Goal: Information Seeking & Learning: Learn about a topic

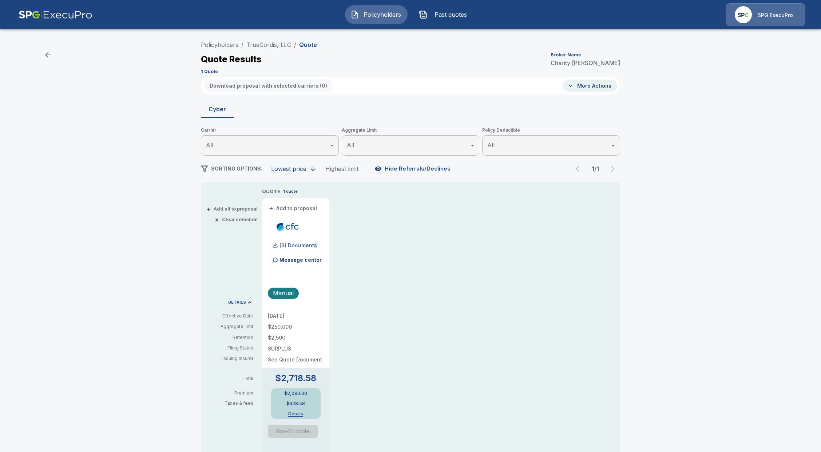
click at [317, 244] on p "(3) Documents" at bounding box center [297, 245] width 37 height 5
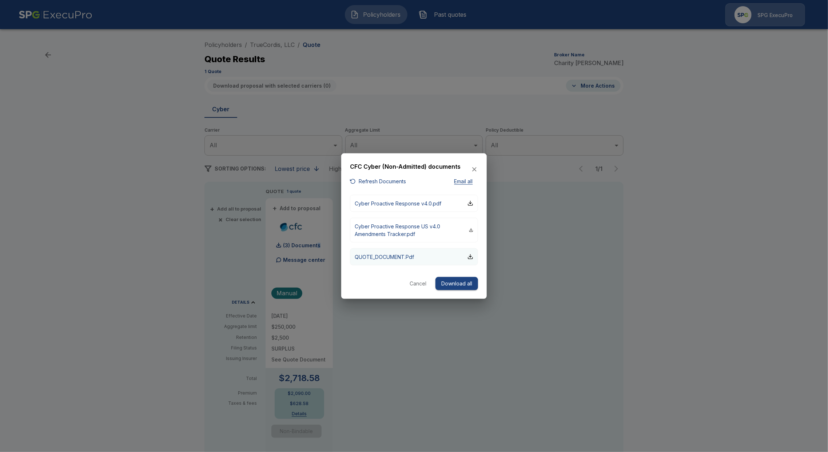
click at [379, 258] on p "QUOTE_DOCUMENT.Pdf" at bounding box center [384, 257] width 59 height 8
drag, startPoint x: 425, startPoint y: 283, endPoint x: 346, endPoint y: 296, distance: 80.1
click at [424, 283] on button "Cancel" at bounding box center [417, 283] width 23 height 13
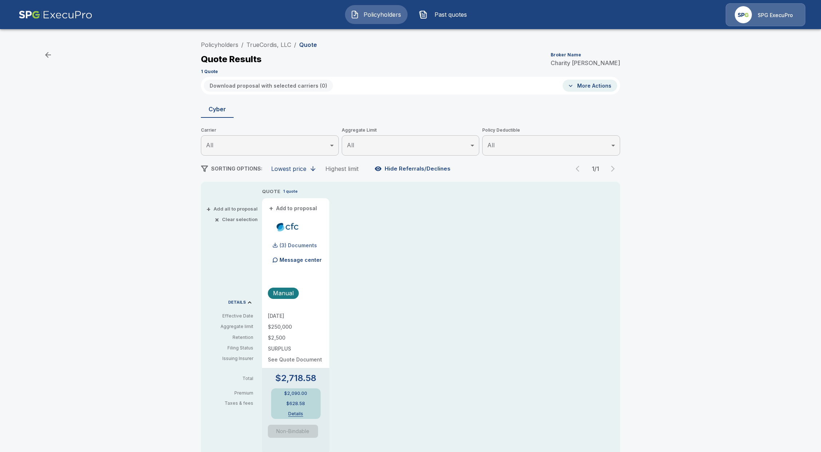
click at [294, 243] on p "(3) Documents" at bounding box center [297, 245] width 37 height 5
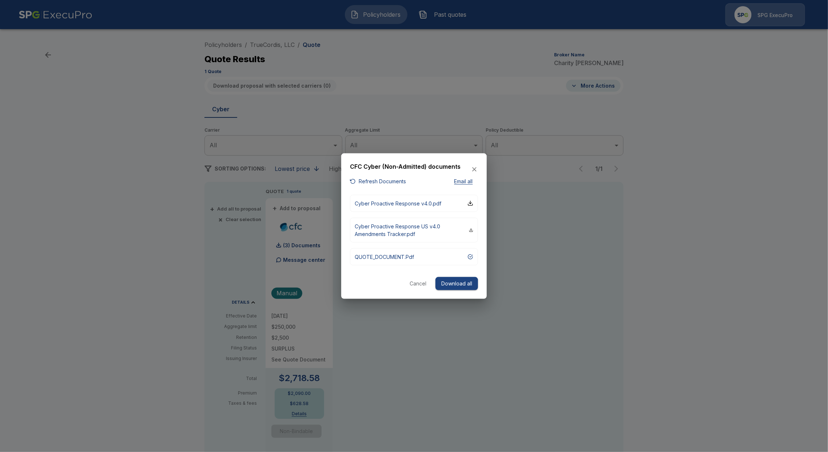
click at [383, 182] on button "Refresh Documents" at bounding box center [378, 181] width 56 height 9
click at [402, 258] on p "QUOTE_DOCUMENT.Pdf" at bounding box center [384, 257] width 59 height 8
click at [416, 280] on button "Cancel" at bounding box center [417, 283] width 23 height 13
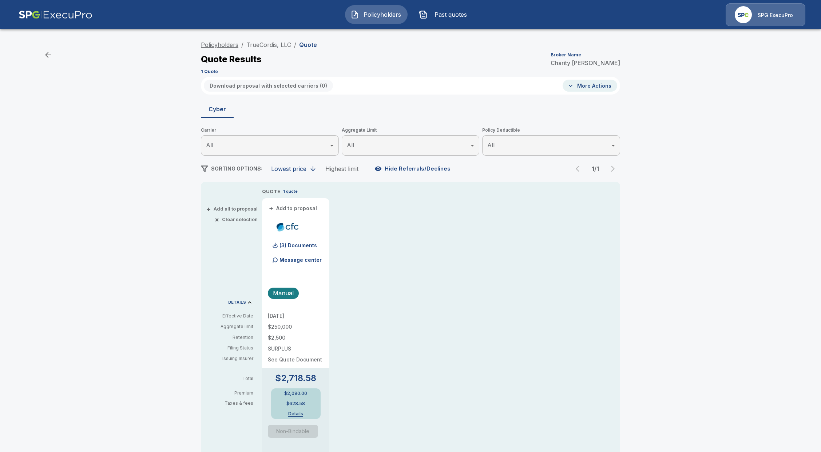
click at [223, 48] on link "Policyholders" at bounding box center [219, 44] width 37 height 7
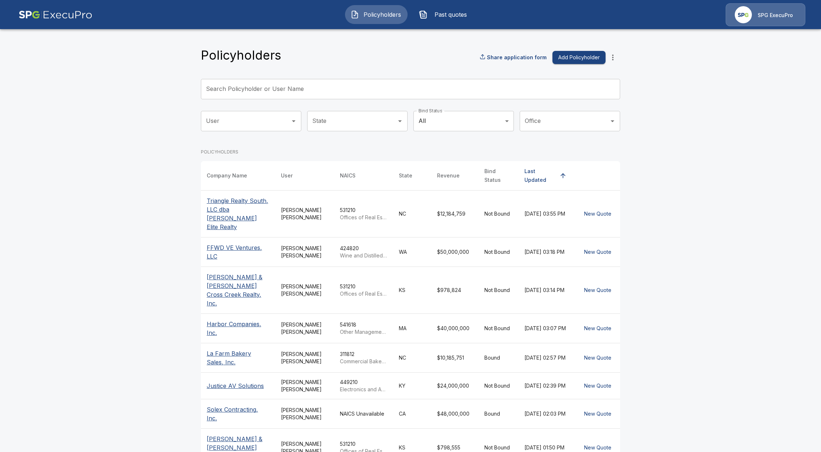
click at [613, 57] on icon "more" at bounding box center [612, 58] width 1 height 6
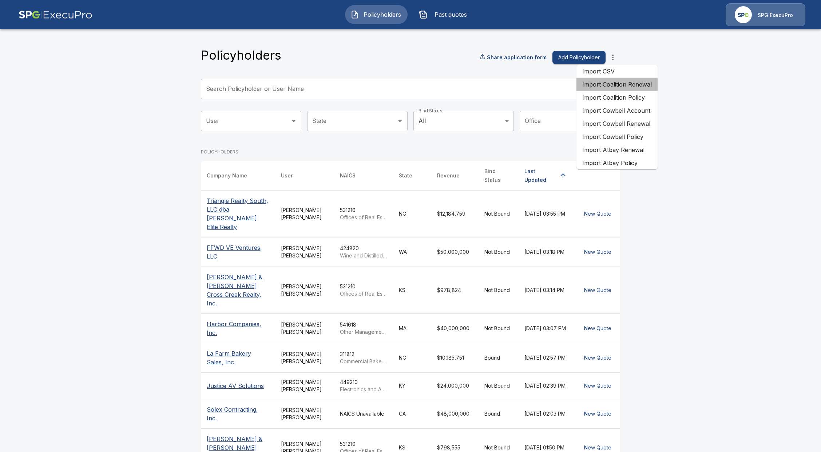
click at [618, 87] on li "Import Coalition Renewal" at bounding box center [616, 84] width 81 height 13
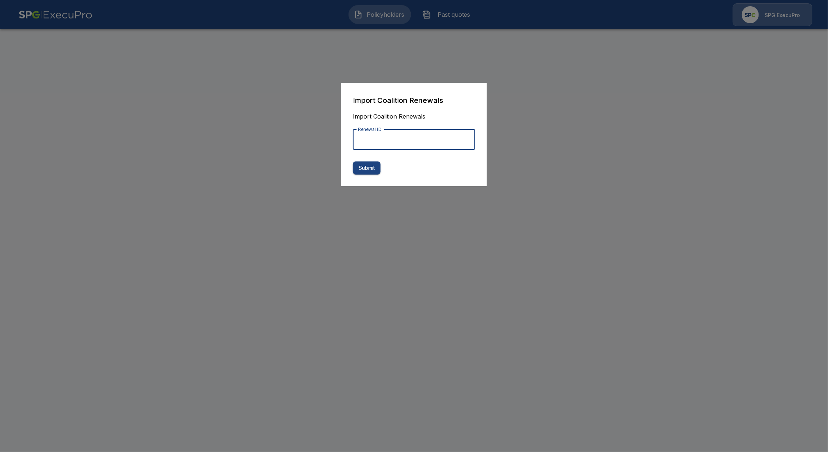
paste input "**********"
type input "**********"
click at [570, 168] on div at bounding box center [414, 226] width 828 height 452
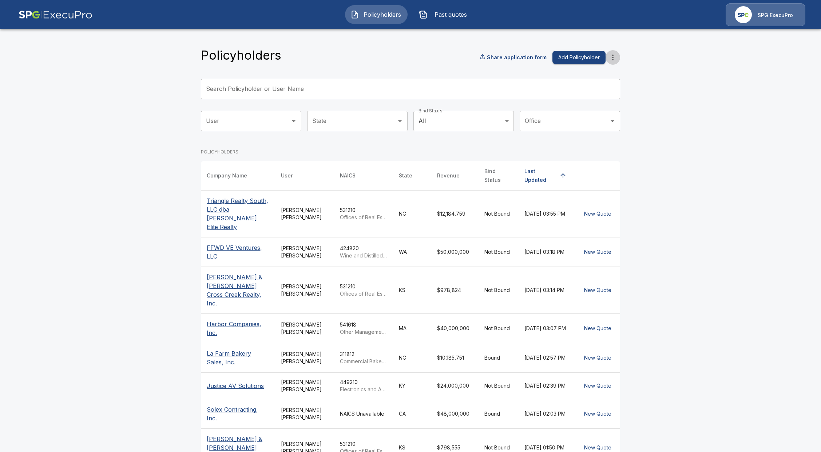
click at [617, 56] on icon "more" at bounding box center [612, 57] width 9 height 9
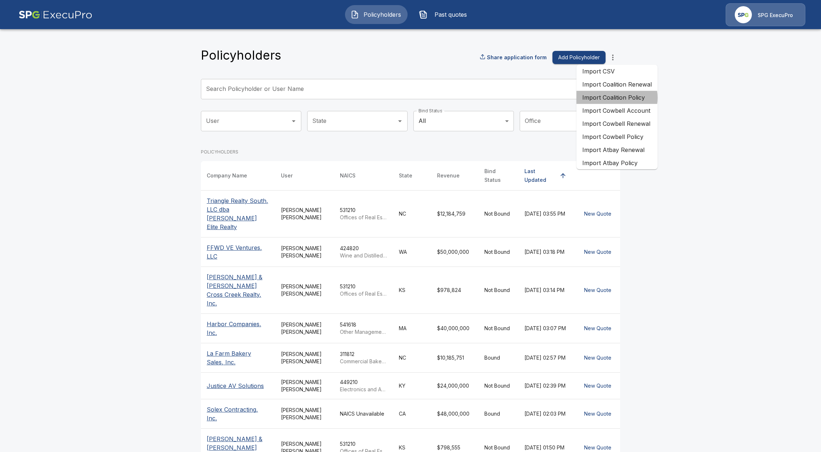
click at [612, 98] on li "Import Coalition Policy" at bounding box center [616, 97] width 81 height 13
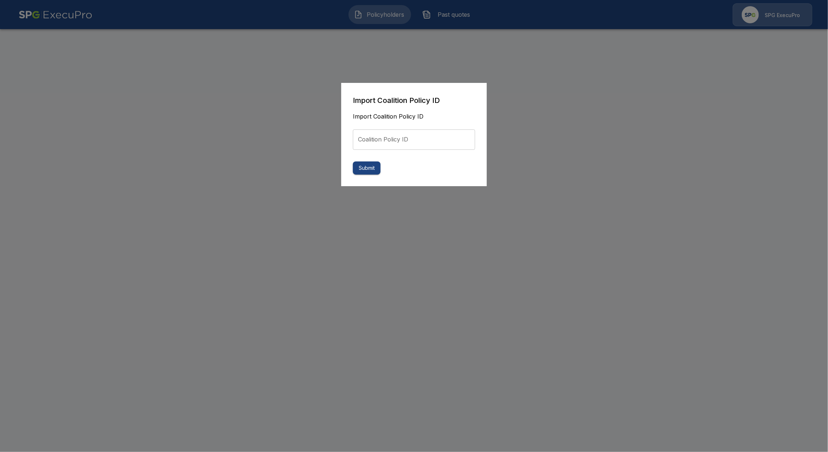
click at [537, 96] on div at bounding box center [414, 226] width 828 height 452
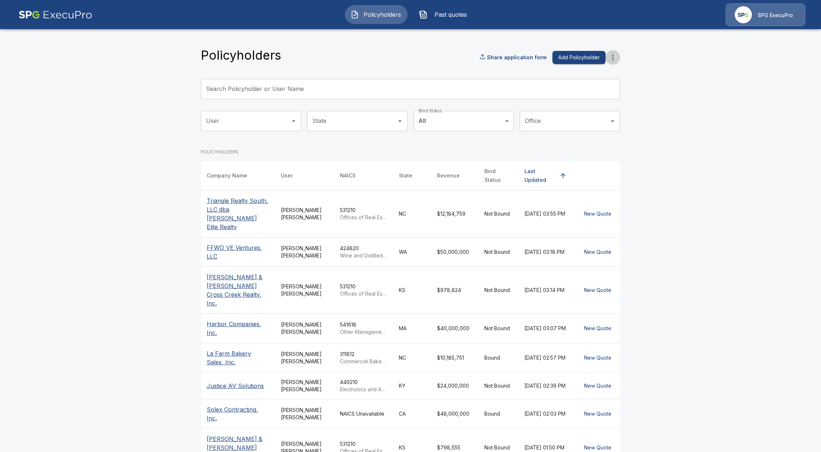
click at [620, 57] on button "more" at bounding box center [612, 57] width 15 height 15
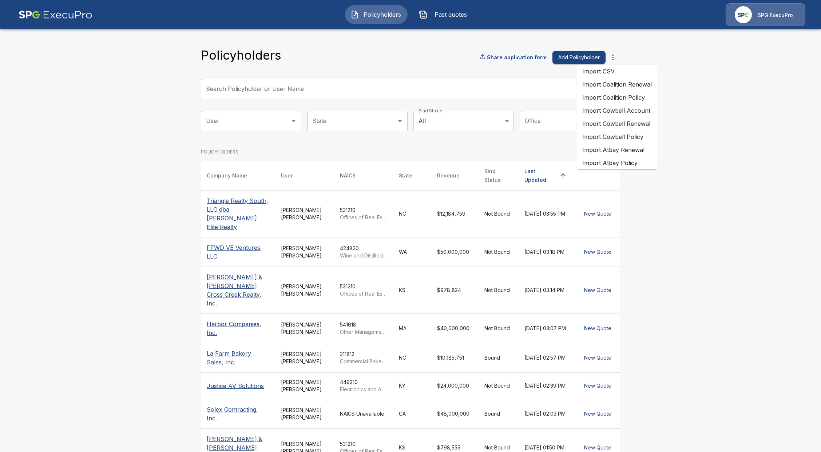
click at [748, 74] on main "Policyholders Share application form Add Policyholder Search Policyholder or Us…" at bounding box center [410, 287] width 821 height 575
click at [613, 55] on icon "more" at bounding box center [612, 58] width 1 height 6
click at [749, 179] on main "Policyholders Share application form Add Policyholder Search Policyholder or Us…" at bounding box center [410, 287] width 821 height 575
click at [613, 58] on icon "more" at bounding box center [612, 57] width 9 height 9
drag, startPoint x: 735, startPoint y: 137, endPoint x: 730, endPoint y: 148, distance: 11.9
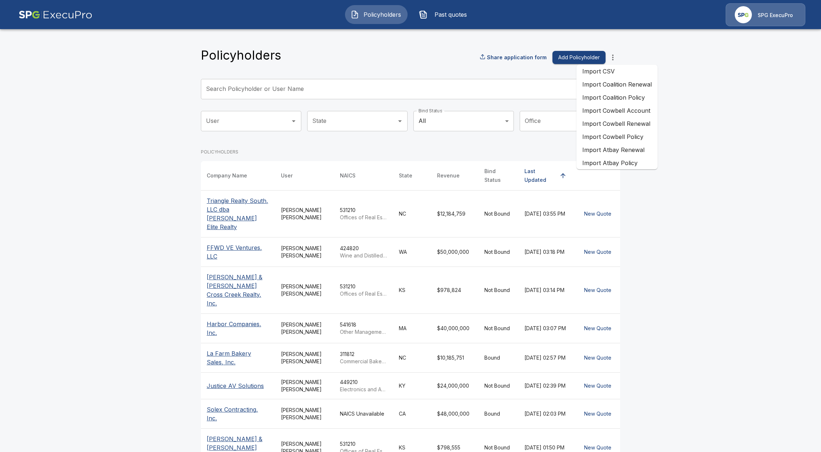
click at [734, 137] on main "Policyholders Share application form Add Policyholder Search Policyholder or Us…" at bounding box center [410, 287] width 821 height 575
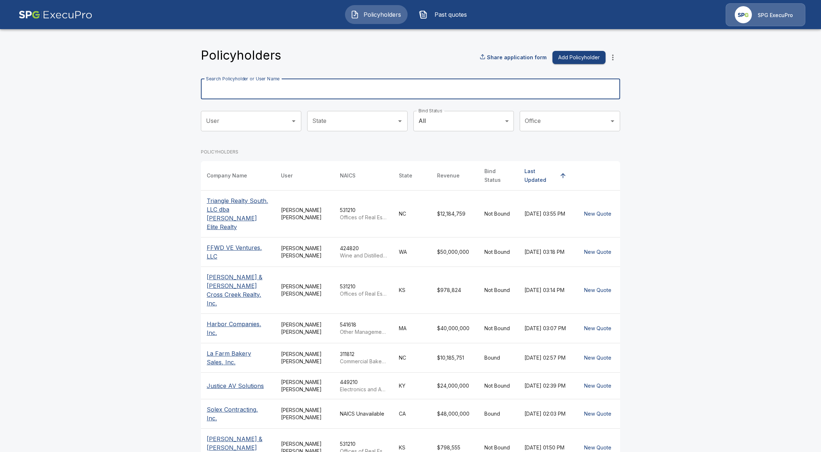
drag, startPoint x: 321, startPoint y: 91, endPoint x: 333, endPoint y: 98, distance: 14.5
click at [321, 91] on input "Search Policyholder or User Name" at bounding box center [406, 89] width 411 height 20
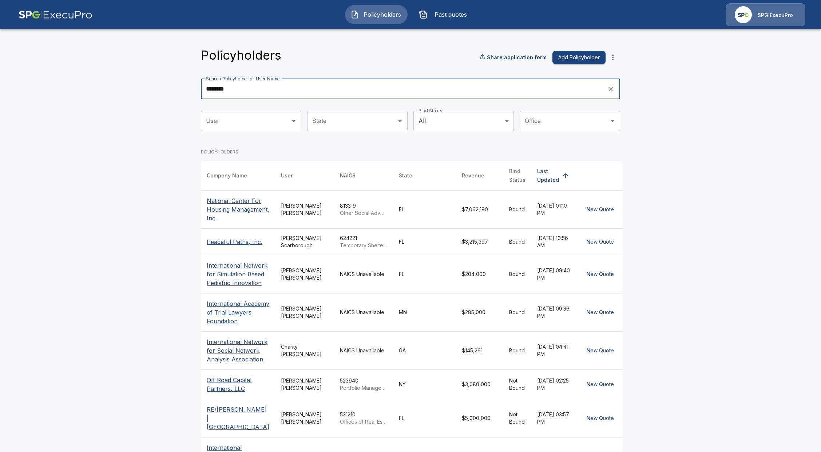
type input "********"
click at [229, 205] on p "National Center For Housing Management, Inc." at bounding box center [238, 209] width 63 height 26
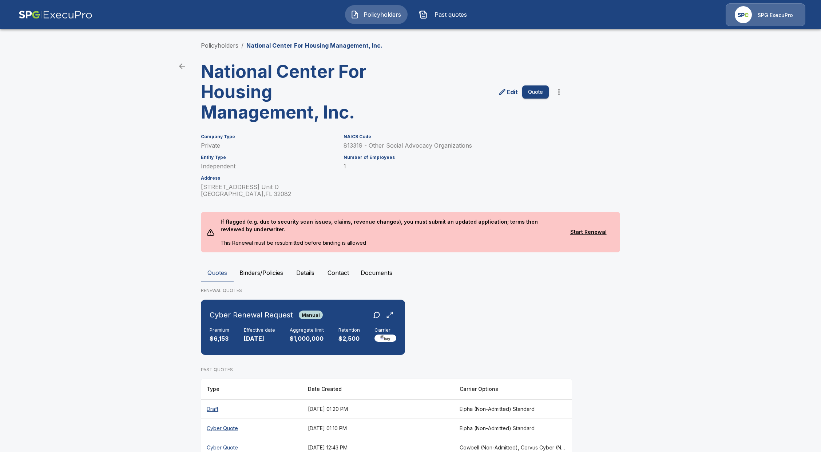
click at [276, 272] on button "Binders/Policies" at bounding box center [261, 272] width 55 height 17
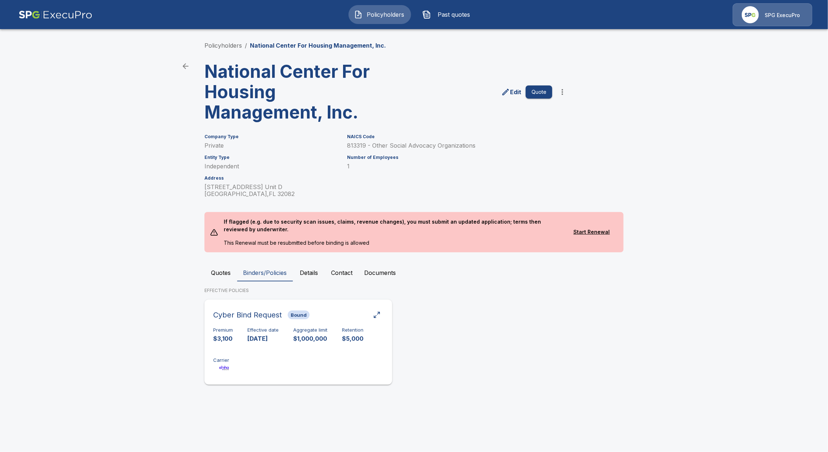
click at [272, 361] on div "Premium $3,100 Effective date 9/6/2025 Aggregate limit $1,000,000 Retention $5,…" at bounding box center [298, 350] width 170 height 46
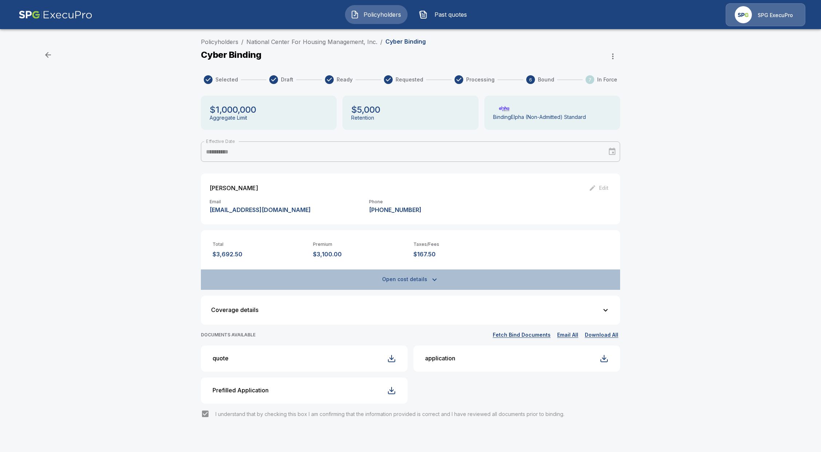
click at [437, 279] on icon "button" at bounding box center [434, 279] width 9 height 9
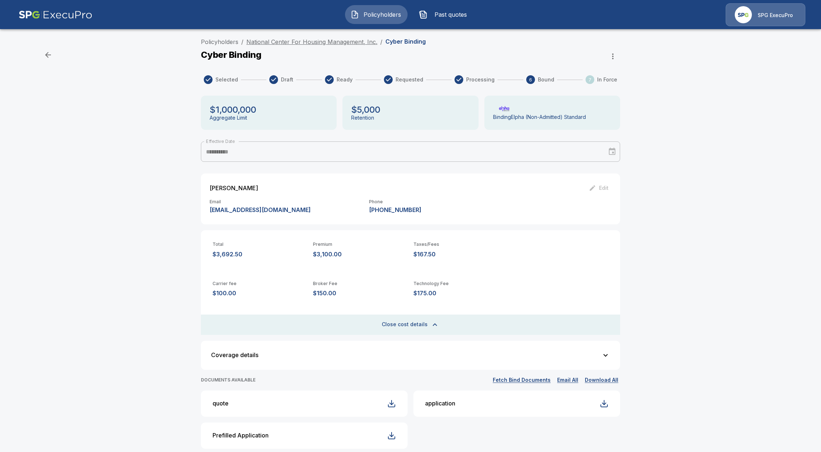
click at [298, 41] on link "National Center For Housing Management, Inc." at bounding box center [311, 41] width 131 height 7
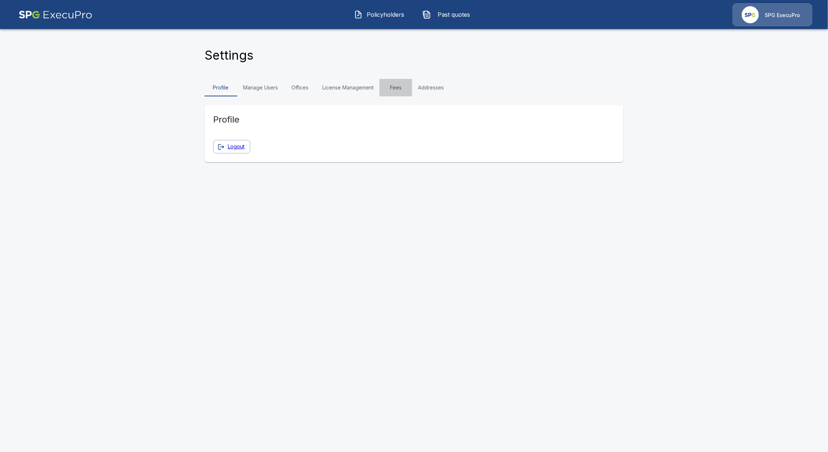
click at [396, 86] on link "Fees" at bounding box center [395, 87] width 33 height 17
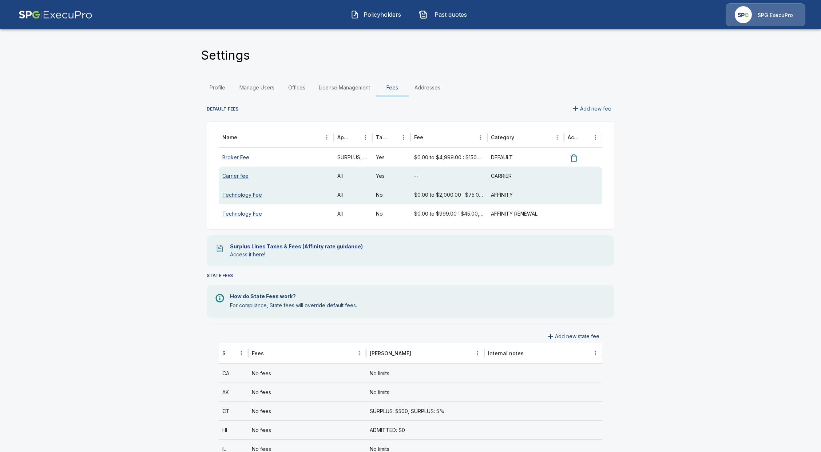
click at [286, 216] on div "Technology Fee" at bounding box center [276, 213] width 115 height 19
click at [248, 212] on link "Technology Fee" at bounding box center [242, 214] width 40 height 6
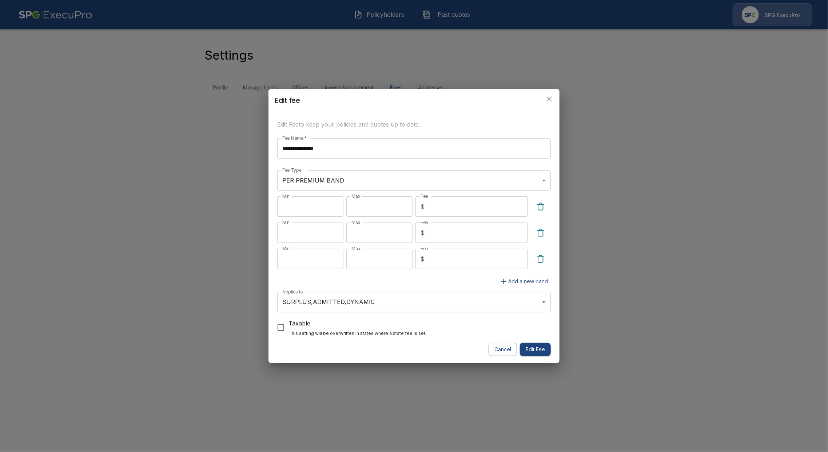
click at [133, 250] on div "**********" at bounding box center [414, 226] width 828 height 452
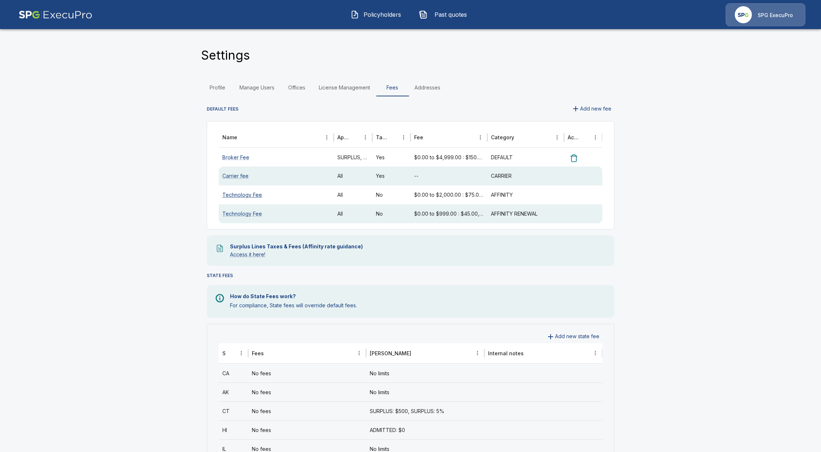
click at [234, 197] on link "Technology Fee" at bounding box center [242, 195] width 40 height 6
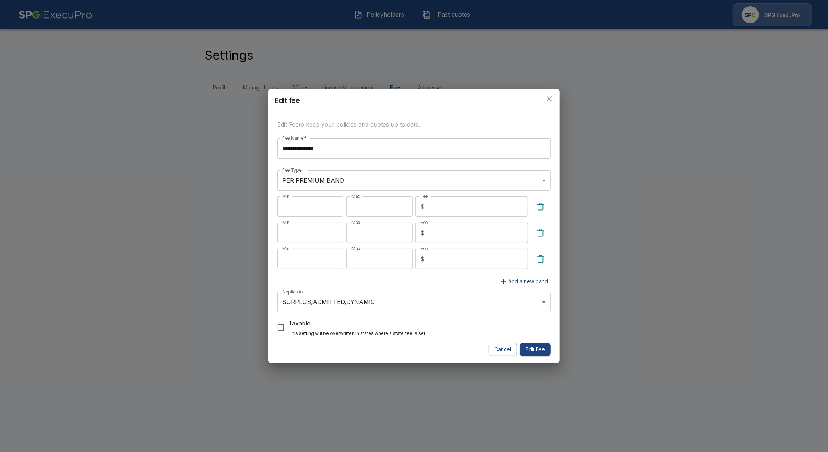
click at [192, 301] on div "**********" at bounding box center [414, 226] width 828 height 452
click at [550, 93] on button "close" at bounding box center [549, 99] width 15 height 15
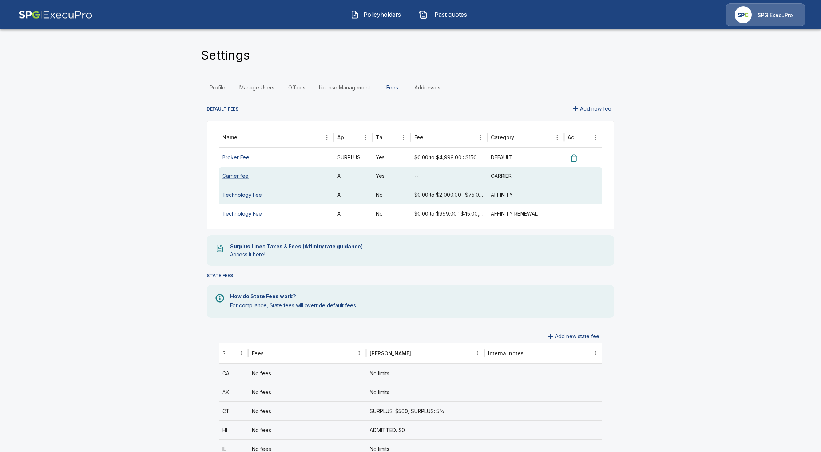
click at [259, 210] on div "Technology Fee" at bounding box center [276, 213] width 115 height 19
click at [260, 214] on link "Technology Fee" at bounding box center [242, 214] width 40 height 6
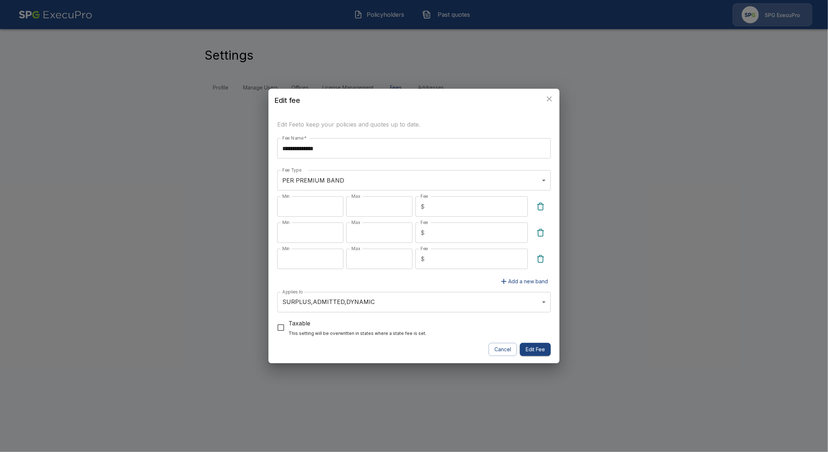
click at [549, 98] on icon "close" at bounding box center [549, 98] width 5 height 5
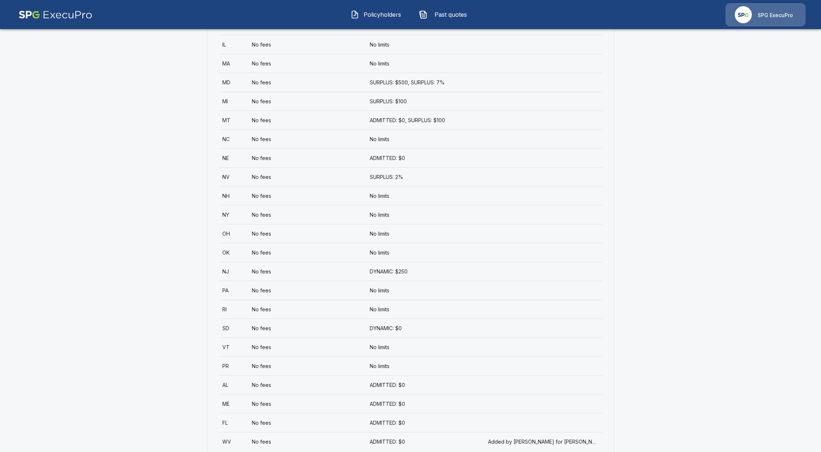
scroll to position [424, 0]
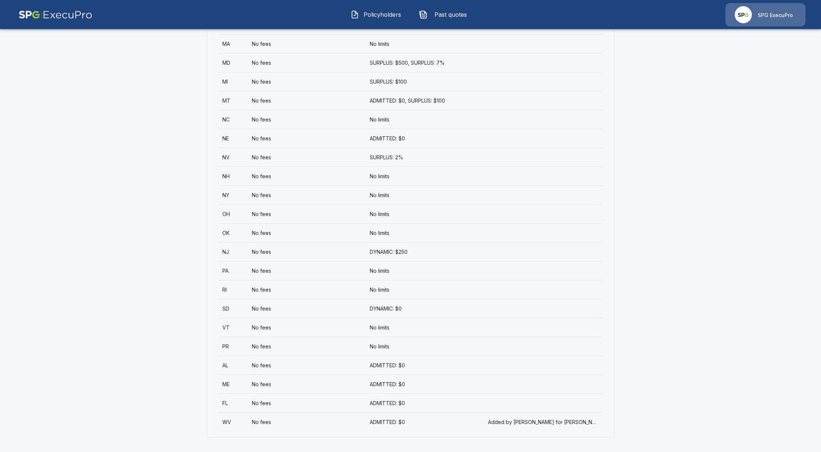
click at [239, 403] on div "FL" at bounding box center [233, 403] width 29 height 19
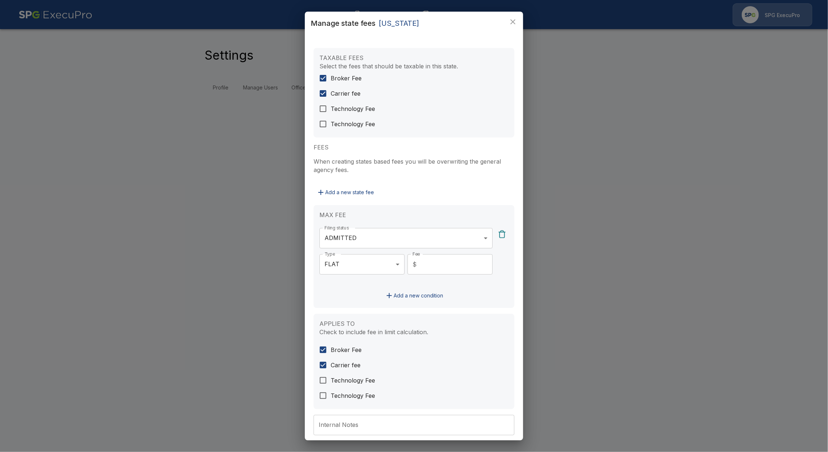
click at [669, 116] on div "Manage state fees Florida TAXABLE FEES Select the fees that should be taxable i…" at bounding box center [414, 226] width 828 height 452
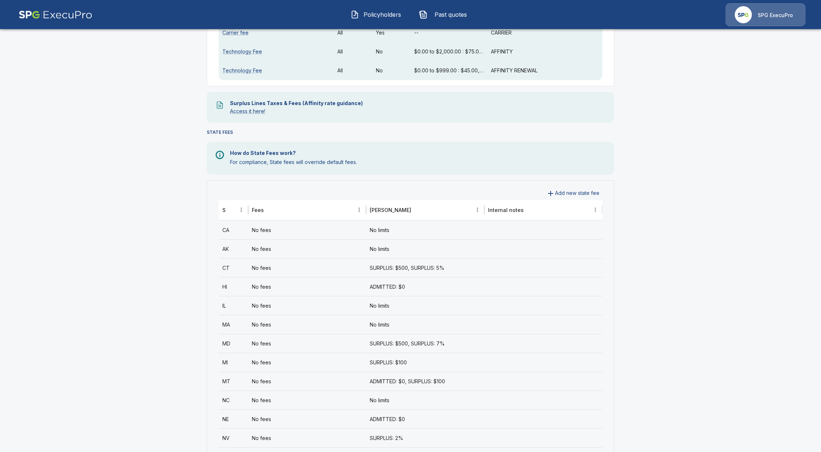
scroll to position [146, 0]
click at [233, 207] on icon "Sort" at bounding box center [231, 208] width 4 height 4
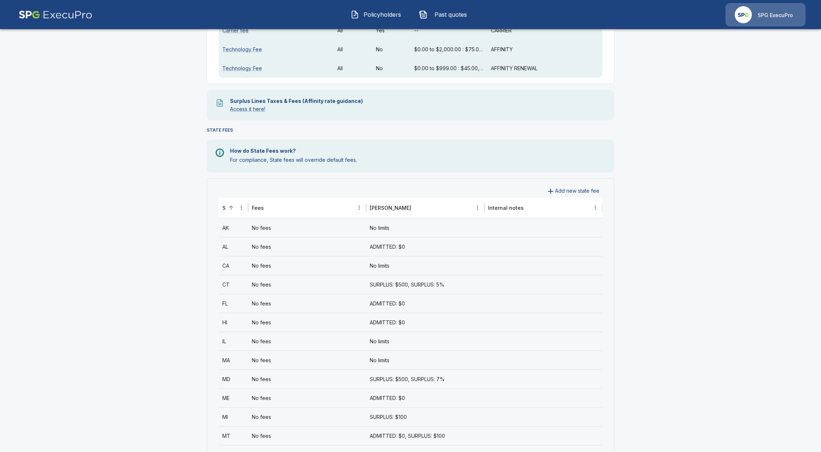
click at [255, 293] on div "No fees" at bounding box center [307, 284] width 118 height 19
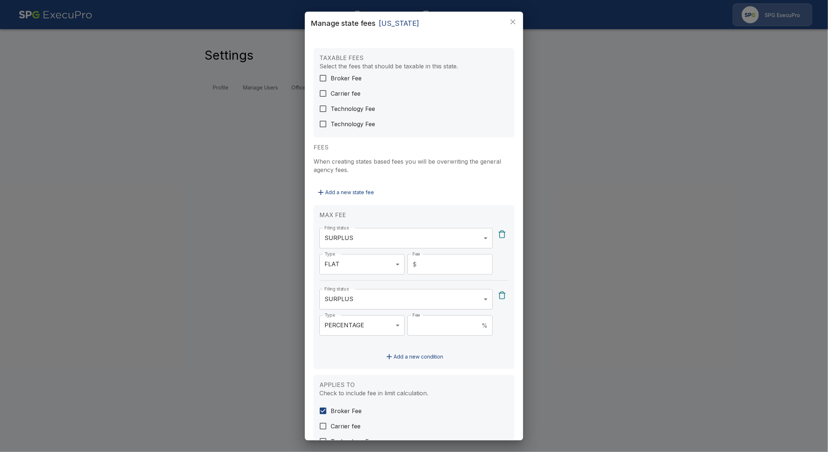
click at [247, 258] on div "**********" at bounding box center [414, 226] width 828 height 452
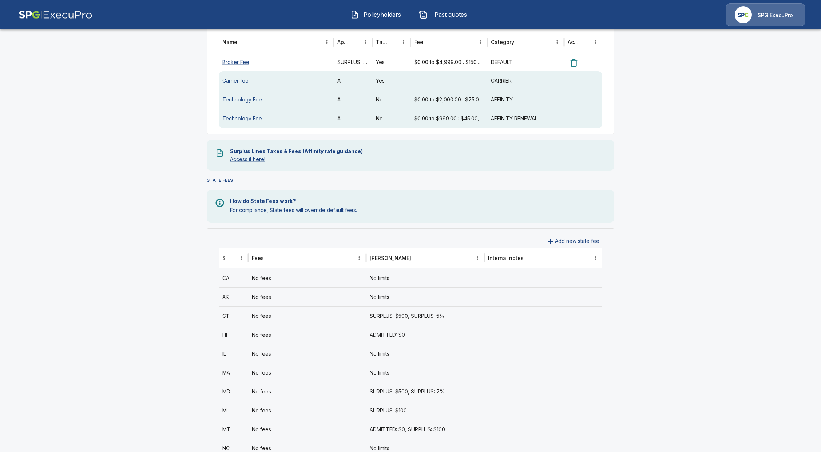
scroll to position [97, 0]
click at [234, 255] on icon "Sort" at bounding box center [231, 256] width 7 height 7
click at [237, 350] on div "FL" at bounding box center [233, 352] width 29 height 19
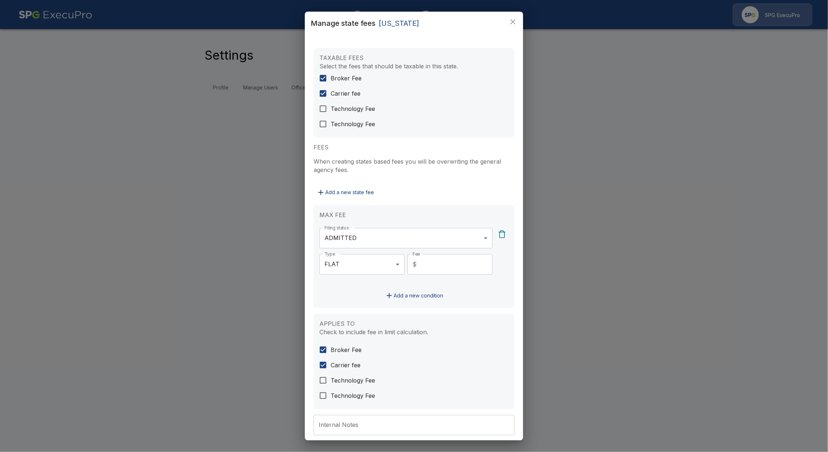
click at [107, 279] on div "Manage state fees Florida TAXABLE FEES Select the fees that should be taxable i…" at bounding box center [414, 226] width 828 height 452
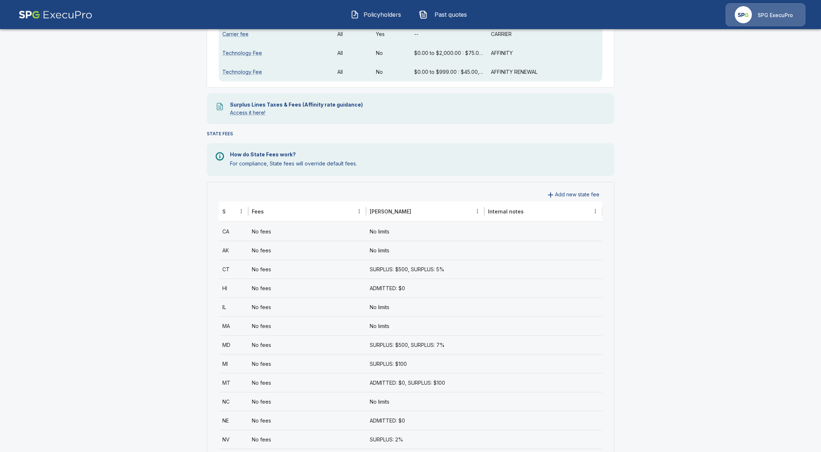
scroll to position [146, 0]
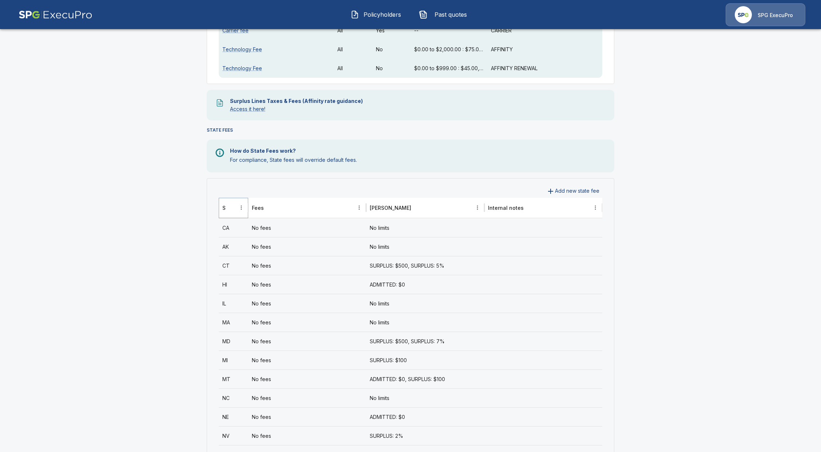
click at [236, 204] on button "Sort" at bounding box center [231, 208] width 10 height 10
click at [236, 310] on div "FL" at bounding box center [233, 303] width 29 height 19
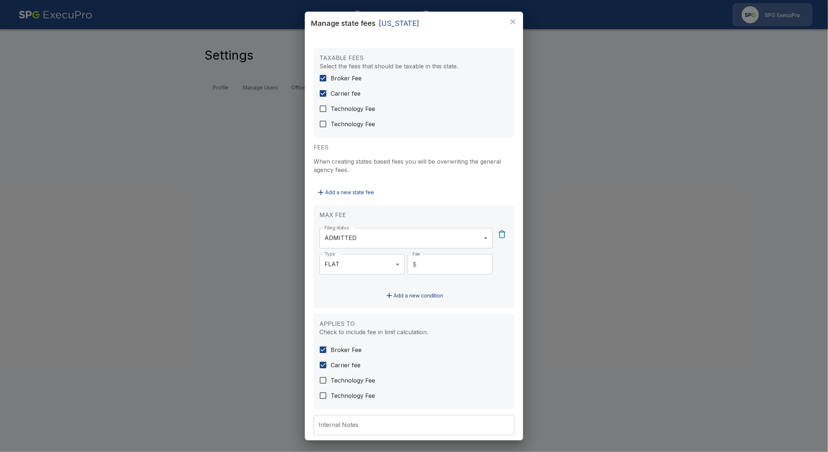
click at [672, 194] on div "Manage state fees Florida TAXABLE FEES Select the fees that should be taxable i…" at bounding box center [414, 226] width 828 height 452
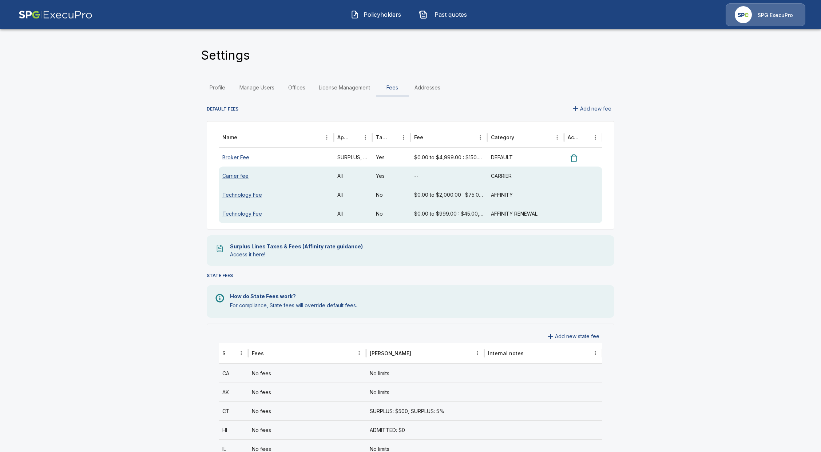
click at [373, 15] on span "Policyholders" at bounding box center [382, 14] width 40 height 9
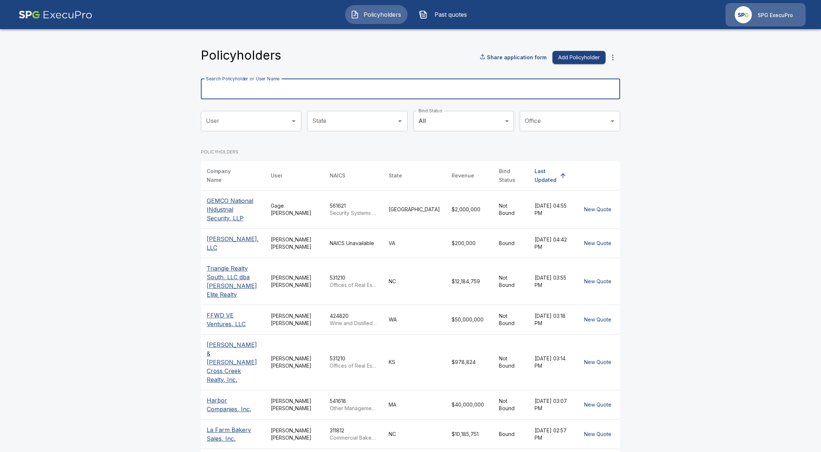
click at [343, 84] on input "Search Policyholder or User Name" at bounding box center [406, 89] width 411 height 20
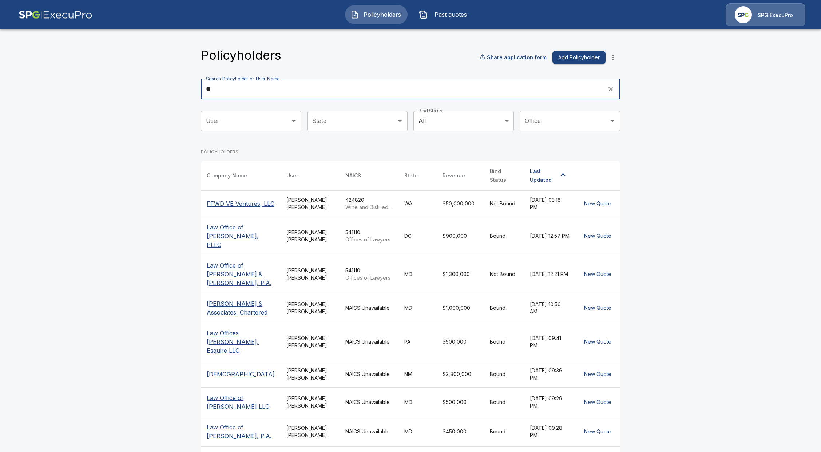
type input "**"
click at [234, 199] on p "FFWD VE Ventures, LLC" at bounding box center [241, 203] width 68 height 9
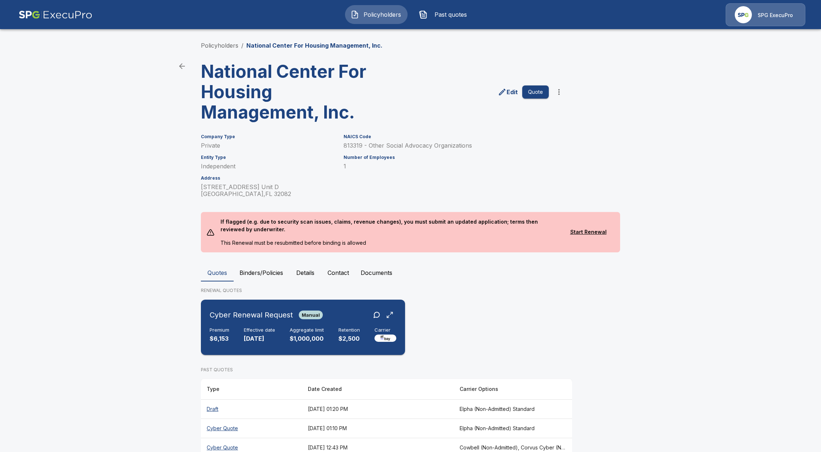
click at [332, 338] on div "Premium $6,153 Effective date [DATE] Aggregate limit $1,000,000 Retention $2,50…" at bounding box center [303, 335] width 187 height 16
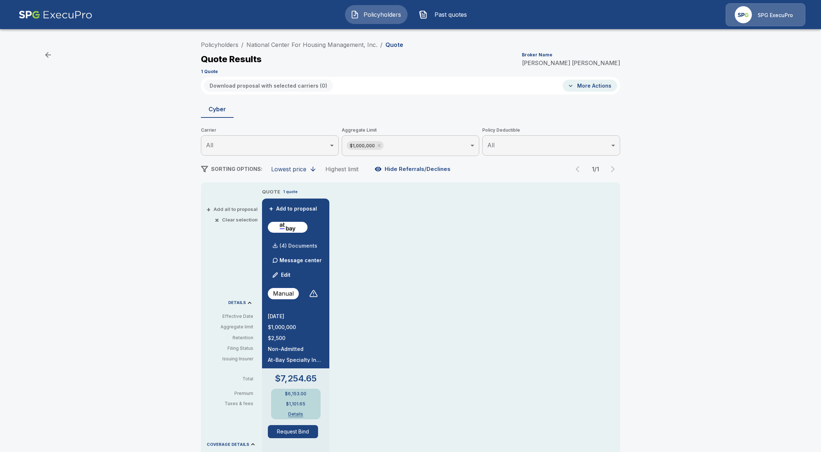
click at [295, 247] on p "(4) Documents" at bounding box center [298, 245] width 38 height 5
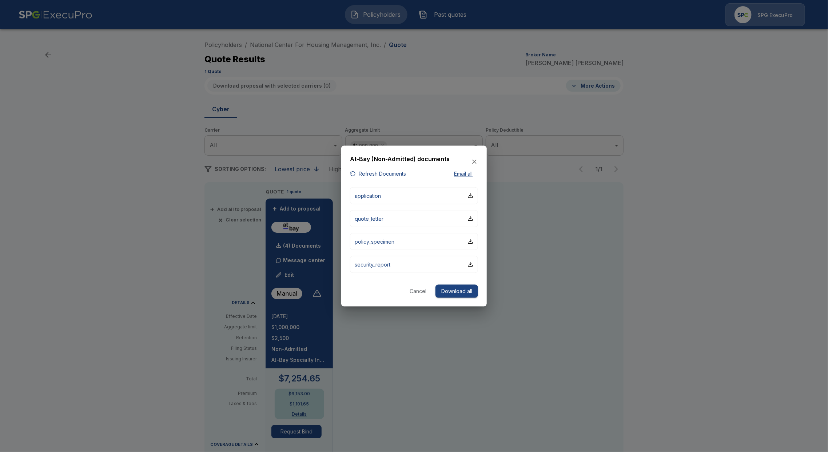
click at [426, 291] on button "Cancel" at bounding box center [417, 290] width 23 height 13
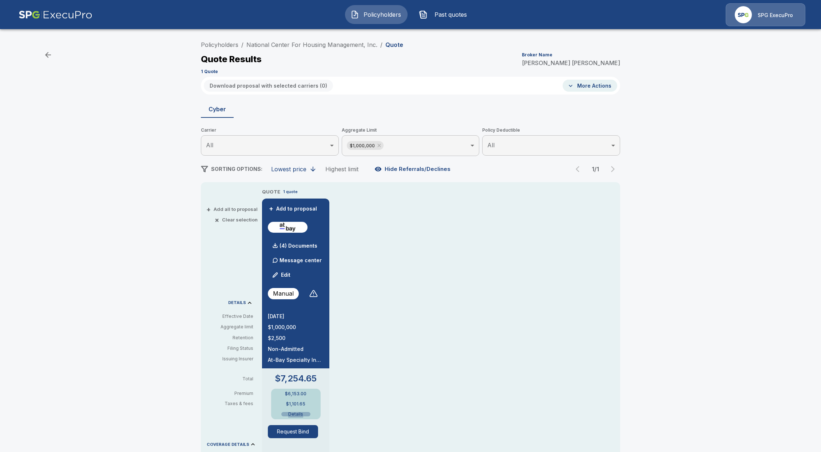
click at [300, 415] on button "Details" at bounding box center [295, 414] width 29 height 4
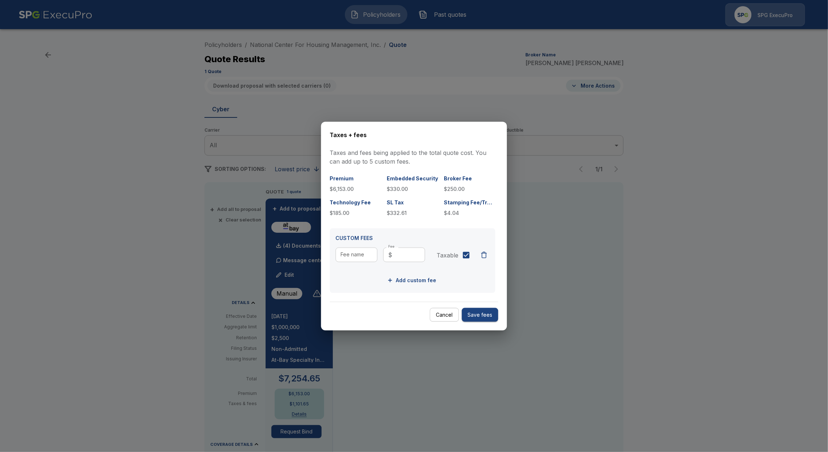
drag, startPoint x: 454, startPoint y: 325, endPoint x: 447, endPoint y: 321, distance: 7.3
click at [452, 323] on div "Taxes + fees Taxes and fees being applied to the total quote cost. You can add …" at bounding box center [414, 226] width 186 height 209
click at [443, 316] on button "Cancel" at bounding box center [444, 315] width 29 height 14
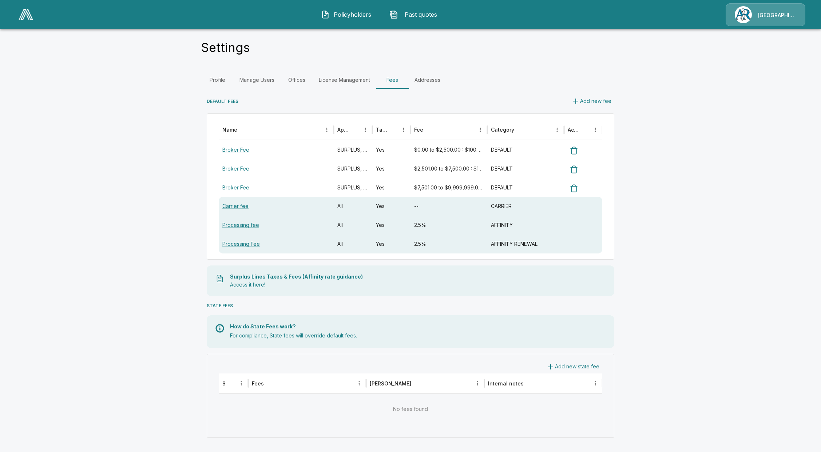
scroll to position [8, 0]
click at [23, 17] on img at bounding box center [26, 14] width 15 height 11
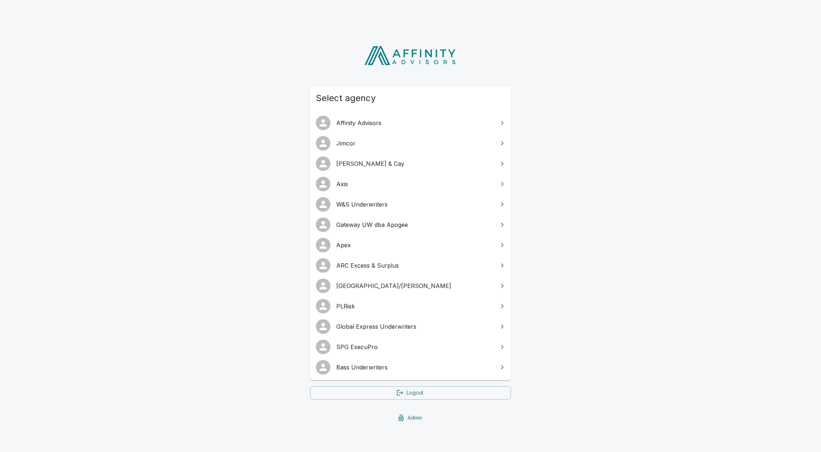
click at [365, 304] on span "PLRisk" at bounding box center [414, 306] width 157 height 9
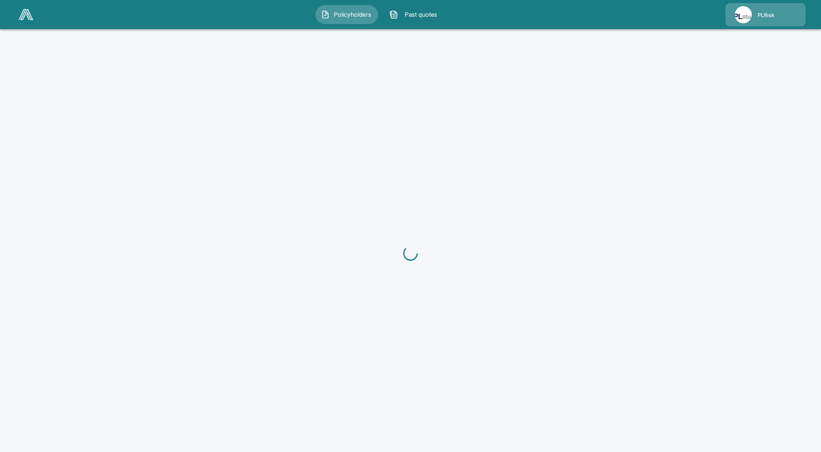
click at [784, 13] on div "PLRisk" at bounding box center [765, 14] width 80 height 23
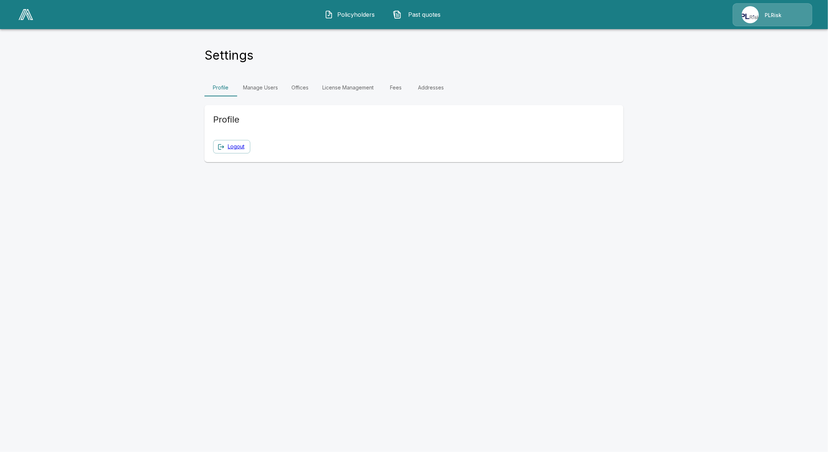
click at [395, 85] on link "Fees" at bounding box center [395, 87] width 33 height 17
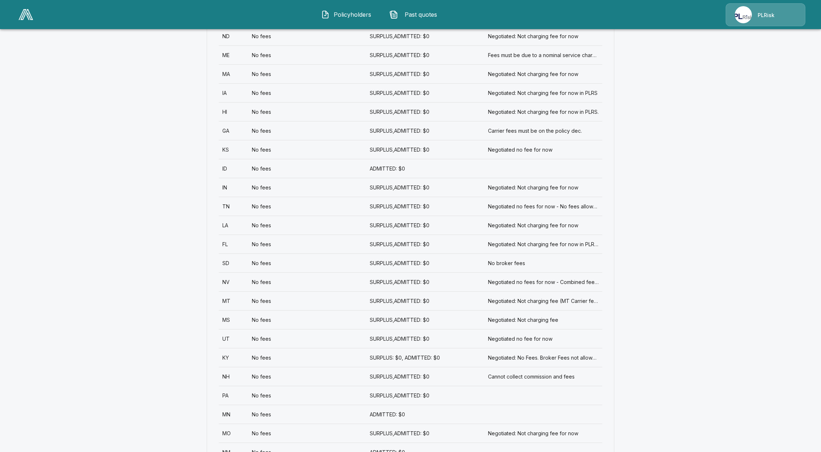
scroll to position [679, 0]
click at [258, 238] on div "No fees" at bounding box center [307, 243] width 118 height 19
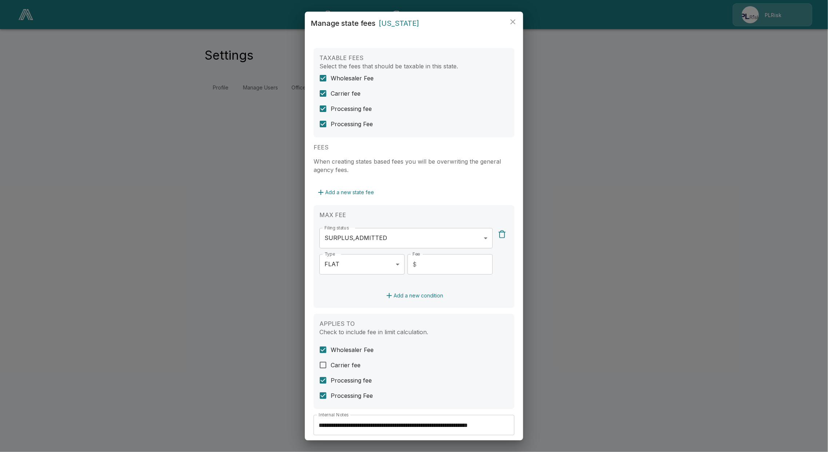
click at [518, 22] on button "close" at bounding box center [513, 22] width 15 height 15
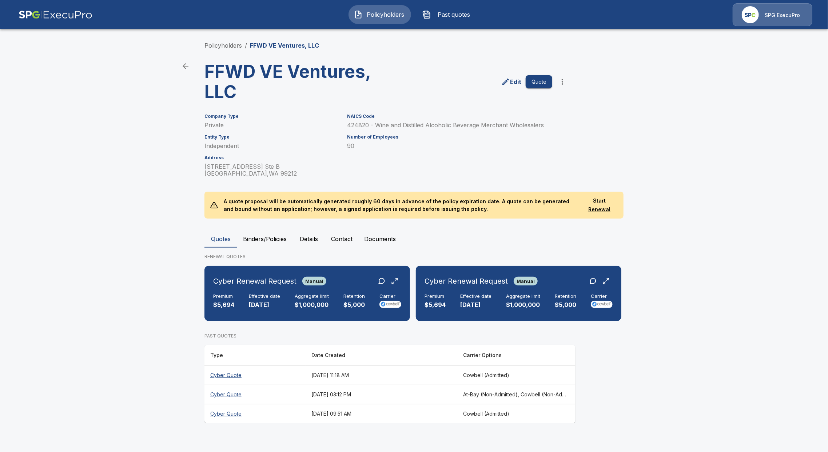
click at [229, 374] on th "Cyber Quote" at bounding box center [254, 375] width 101 height 19
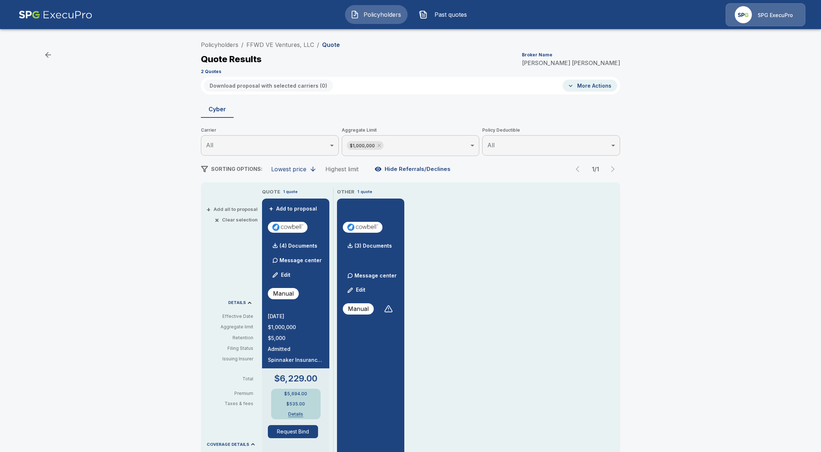
click at [300, 415] on button "Details" at bounding box center [295, 414] width 29 height 4
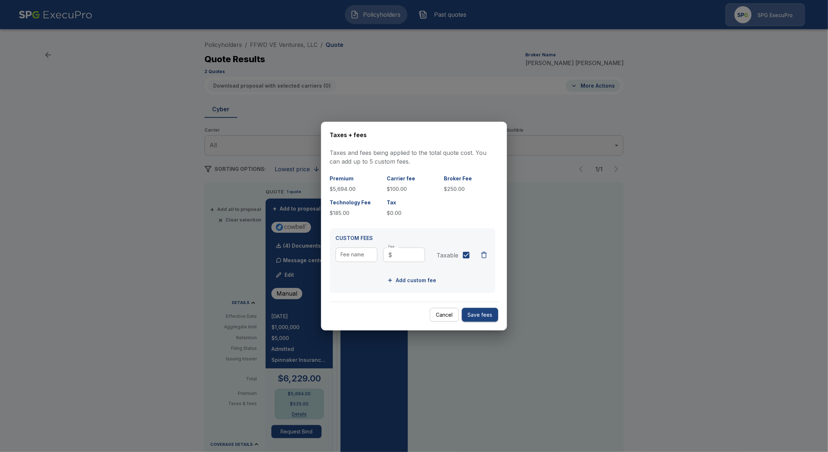
click at [438, 317] on button "Cancel" at bounding box center [444, 315] width 29 height 14
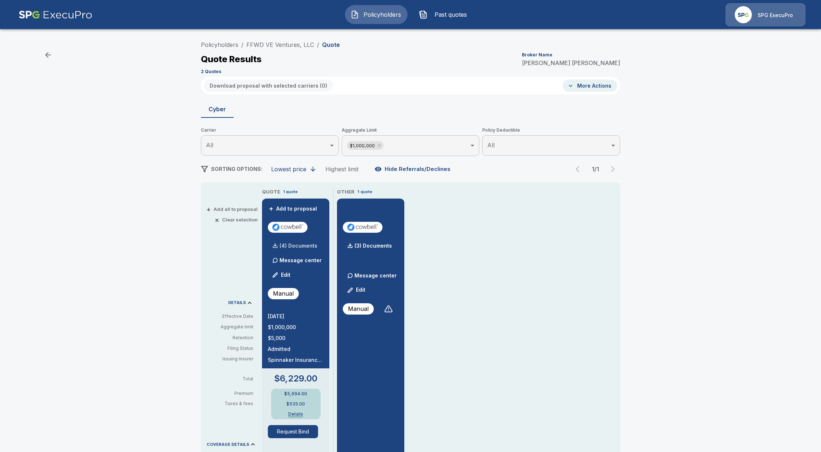
click at [303, 249] on div "(4) Documents" at bounding box center [292, 246] width 49 height 15
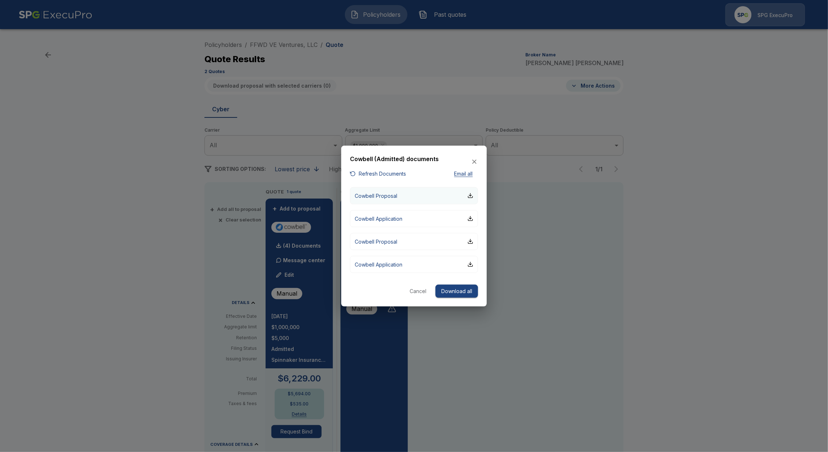
click at [405, 195] on button "Cowbell Proposal" at bounding box center [414, 195] width 128 height 17
drag, startPoint x: 341, startPoint y: 97, endPoint x: 339, endPoint y: 94, distance: 3.7
click at [342, 98] on div at bounding box center [414, 226] width 828 height 452
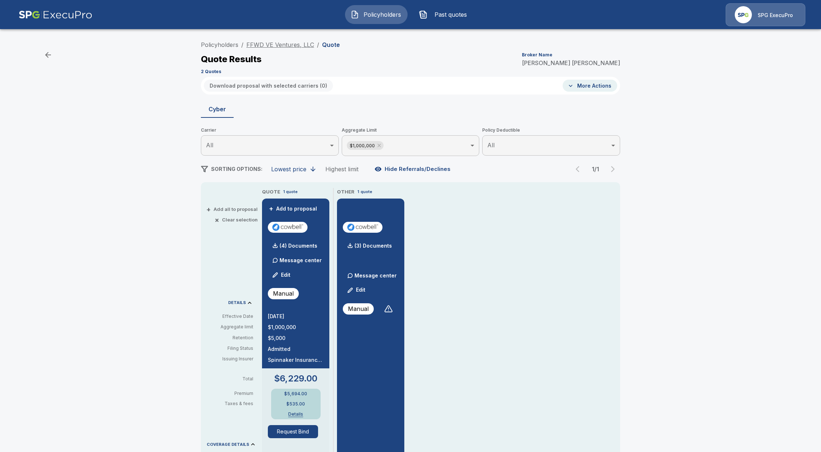
click at [284, 42] on link "FFWD VE Ventures, LLC" at bounding box center [280, 44] width 68 height 7
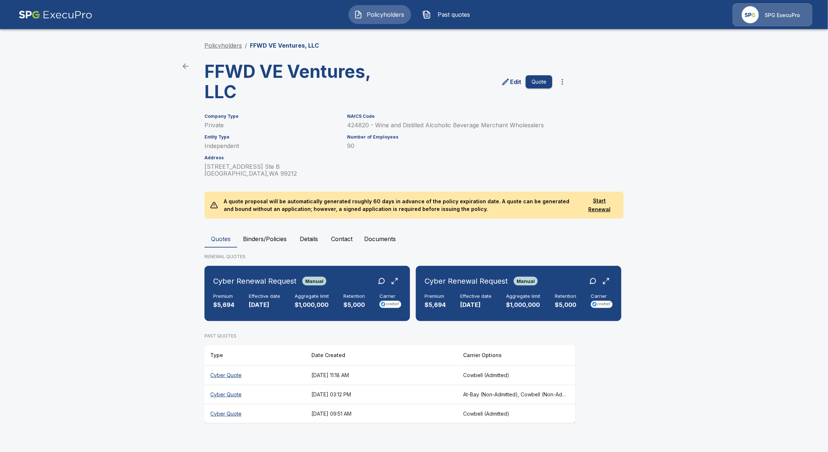
click at [232, 44] on link "Policyholders" at bounding box center [222, 45] width 37 height 7
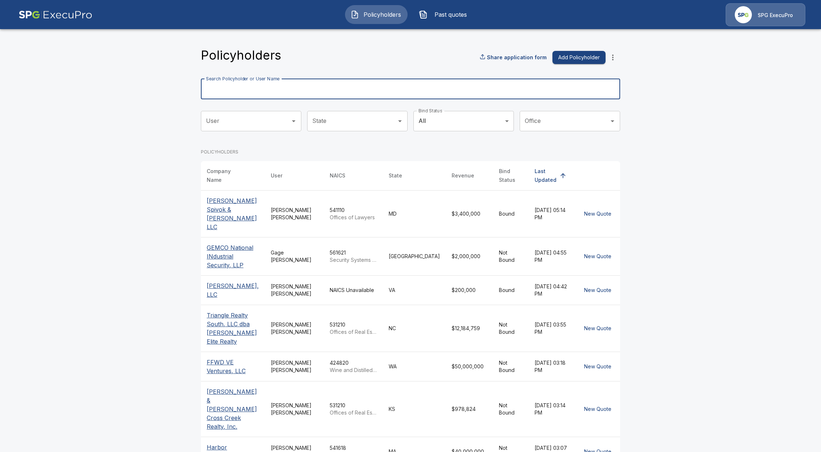
click at [320, 85] on input "Search Policyholder or User Name" at bounding box center [406, 89] width 411 height 20
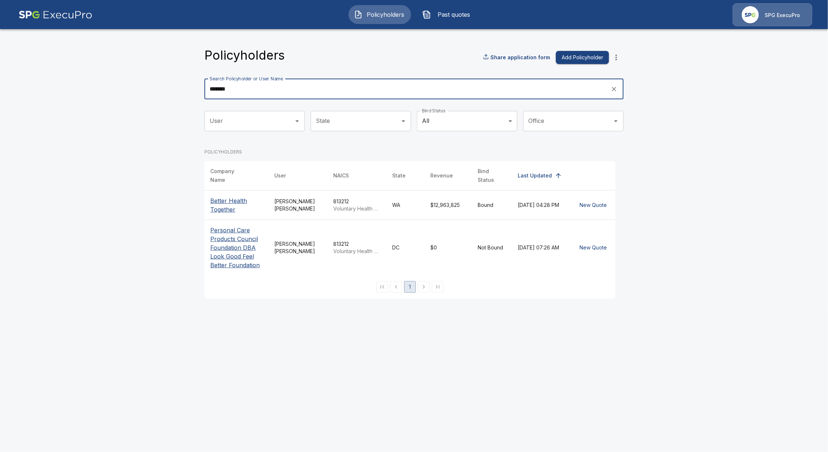
type input "******"
click at [226, 197] on p "Better Health Together" at bounding box center [236, 204] width 52 height 17
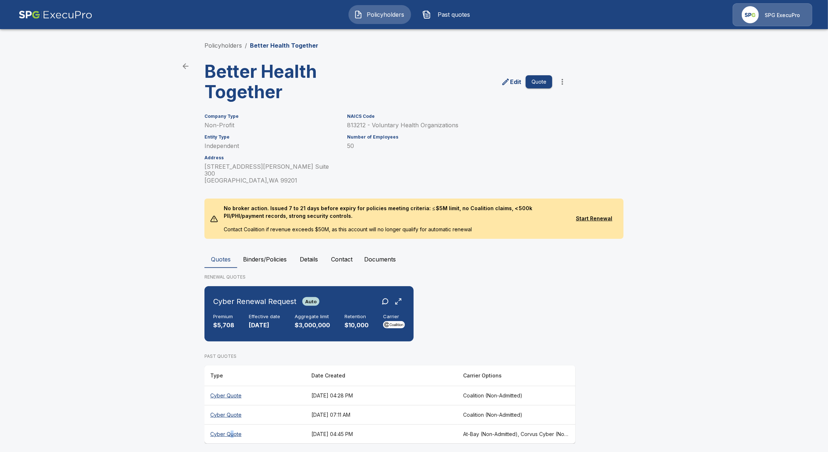
click at [231, 425] on th "Cyber Quote" at bounding box center [254, 434] width 101 height 19
click at [242, 386] on th "Cyber Quote" at bounding box center [254, 395] width 101 height 19
click at [287, 253] on button "Binders/Policies" at bounding box center [264, 259] width 55 height 17
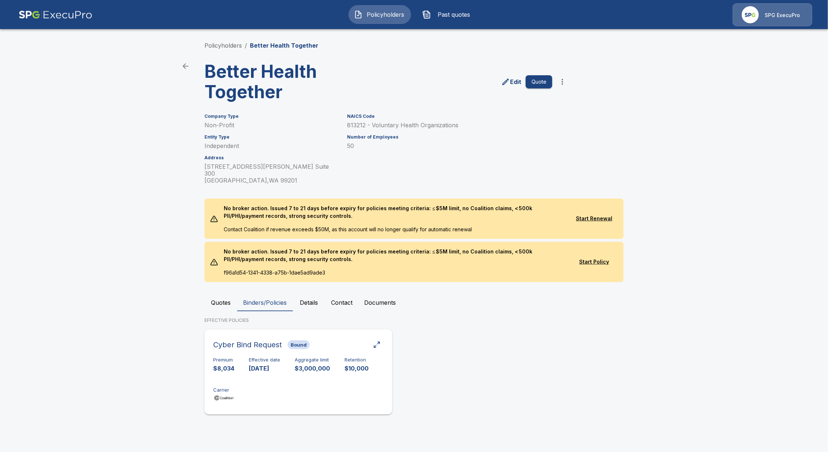
click at [253, 357] on div "Effective date 9/12/2024" at bounding box center [264, 364] width 31 height 15
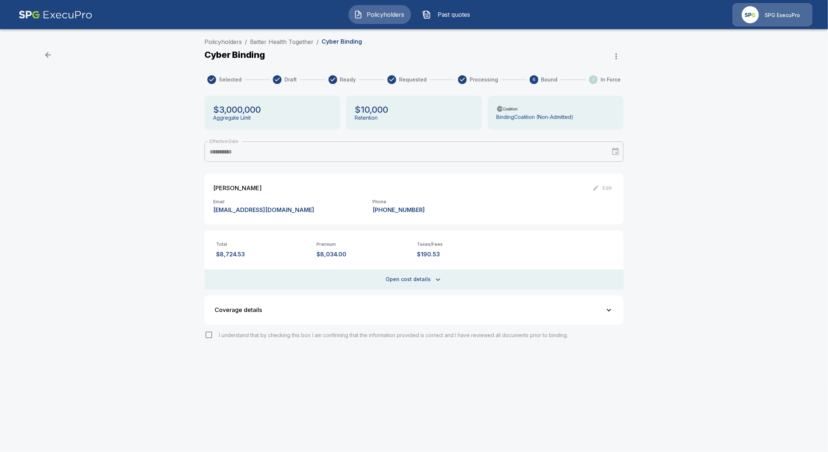
click at [403, 284] on button "Open cost details" at bounding box center [413, 280] width 419 height 20
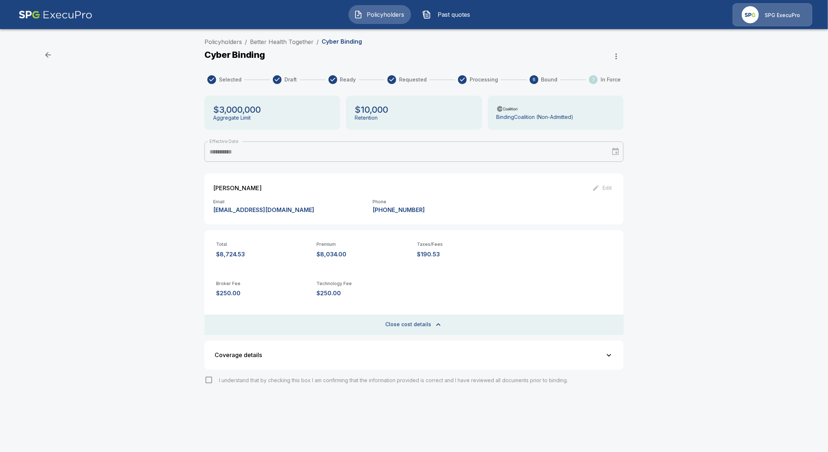
click at [403, 314] on div "Broker Fee $250.00 Technology Fee $250.00" at bounding box center [413, 292] width 419 height 45
click at [412, 322] on button "Close cost details" at bounding box center [413, 325] width 419 height 20
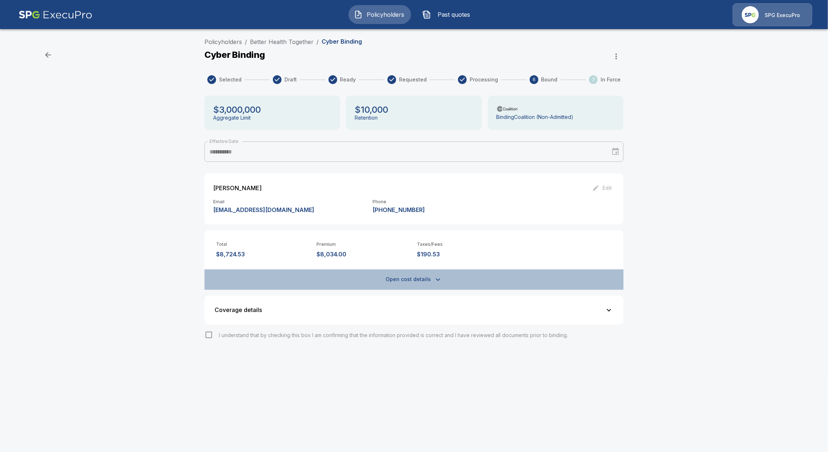
click at [425, 283] on button "Open cost details" at bounding box center [413, 280] width 419 height 20
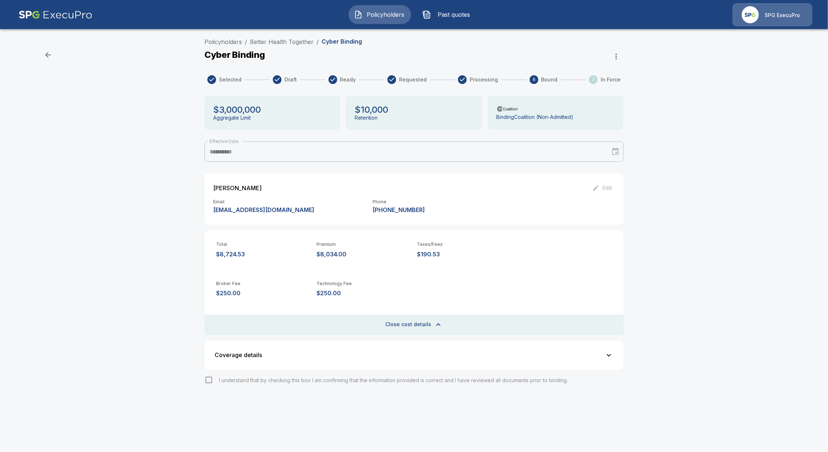
click at [416, 305] on div "Broker Fee $250.00 Technology Fee $250.00" at bounding box center [413, 289] width 419 height 39
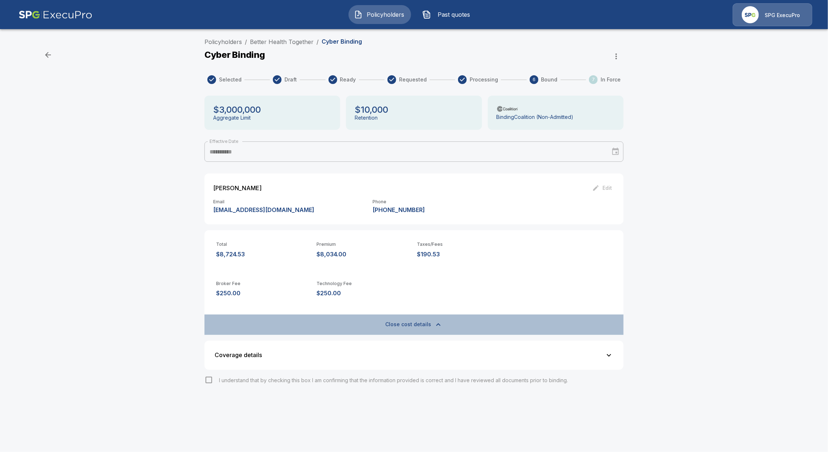
click at [395, 333] on button "Close cost details" at bounding box center [413, 325] width 419 height 20
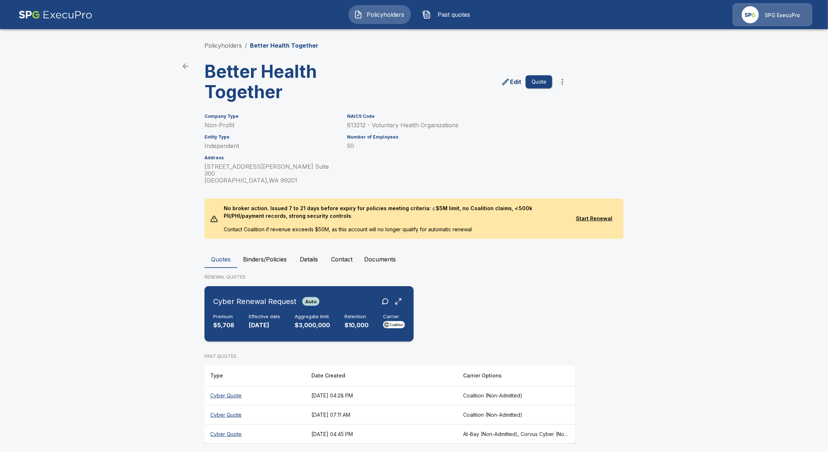
click at [305, 321] on p "$3,000,000" at bounding box center [312, 325] width 35 height 8
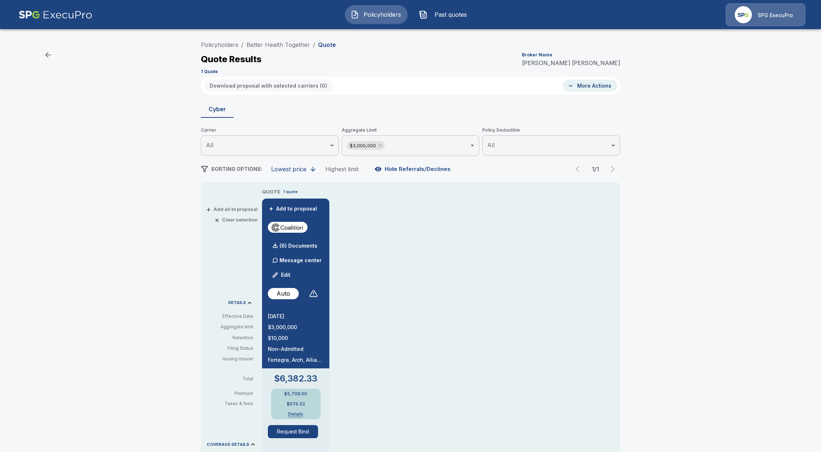
drag, startPoint x: 407, startPoint y: 257, endPoint x: 405, endPoint y: 254, distance: 4.1
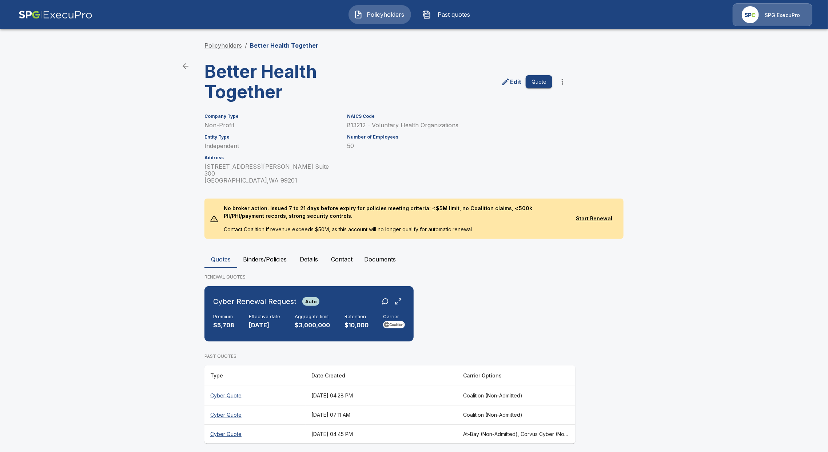
click at [230, 48] on link "Policyholders" at bounding box center [222, 45] width 37 height 7
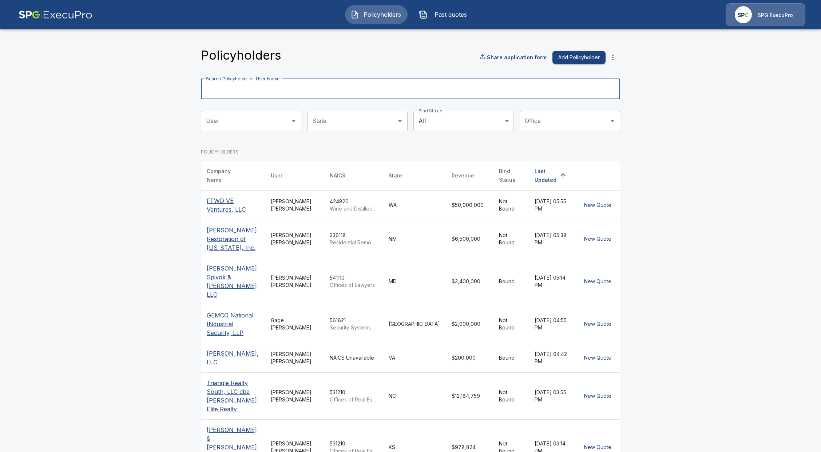
click at [330, 89] on input "Search Policyholder or User Name" at bounding box center [406, 89] width 411 height 20
click at [214, 196] on p "FFWD VE Ventures, LLC" at bounding box center [233, 204] width 52 height 17
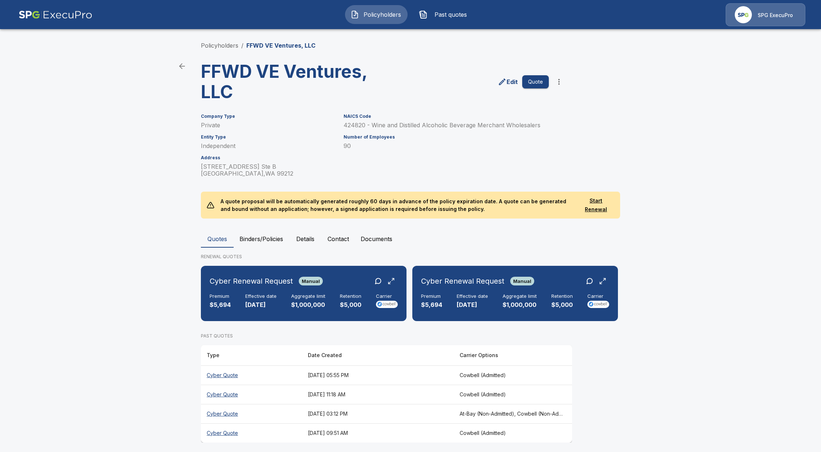
click at [226, 379] on th "Cyber Quote" at bounding box center [251, 375] width 101 height 19
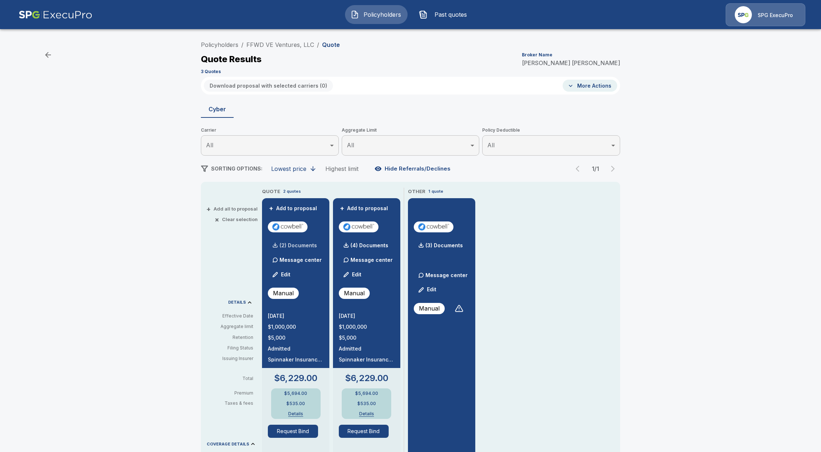
click at [316, 246] on p "(2) Documents" at bounding box center [297, 245] width 37 height 5
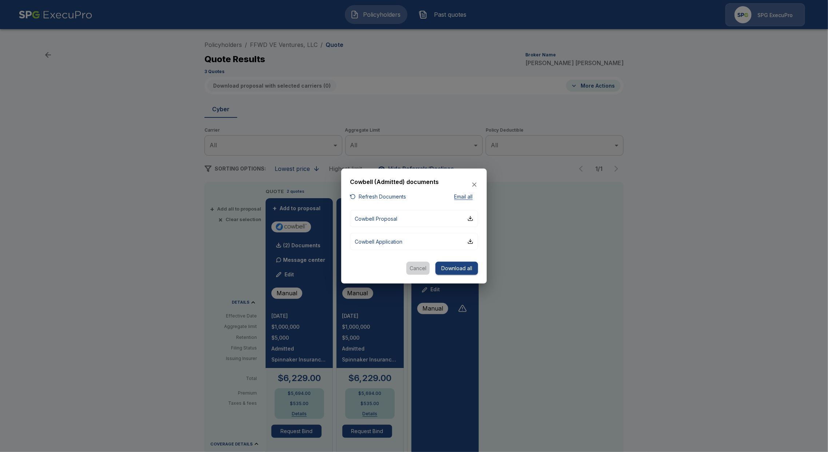
click at [417, 272] on button "Cancel" at bounding box center [417, 268] width 23 height 13
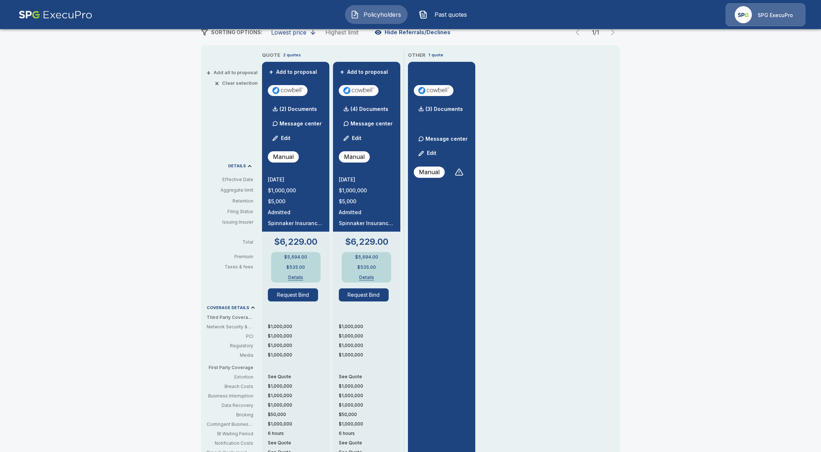
scroll to position [132, 0]
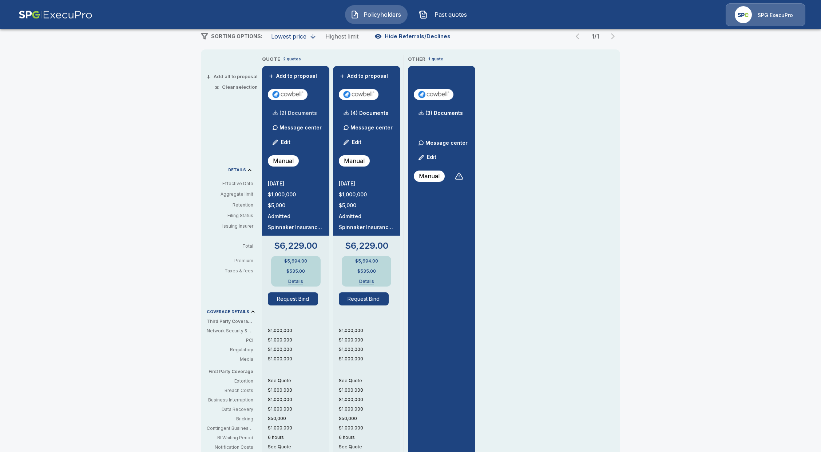
click at [309, 109] on div "(2) Documents" at bounding box center [292, 113] width 49 height 15
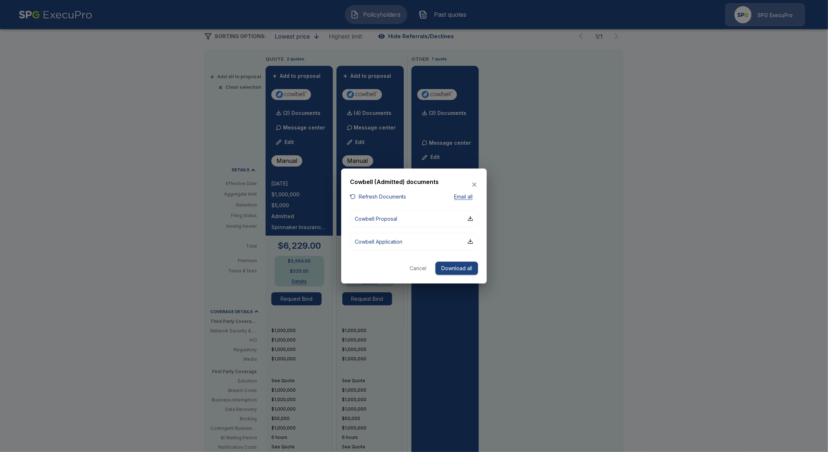
click at [389, 128] on div at bounding box center [414, 226] width 828 height 452
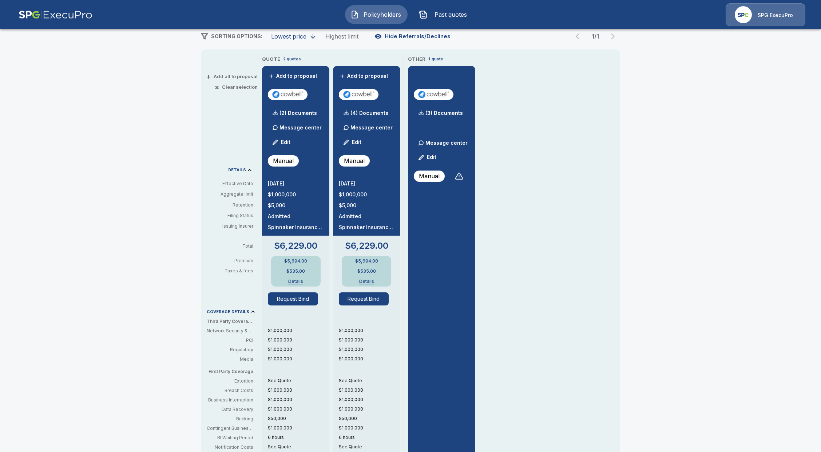
click at [7, 385] on div "Policyholders / FFWD VE Ventures, LLC / Quote Quote Results Broker Name Tricia …" at bounding box center [410, 250] width 821 height 696
click at [371, 7] on button "Policyholders" at bounding box center [376, 14] width 63 height 19
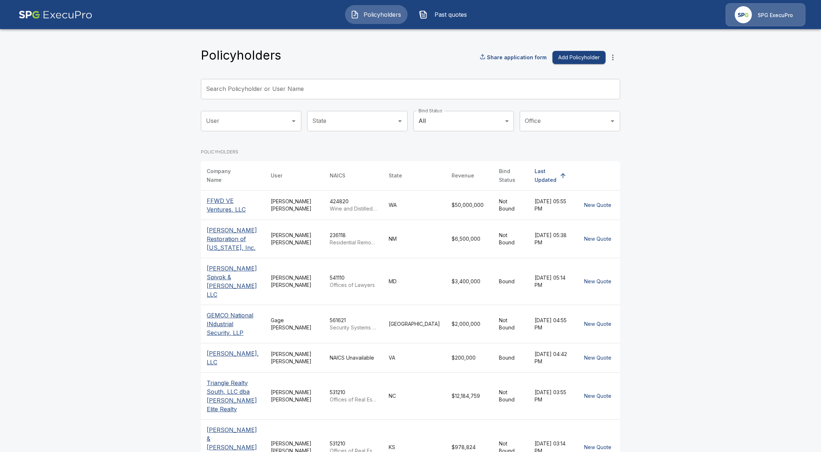
click at [260, 85] on input "Search Policyholder or User Name" at bounding box center [406, 89] width 411 height 20
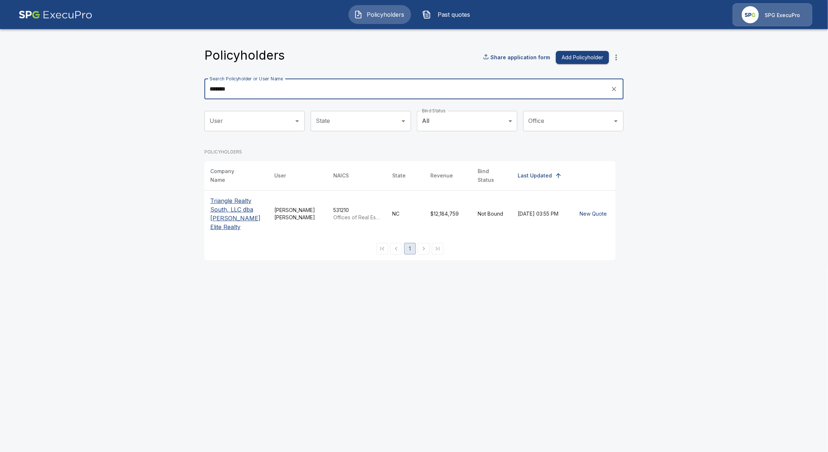
type input "*******"
click at [217, 207] on p "Triangle Realty South, LLC dba [PERSON_NAME] Elite Realty" at bounding box center [236, 213] width 52 height 35
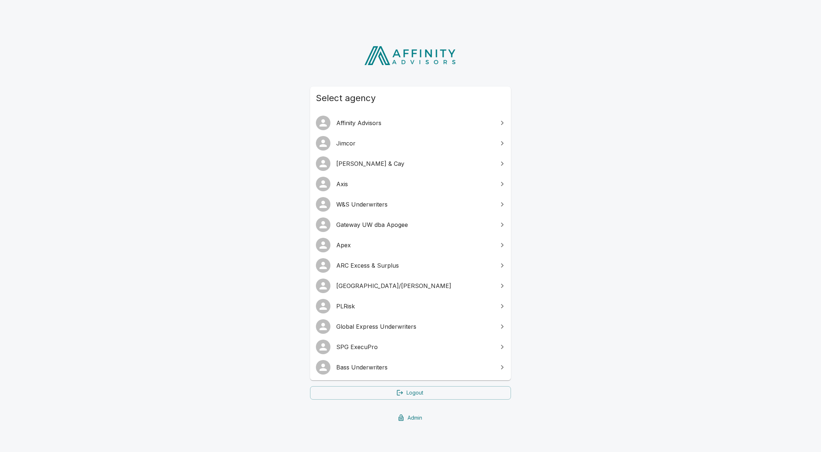
click at [423, 415] on link "Admin" at bounding box center [410, 417] width 201 height 13
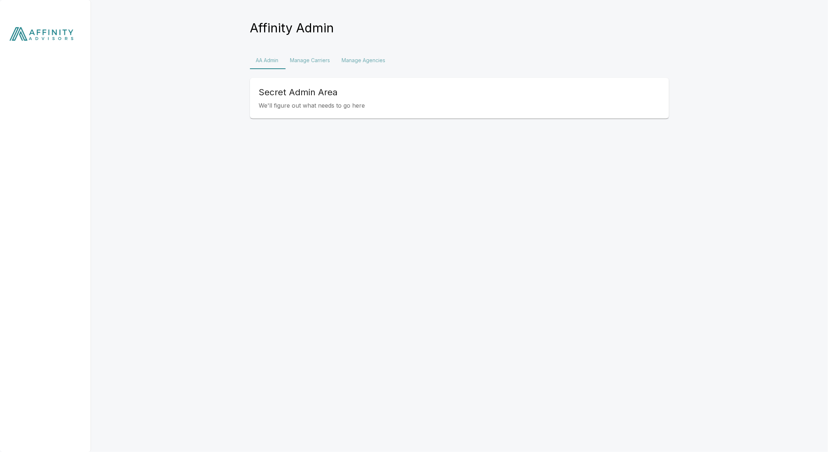
click at [361, 55] on button "Manage Agencies" at bounding box center [363, 60] width 55 height 17
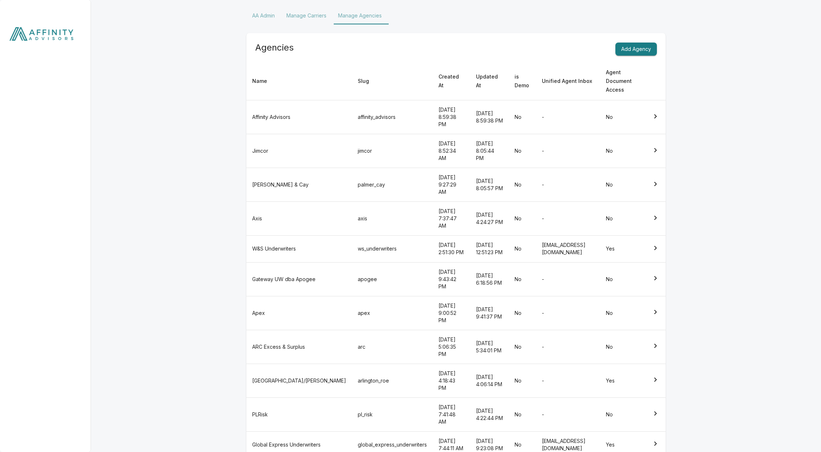
scroll to position [47, 0]
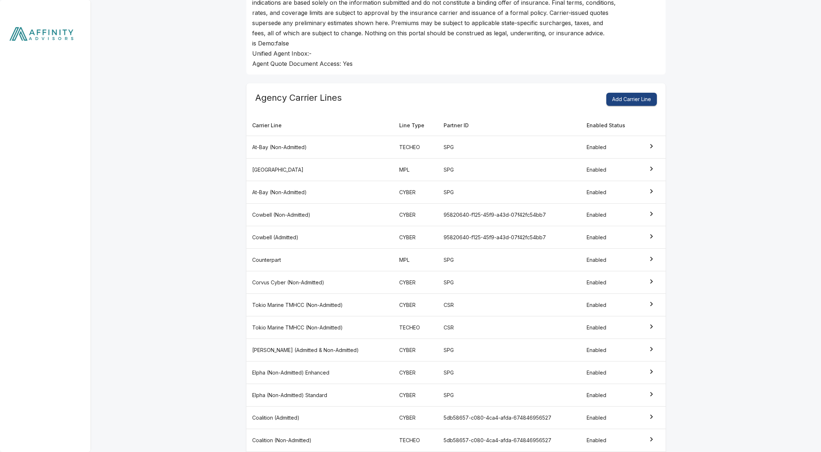
scroll to position [154, 0]
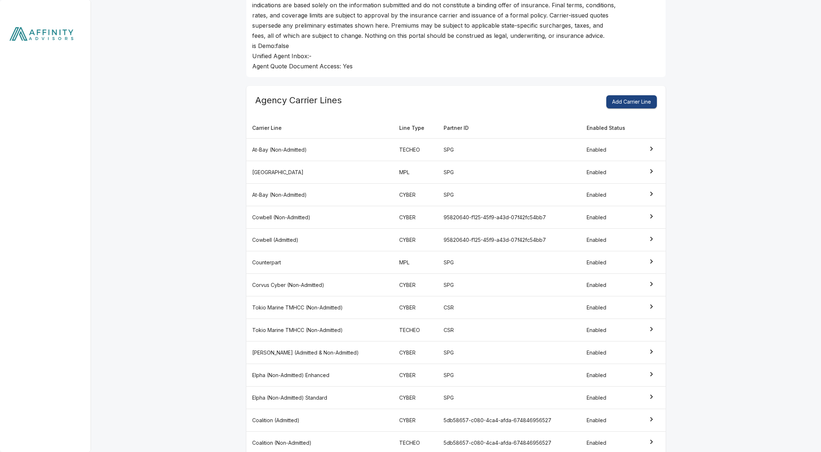
click at [649, 219] on icon "simple table" at bounding box center [651, 216] width 9 height 9
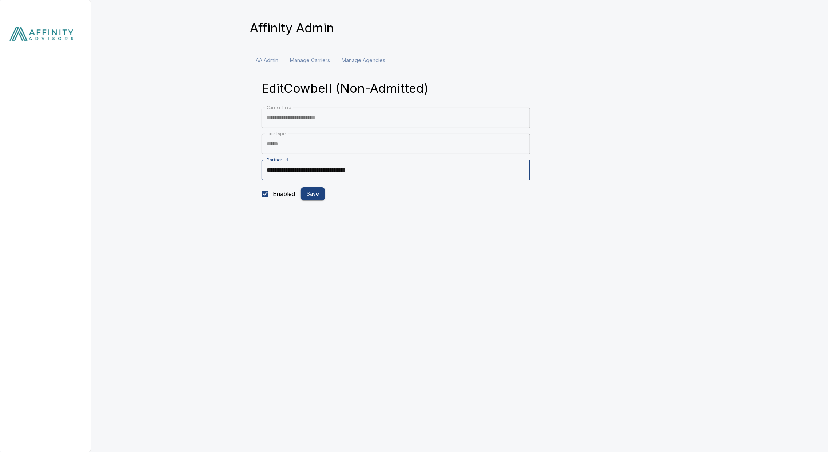
click at [351, 172] on input "**********" at bounding box center [396, 170] width 268 height 20
click at [423, 212] on div "**********" at bounding box center [459, 133] width 419 height 162
drag, startPoint x: 230, startPoint y: 174, endPoint x: 218, endPoint y: 176, distance: 12.9
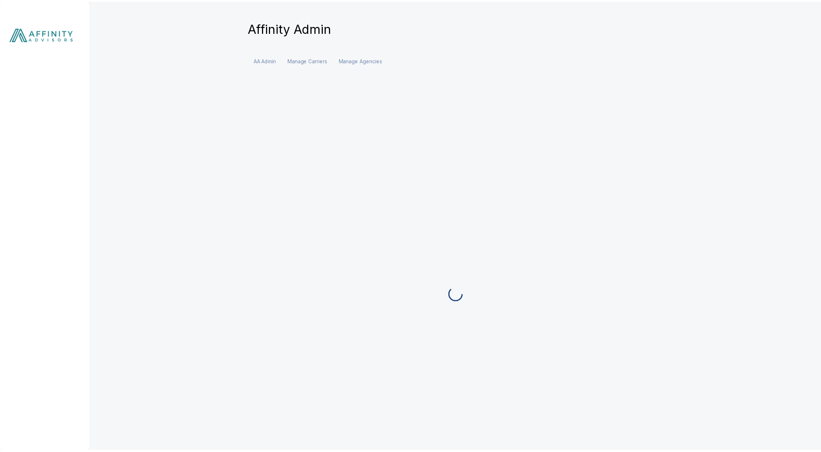
scroll to position [78, 0]
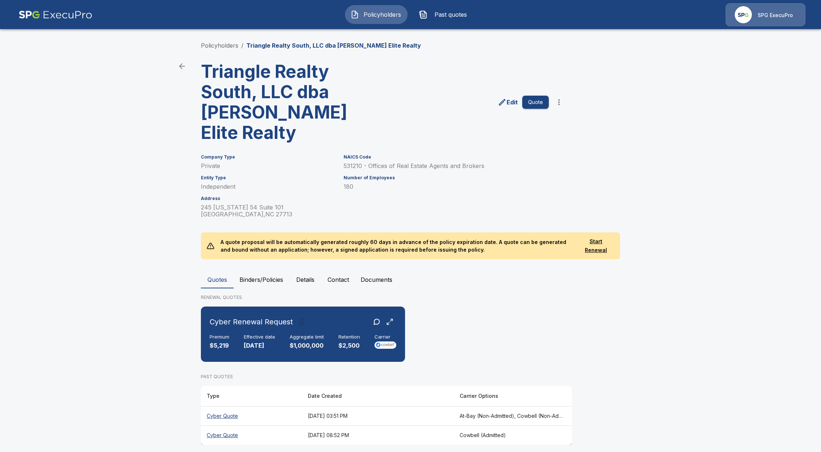
click at [232, 412] on th "Cyber Quote" at bounding box center [251, 415] width 101 height 19
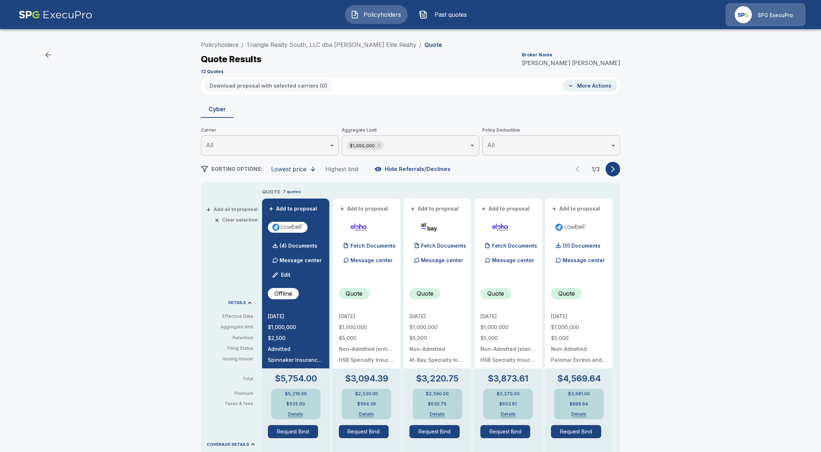
click at [56, 93] on div "Policyholders / Triangle Realty South, LLC dba [PERSON_NAME] Elite Realty / Quo…" at bounding box center [410, 383] width 821 height 696
click at [303, 250] on div "(4) Documents" at bounding box center [292, 246] width 49 height 15
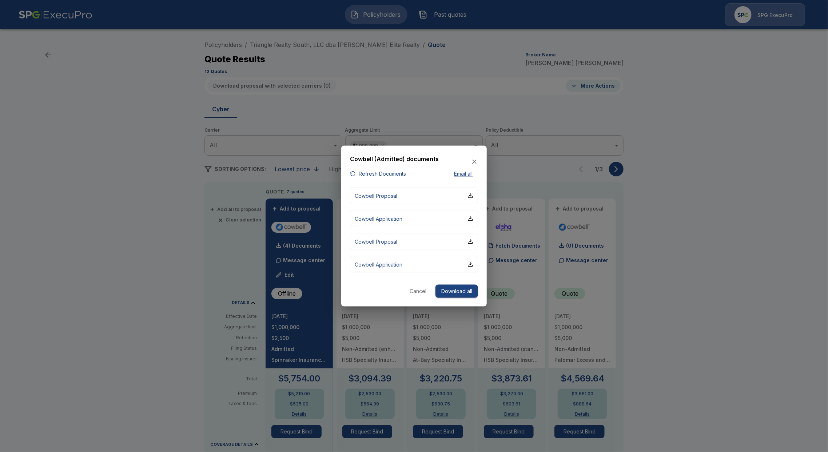
click at [156, 211] on div at bounding box center [414, 226] width 828 height 452
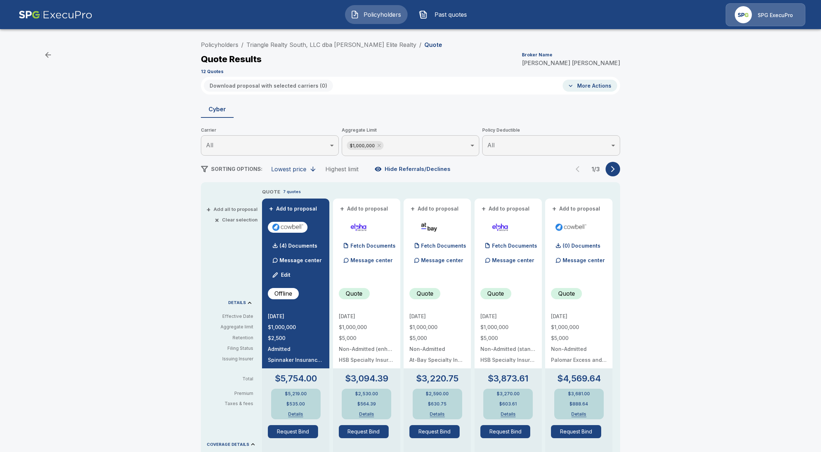
click at [42, 212] on div "Policyholders / Triangle Realty South, LLC dba [PERSON_NAME] Elite Realty / Quo…" at bounding box center [410, 383] width 821 height 696
drag, startPoint x: 210, startPoint y: 199, endPoint x: 202, endPoint y: 199, distance: 7.3
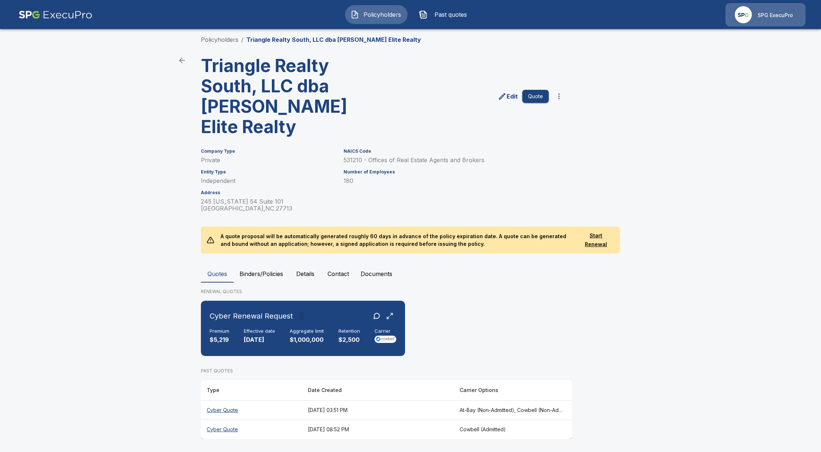
scroll to position [6, 0]
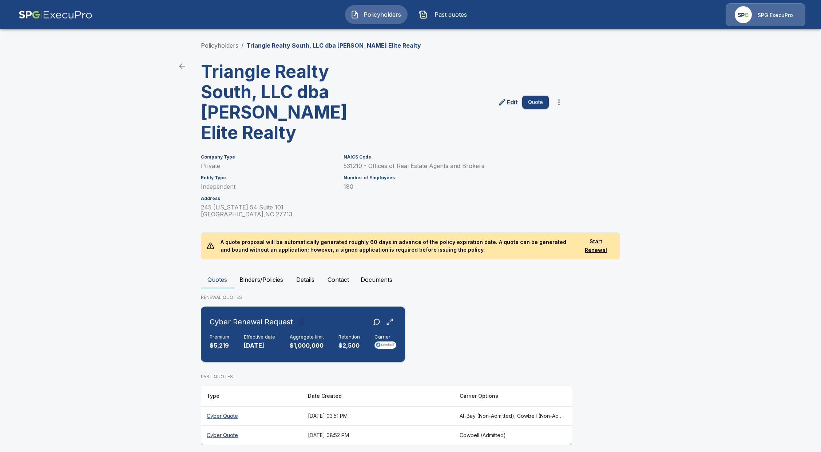
click at [263, 352] on div "Cyber Renewal Request Premium $5,219 Effective date [DATE] Aggregate limit $1,0…" at bounding box center [303, 334] width 198 height 49
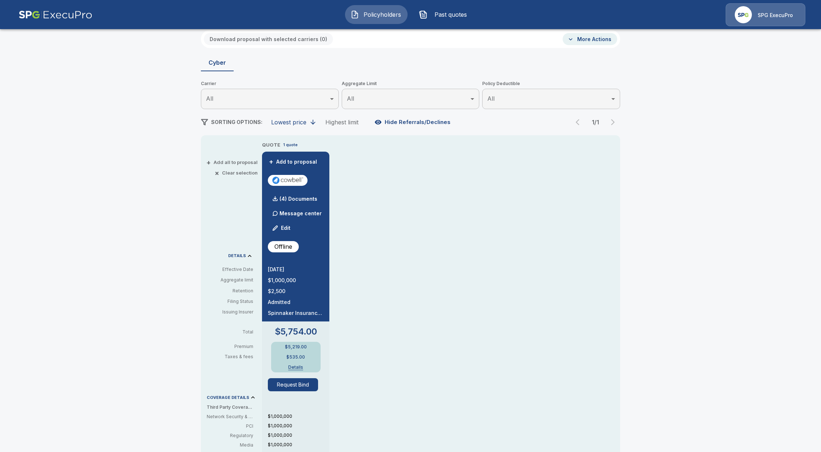
scroll to position [48, 0]
click at [165, 435] on div "Policyholders / Triangle Realty South, LLC dba [PERSON_NAME] Elite Realty / Quo…" at bounding box center [410, 334] width 821 height 696
drag, startPoint x: 732, startPoint y: 289, endPoint x: 716, endPoint y: 303, distance: 21.4
click at [732, 289] on div "Policyholders / Triangle Realty South, LLC dba [PERSON_NAME] Elite Realty / Quo…" at bounding box center [410, 334] width 821 height 696
click at [299, 195] on p "(4) Documents" at bounding box center [298, 197] width 38 height 5
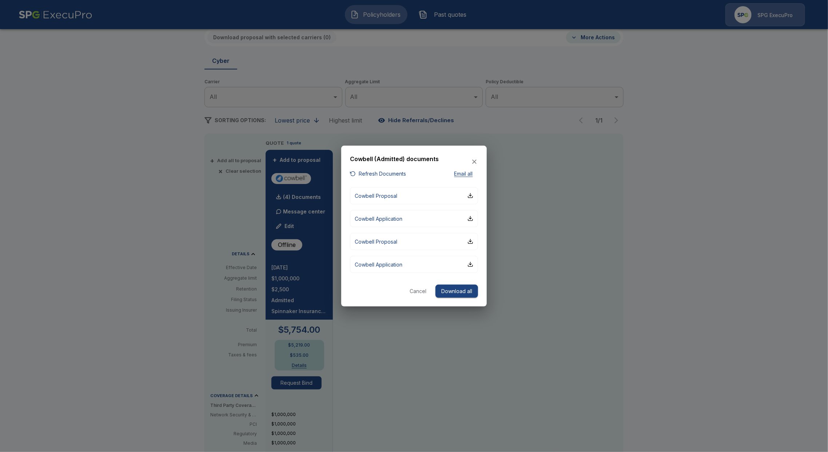
click at [378, 371] on div at bounding box center [414, 226] width 828 height 452
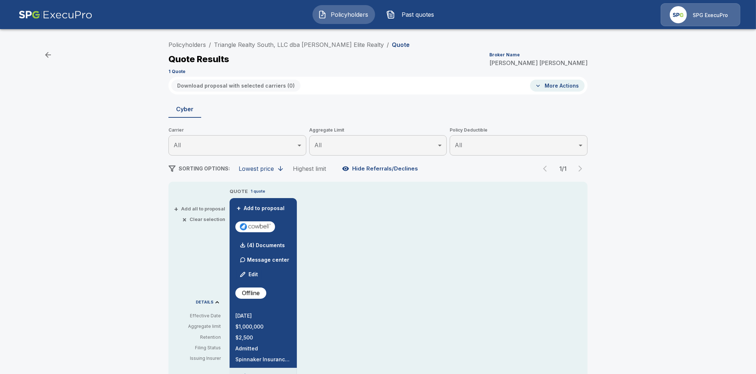
drag, startPoint x: 104, startPoint y: 115, endPoint x: 127, endPoint y: 103, distance: 25.5
click at [274, 245] on p "(4) Documents" at bounding box center [266, 245] width 38 height 5
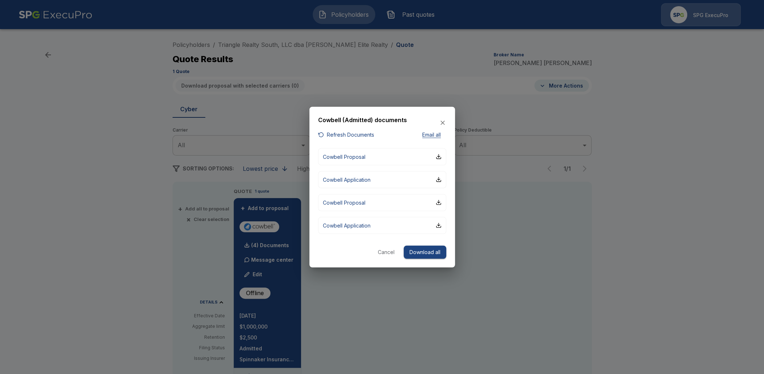
click at [84, 262] on div at bounding box center [382, 187] width 764 height 374
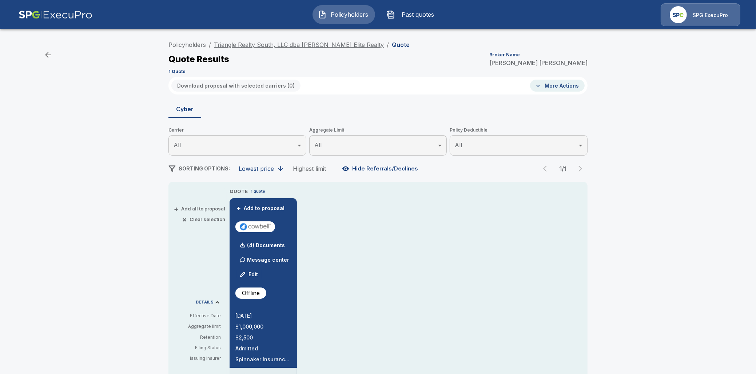
click at [248, 46] on link "Triangle Realty South, LLC dba [PERSON_NAME] Elite Realty" at bounding box center [299, 44] width 170 height 7
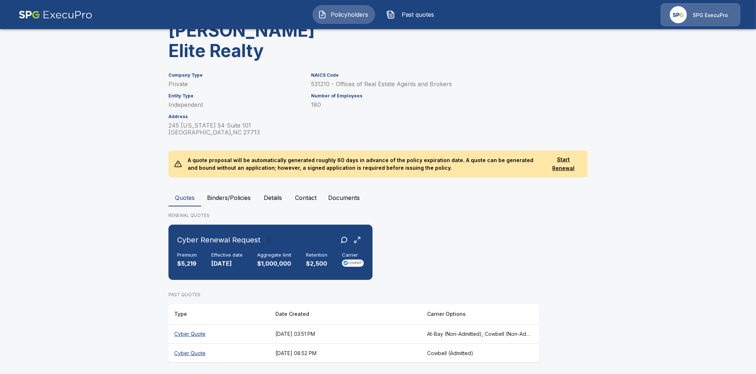
scroll to position [84, 0]
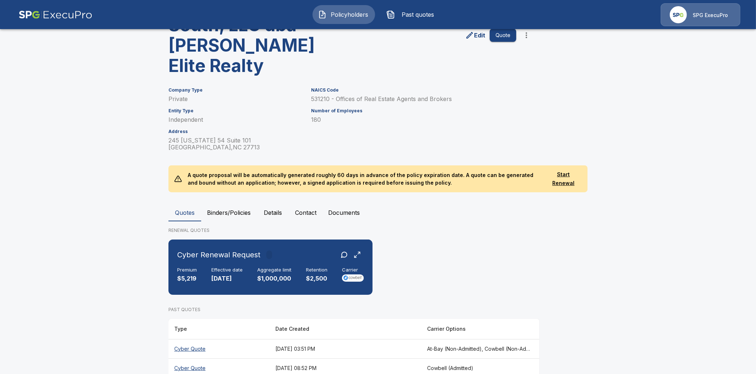
scroll to position [84, 0]
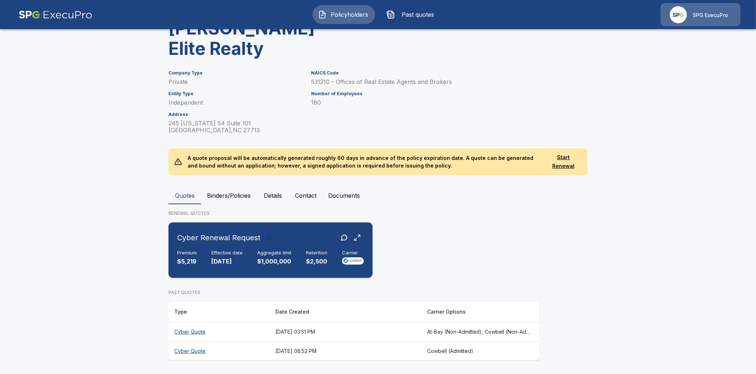
click at [222, 259] on p "[DATE]" at bounding box center [226, 262] width 31 height 8
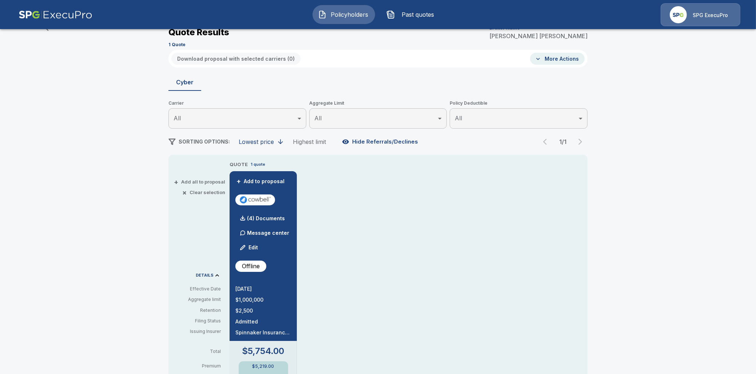
scroll to position [84, 0]
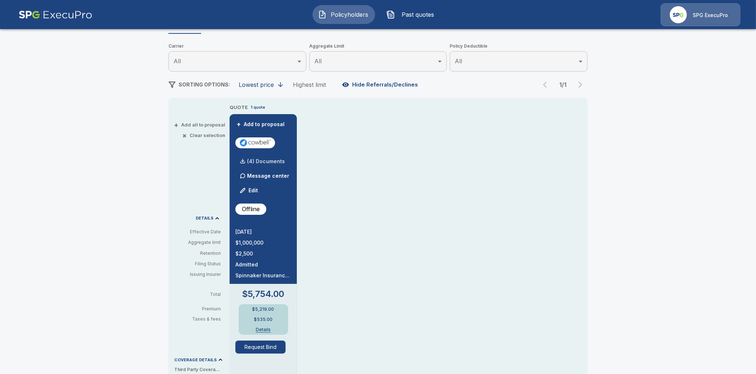
click at [264, 159] on p "(4) Documents" at bounding box center [266, 161] width 38 height 5
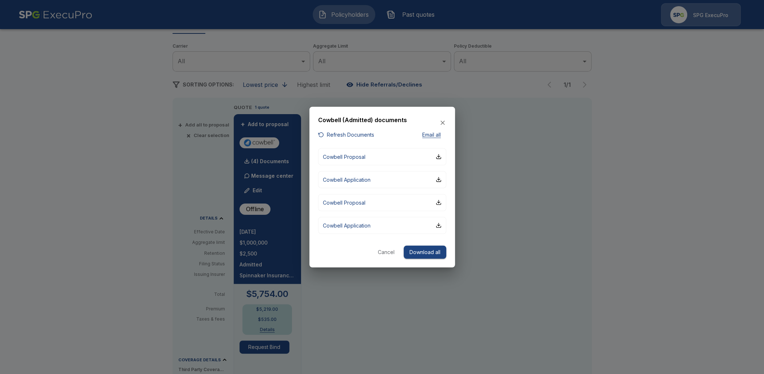
click at [332, 132] on button "Refresh Documents" at bounding box center [346, 135] width 56 height 9
click at [366, 179] on p "Cowbell Application" at bounding box center [347, 180] width 48 height 8
click at [355, 229] on button "Cowbell Application" at bounding box center [382, 225] width 128 height 17
click at [364, 134] on button "Refresh Documents" at bounding box center [346, 135] width 56 height 9
click at [348, 133] on button "Refresh Documents" at bounding box center [346, 135] width 56 height 9
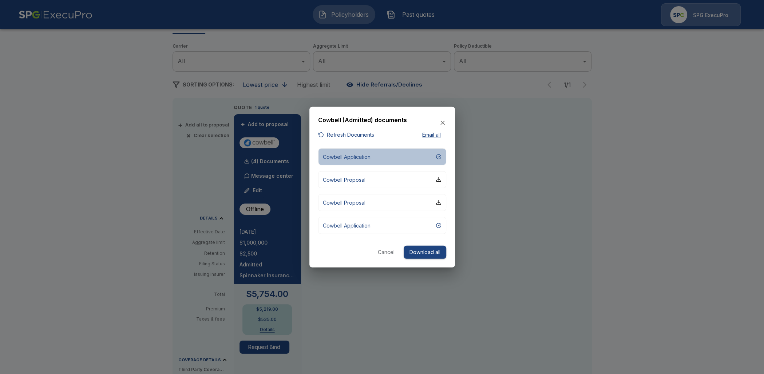
click at [371, 154] on button "Cowbell Application" at bounding box center [382, 156] width 128 height 17
click at [183, 195] on div at bounding box center [382, 187] width 764 height 374
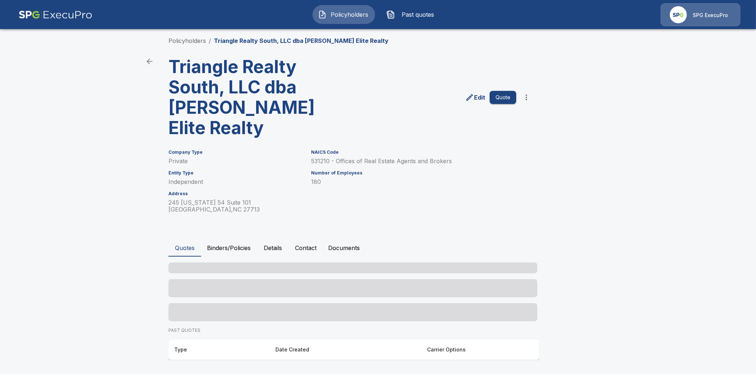
scroll to position [84, 0]
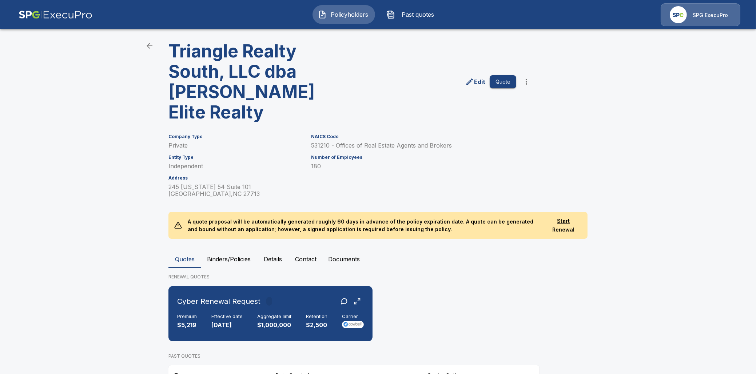
scroll to position [84, 0]
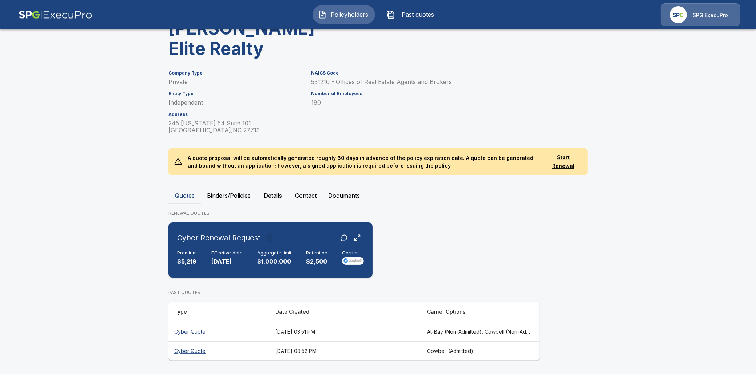
click at [217, 262] on p "[DATE]" at bounding box center [226, 262] width 31 height 8
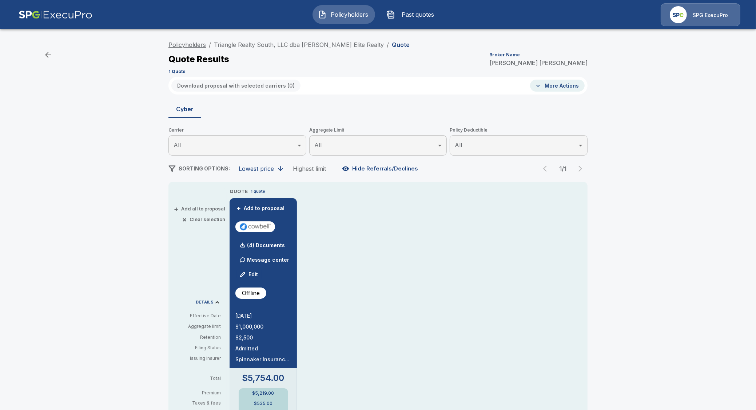
click at [190, 45] on link "Policyholders" at bounding box center [186, 44] width 37 height 7
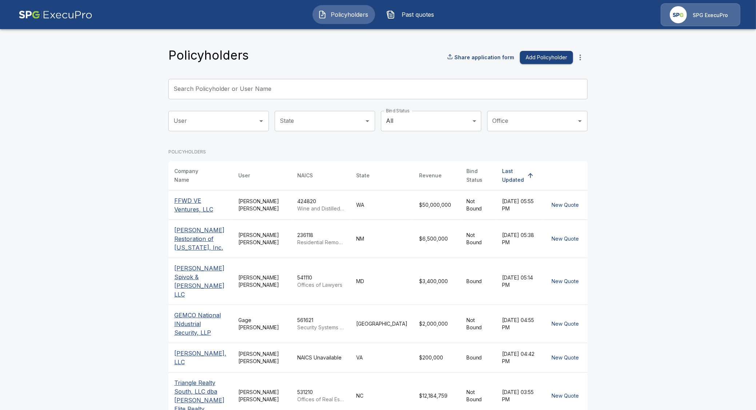
click at [289, 94] on input "Search Policyholder or User Name" at bounding box center [373, 89] width 411 height 20
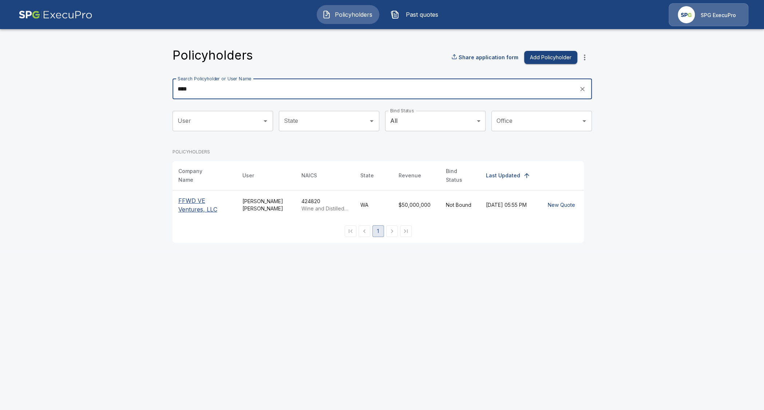
type input "****"
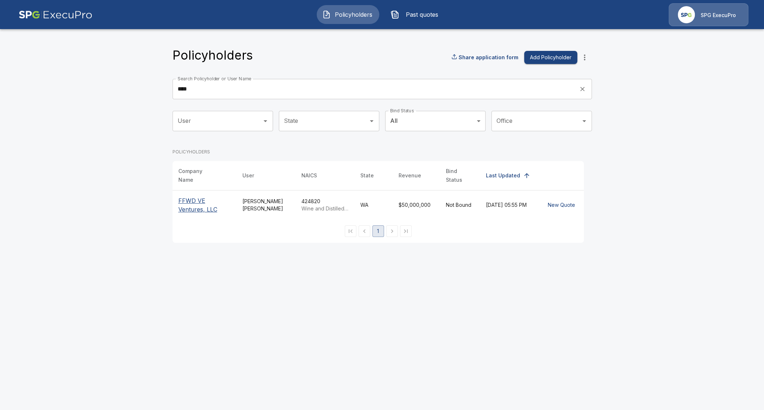
click at [189, 201] on p "FFWD VE Ventures, LLC" at bounding box center [204, 204] width 52 height 17
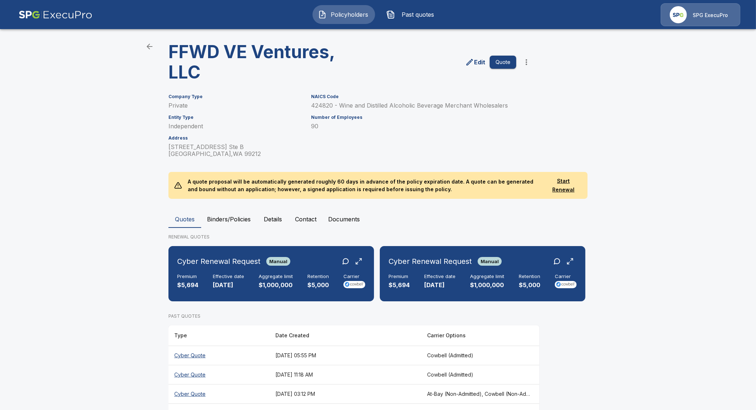
scroll to position [53, 0]
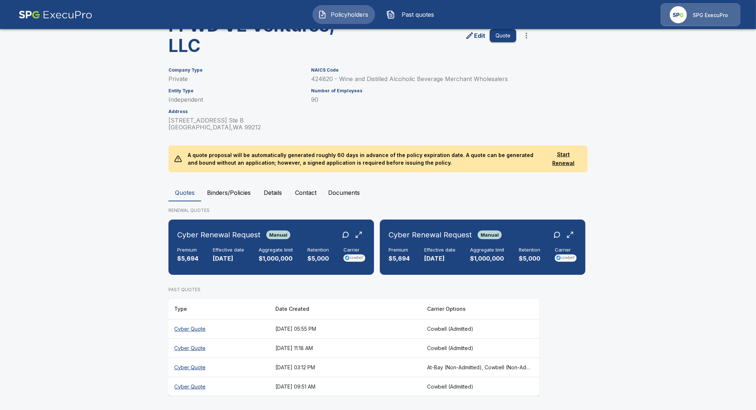
click at [194, 327] on th "Cyber Quote" at bounding box center [218, 328] width 101 height 19
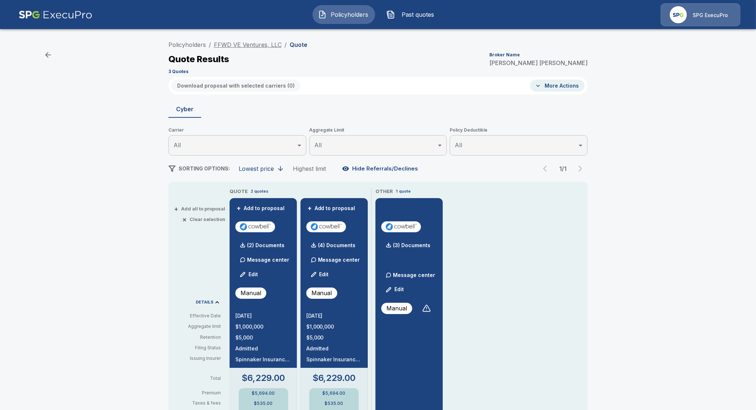
click at [243, 45] on link "FFWD VE Ventures, LLC" at bounding box center [248, 44] width 68 height 7
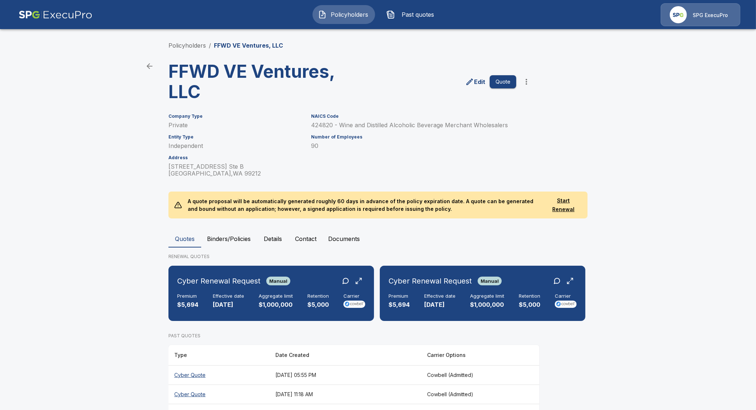
click at [195, 385] on th "Cyber Quote" at bounding box center [218, 375] width 101 height 19
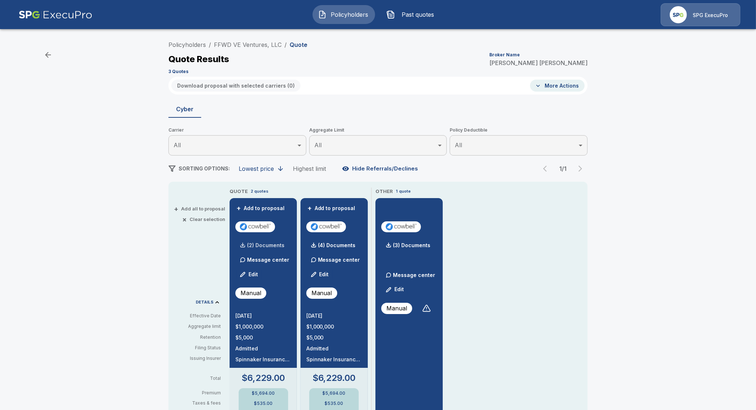
click at [243, 243] on div at bounding box center [242, 245] width 15 height 15
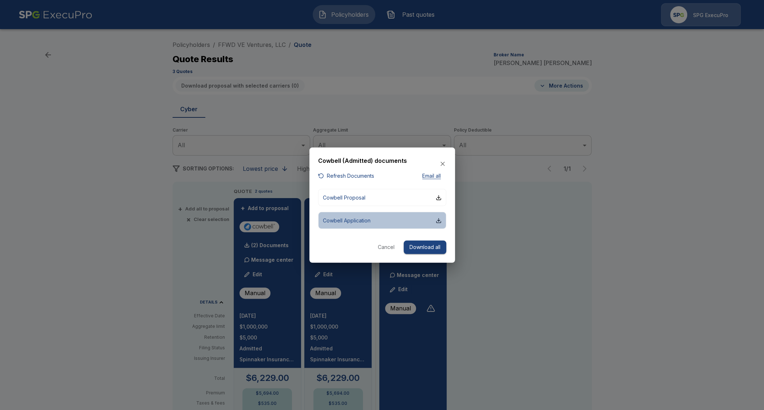
click at [364, 221] on p "Cowbell Application" at bounding box center [347, 221] width 48 height 8
click at [99, 244] on div at bounding box center [382, 205] width 764 height 410
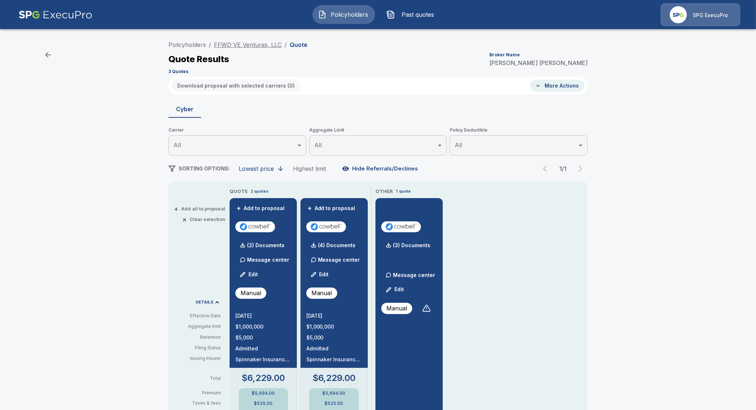
click at [245, 44] on link "FFWD VE Ventures, LLC" at bounding box center [248, 44] width 68 height 7
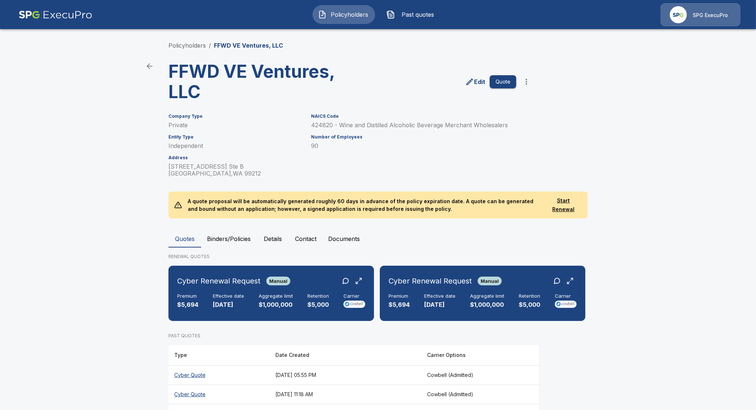
click at [346, 16] on span "Policyholders" at bounding box center [350, 14] width 40 height 9
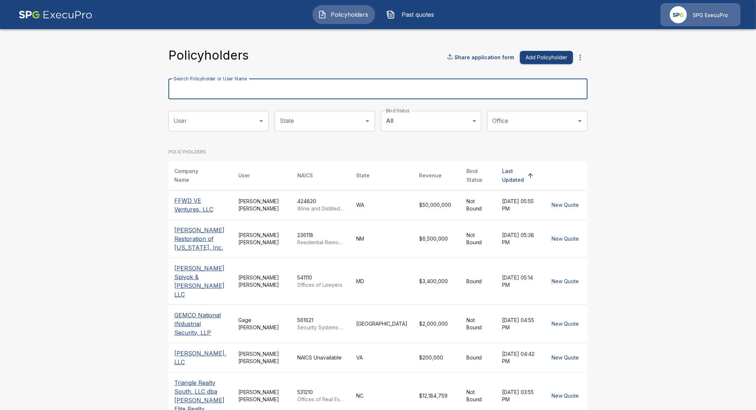
click at [295, 92] on input "Search Policyholder or User Name" at bounding box center [373, 89] width 411 height 20
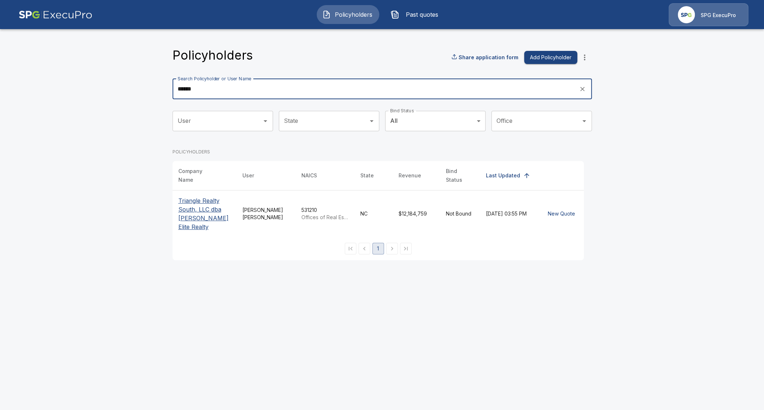
type input "******"
click at [191, 207] on p "Triangle Realty South, LLC dba [PERSON_NAME] Elite Realty" at bounding box center [204, 213] width 52 height 35
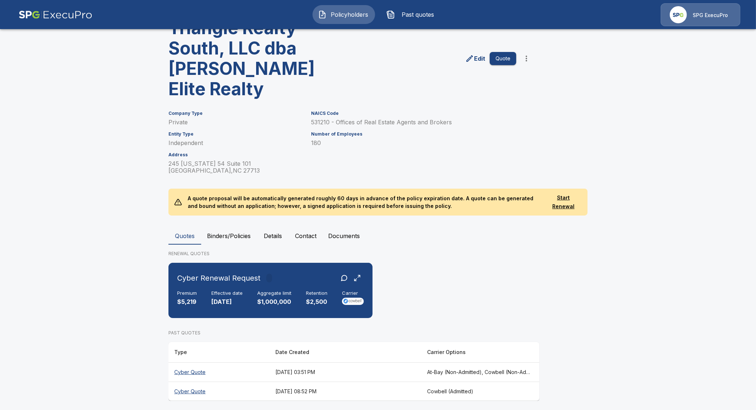
scroll to position [48, 0]
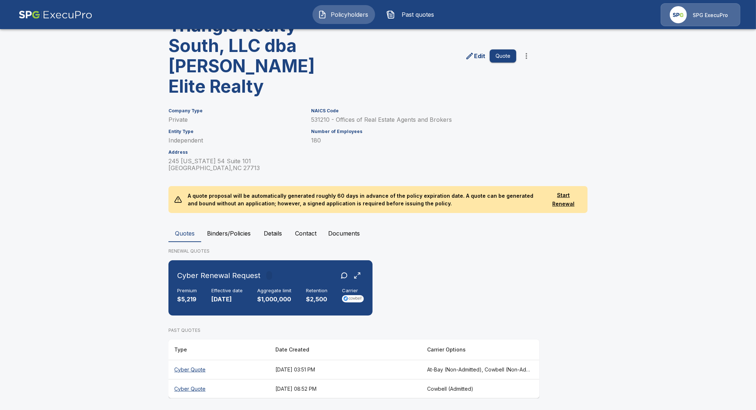
scroll to position [48, 0]
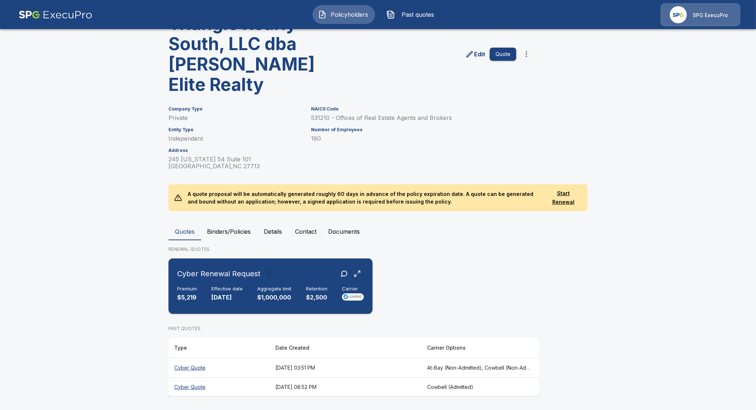
click at [240, 295] on p "[DATE]" at bounding box center [226, 298] width 31 height 8
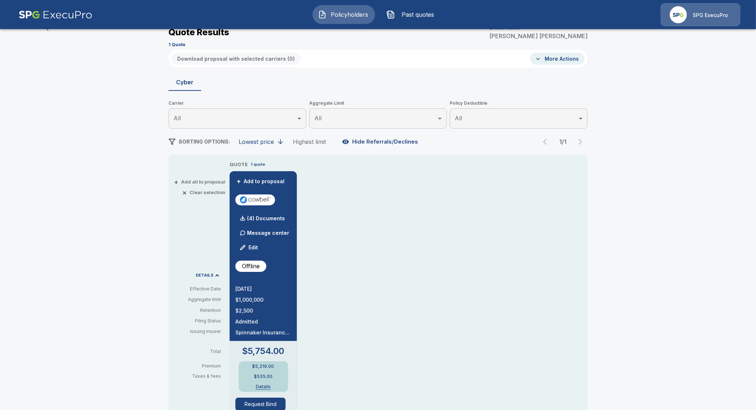
scroll to position [48, 0]
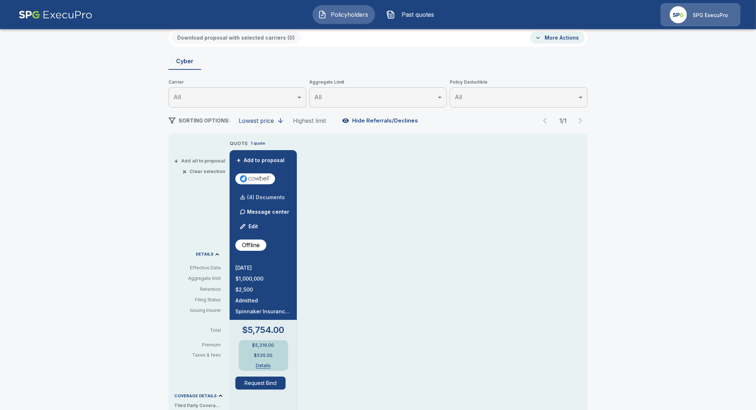
click at [258, 199] on p "(4) Documents" at bounding box center [266, 197] width 38 height 5
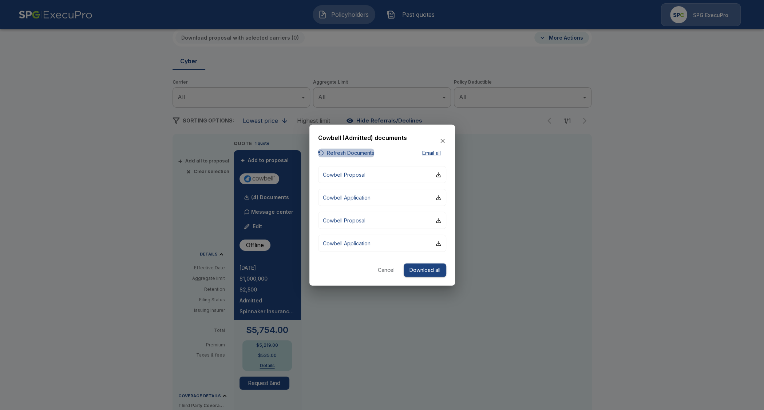
click at [352, 153] on button "Refresh Documents" at bounding box center [346, 152] width 56 height 9
click at [378, 274] on button "Cancel" at bounding box center [385, 270] width 23 height 13
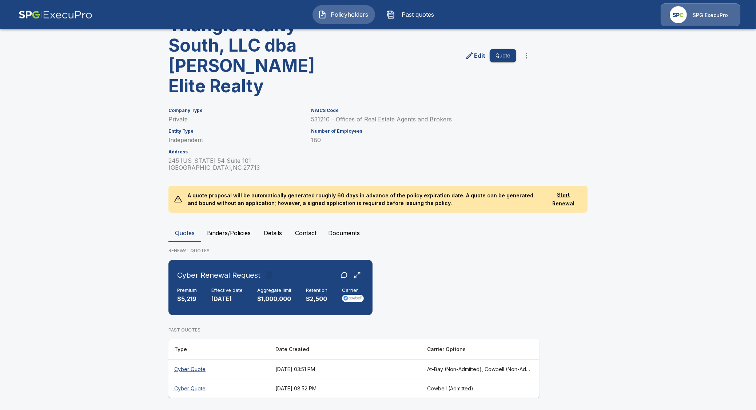
scroll to position [48, 0]
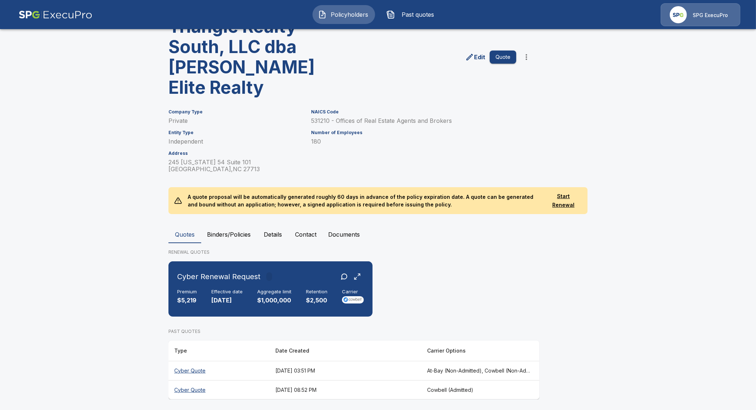
scroll to position [48, 0]
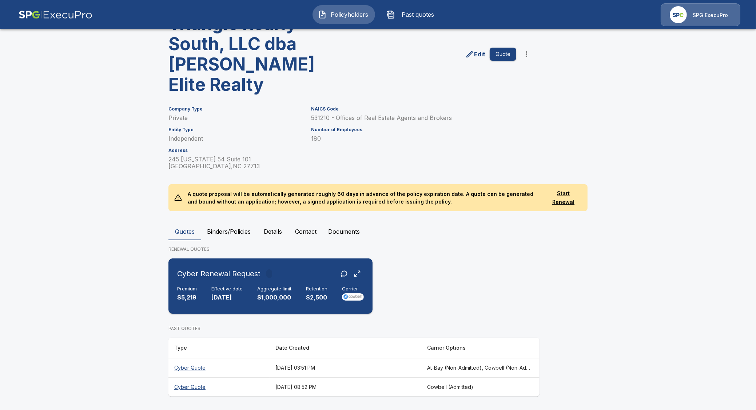
click at [197, 293] on div "Premium $5,219" at bounding box center [187, 294] width 20 height 16
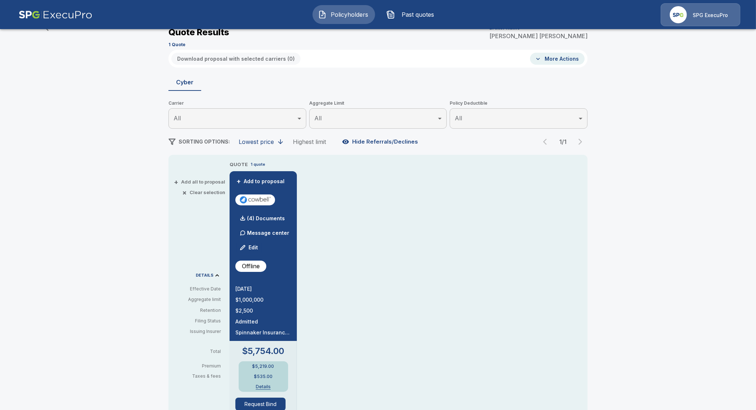
scroll to position [48, 0]
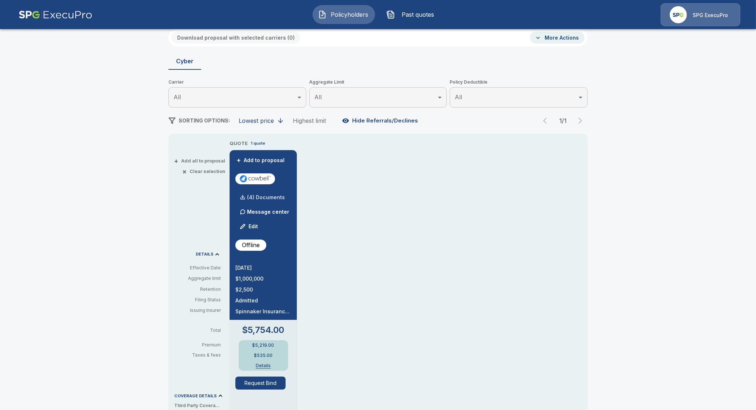
click at [263, 194] on div "(4) Documents" at bounding box center [259, 197] width 49 height 15
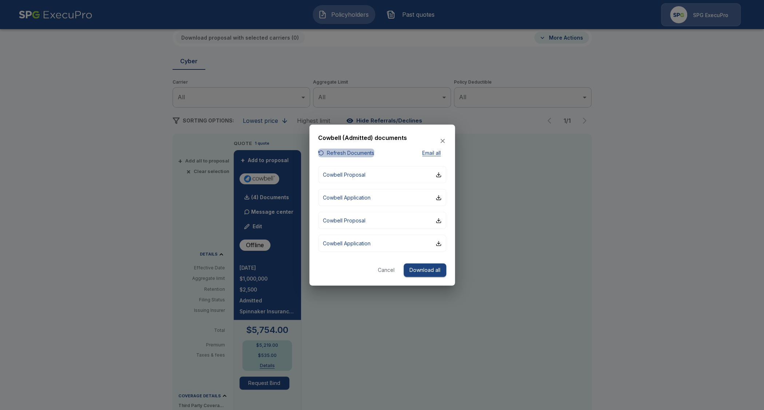
click at [347, 155] on button "Refresh Documents" at bounding box center [346, 152] width 56 height 9
click at [383, 273] on button "Cancel" at bounding box center [385, 270] width 23 height 13
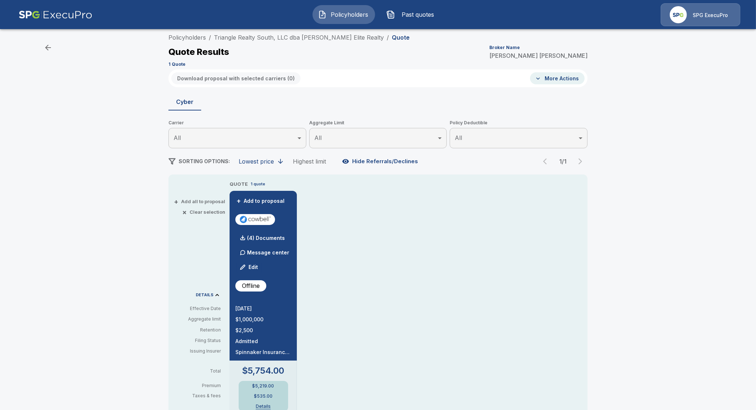
scroll to position [0, 0]
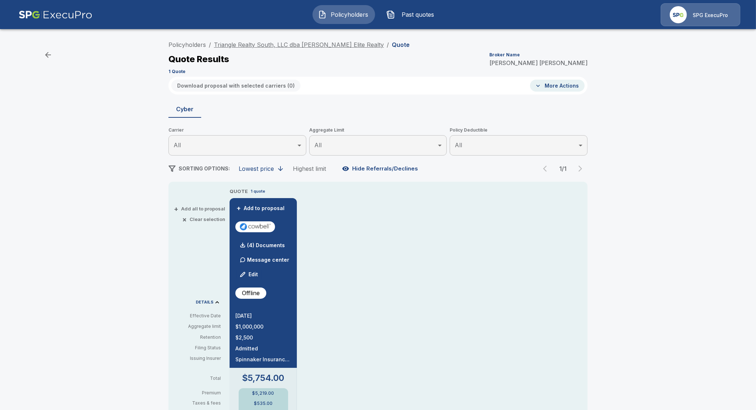
click at [249, 44] on link "Triangle Realty South, LLC dba [PERSON_NAME] Elite Realty" at bounding box center [299, 44] width 170 height 7
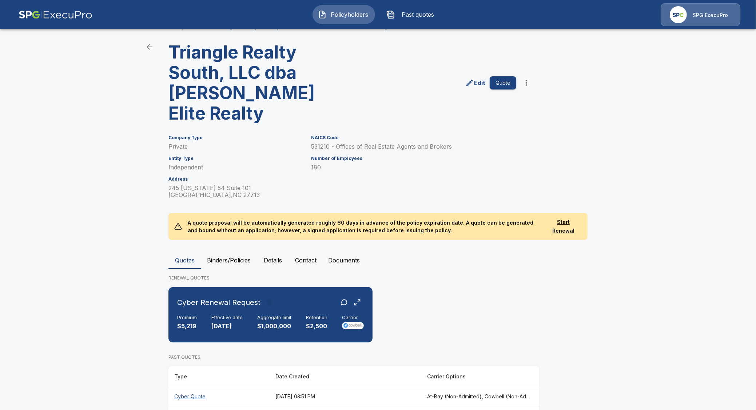
scroll to position [48, 0]
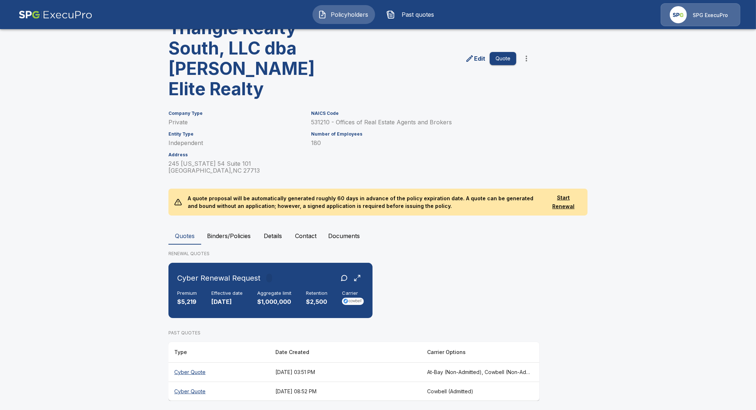
scroll to position [48, 0]
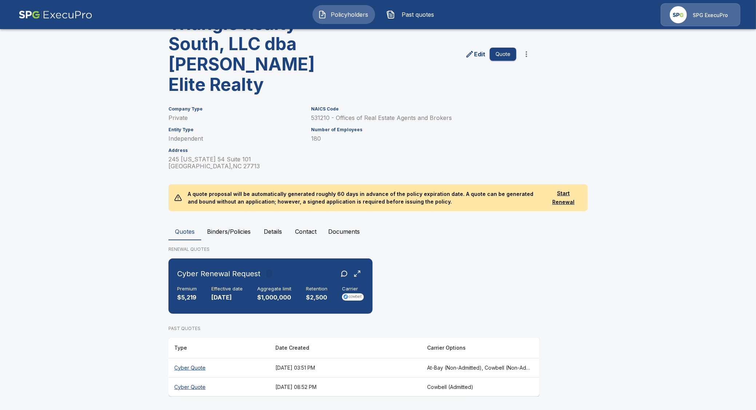
click at [186, 365] on th "Cyber Quote" at bounding box center [218, 367] width 101 height 19
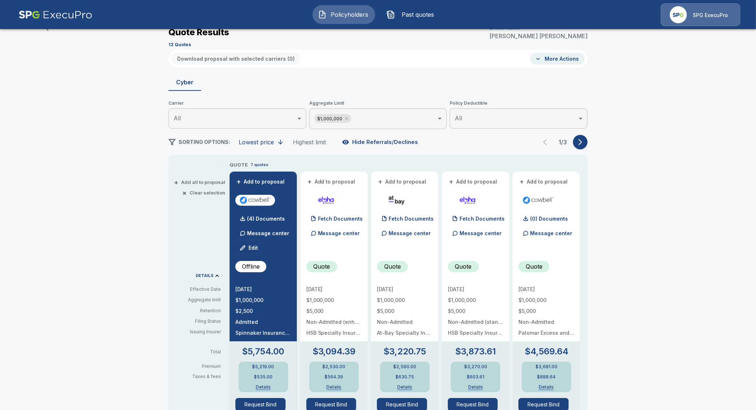
scroll to position [48, 0]
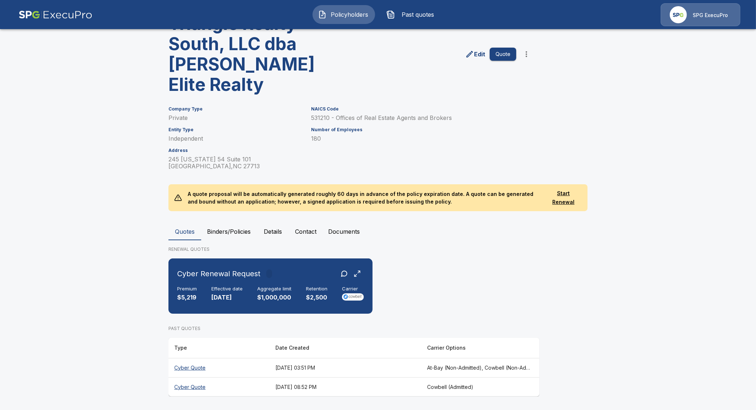
click at [203, 389] on th "Cyber Quote" at bounding box center [218, 387] width 101 height 19
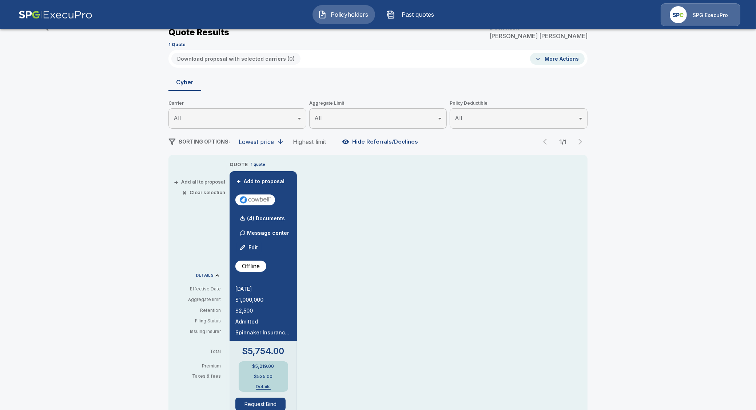
scroll to position [48, 0]
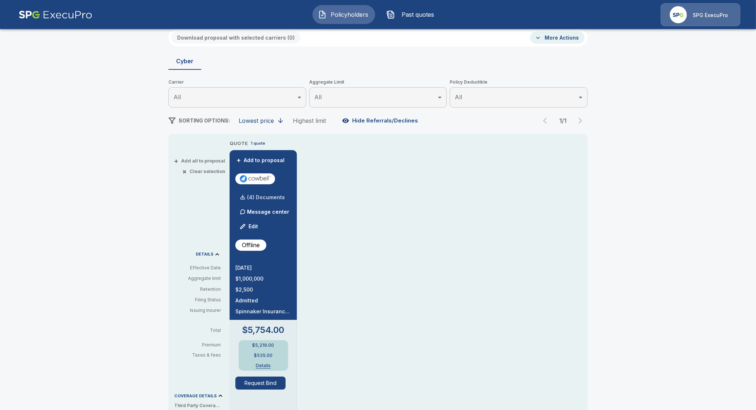
click at [262, 193] on div "(4) Documents" at bounding box center [259, 197] width 49 height 15
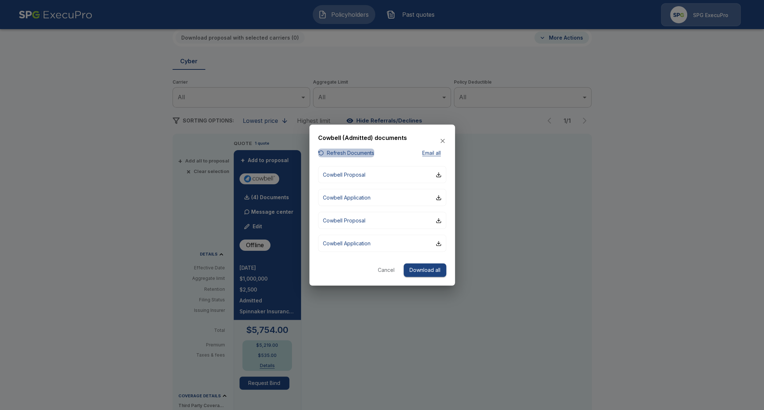
click at [354, 152] on button "Refresh Documents" at bounding box center [346, 152] width 56 height 9
drag, startPoint x: 115, startPoint y: 168, endPoint x: 124, endPoint y: 165, distance: 9.9
click at [116, 168] on div at bounding box center [382, 205] width 764 height 410
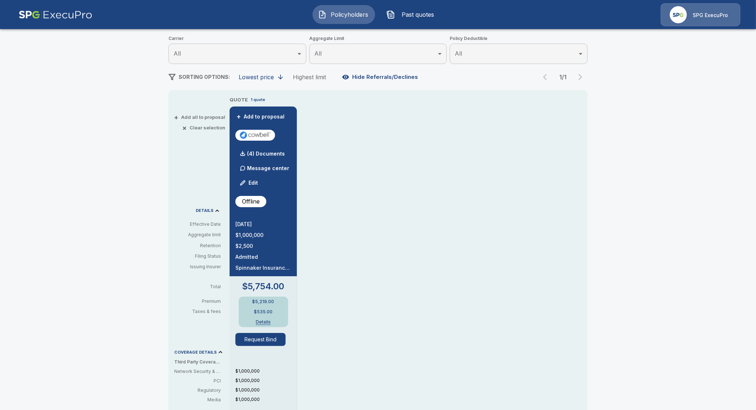
scroll to position [97, 0]
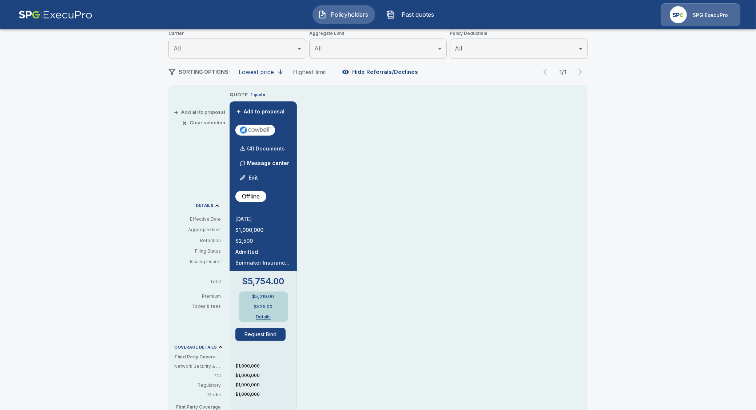
click at [259, 151] on div "(4) Documents" at bounding box center [259, 149] width 49 height 15
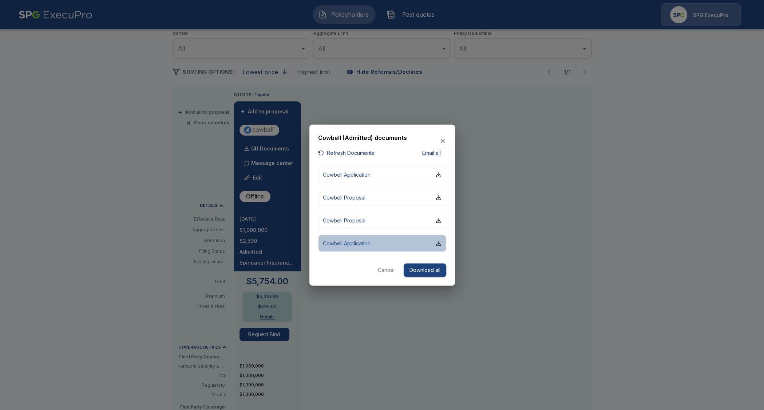
click at [352, 246] on p "Cowbell Application" at bounding box center [347, 244] width 48 height 8
click at [122, 191] on div at bounding box center [382, 205] width 764 height 410
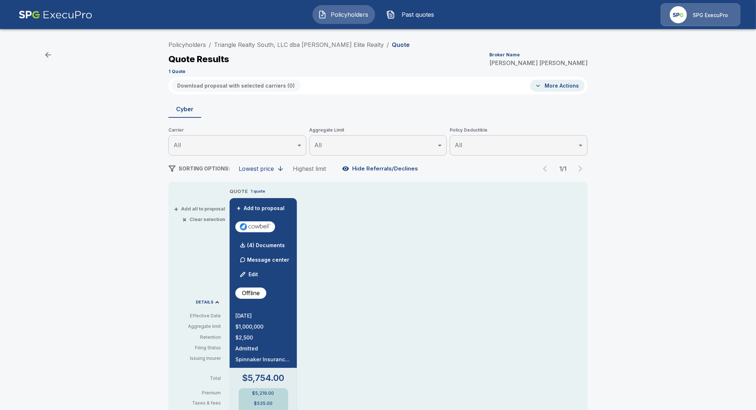
scroll to position [0, 0]
click at [244, 44] on link "Triangle Realty South, LLC dba [PERSON_NAME] Elite Realty" at bounding box center [299, 44] width 170 height 7
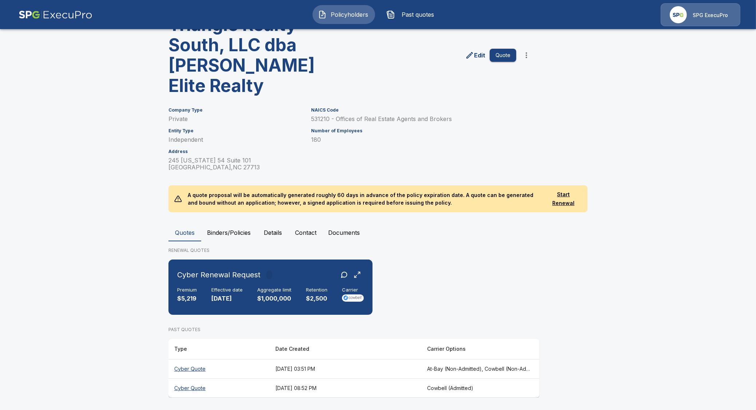
scroll to position [48, 0]
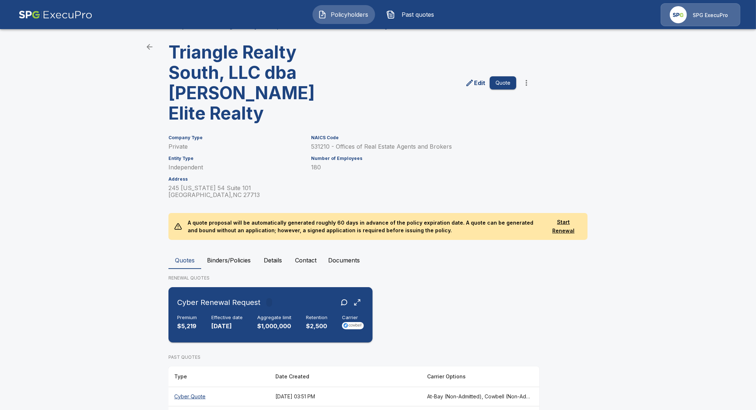
scroll to position [48, 0]
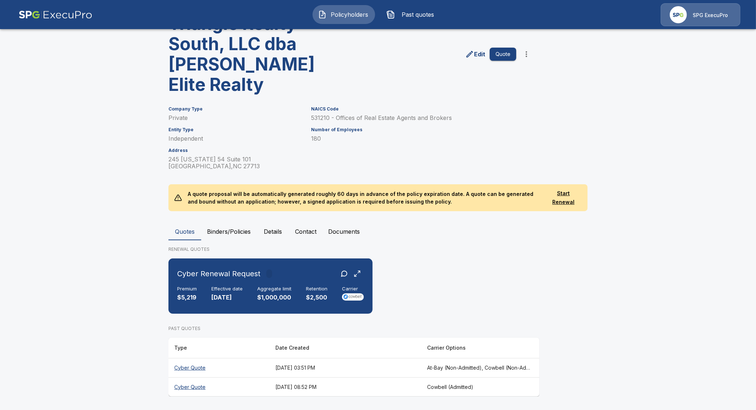
click at [200, 391] on th "Cyber Quote" at bounding box center [218, 387] width 101 height 19
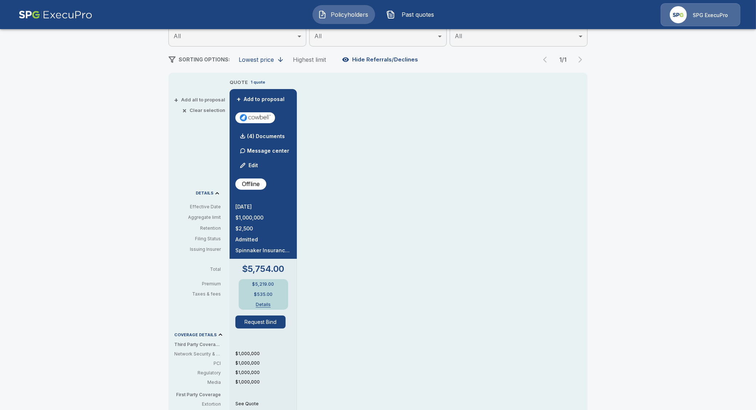
scroll to position [146, 0]
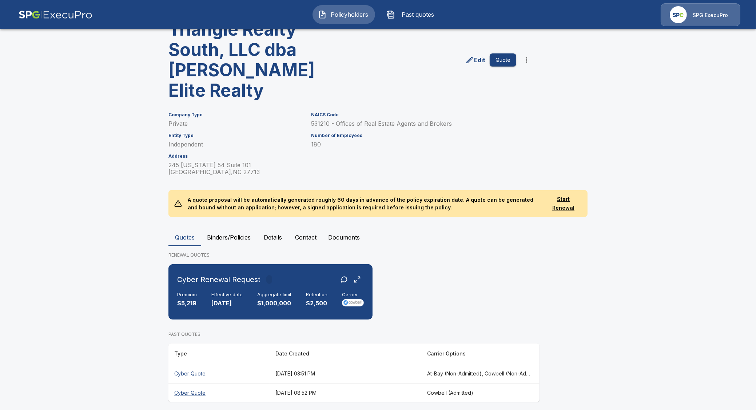
scroll to position [48, 0]
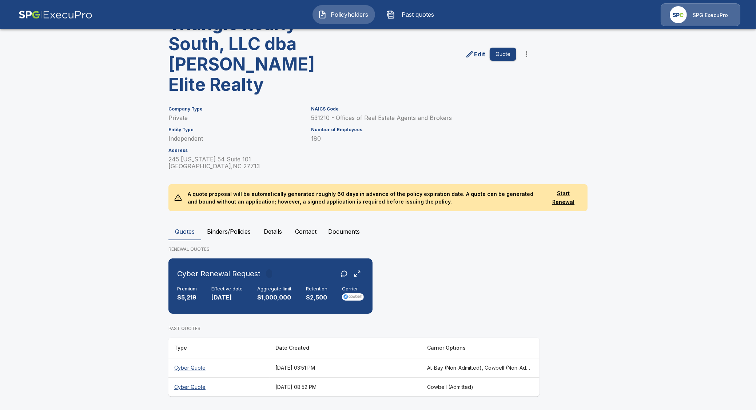
click at [187, 387] on th "Cyber Quote" at bounding box center [218, 387] width 101 height 19
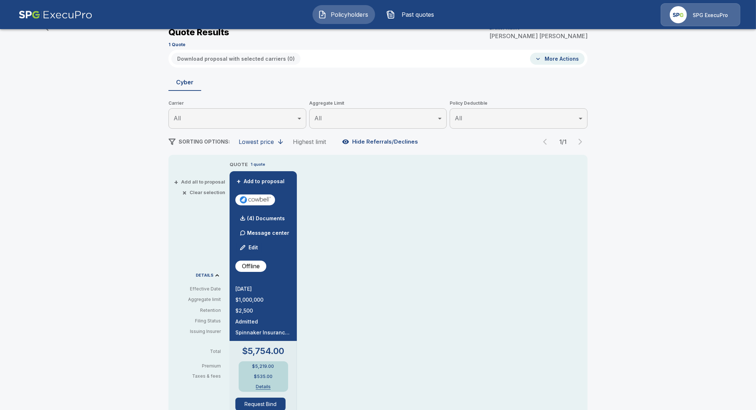
scroll to position [48, 0]
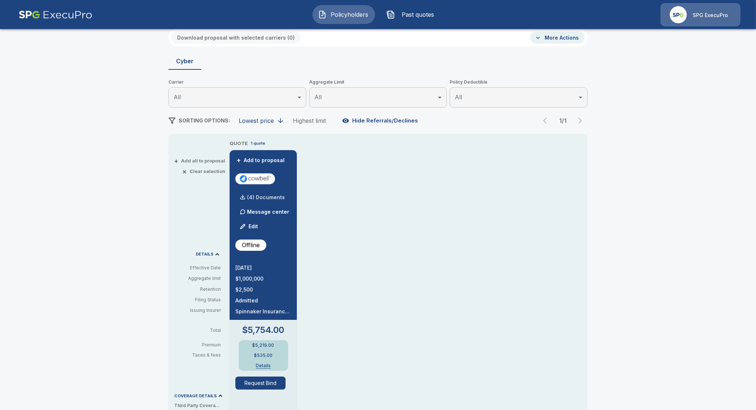
click at [264, 199] on p "(4) Documents" at bounding box center [266, 197] width 38 height 5
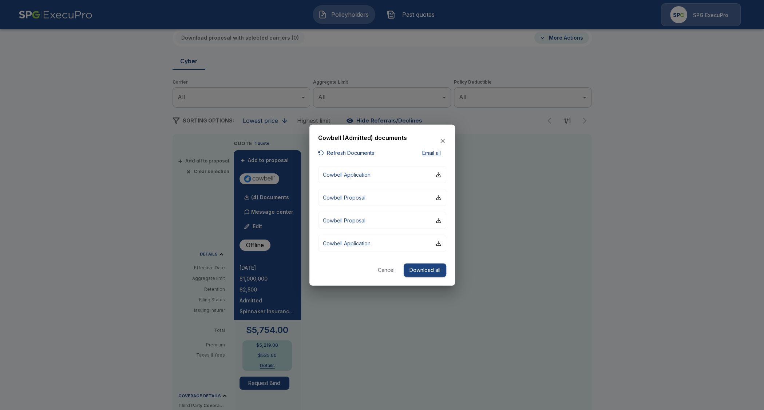
click at [341, 150] on button "Refresh Documents" at bounding box center [346, 152] width 56 height 9
click at [369, 175] on p "Cowbell Application" at bounding box center [347, 175] width 48 height 8
click at [360, 246] on p "Cowbell Application" at bounding box center [347, 244] width 48 height 8
click at [332, 320] on div at bounding box center [382, 205] width 764 height 410
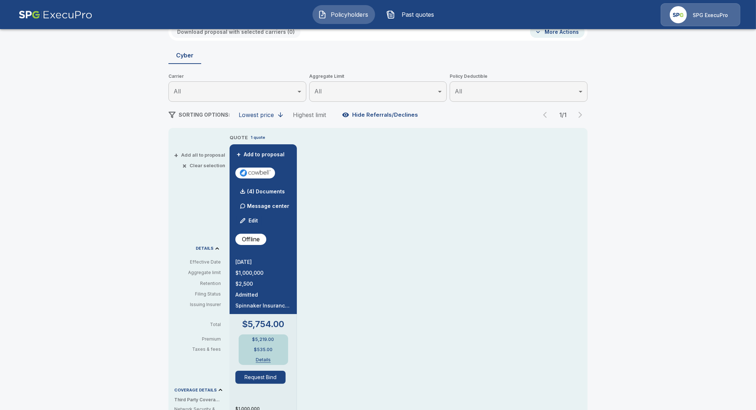
scroll to position [97, 0]
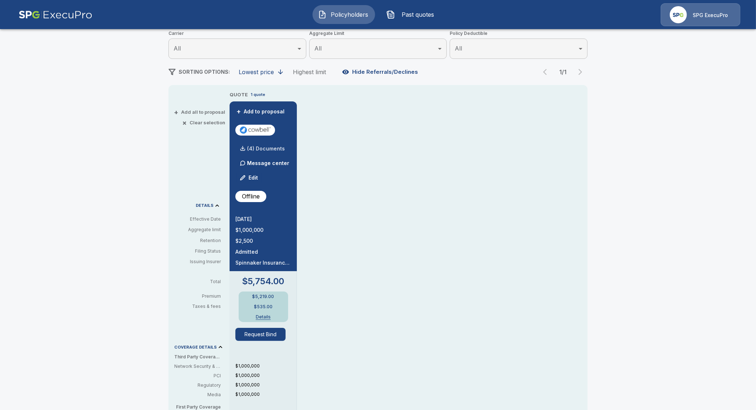
click at [267, 147] on p "(4) Documents" at bounding box center [266, 148] width 38 height 5
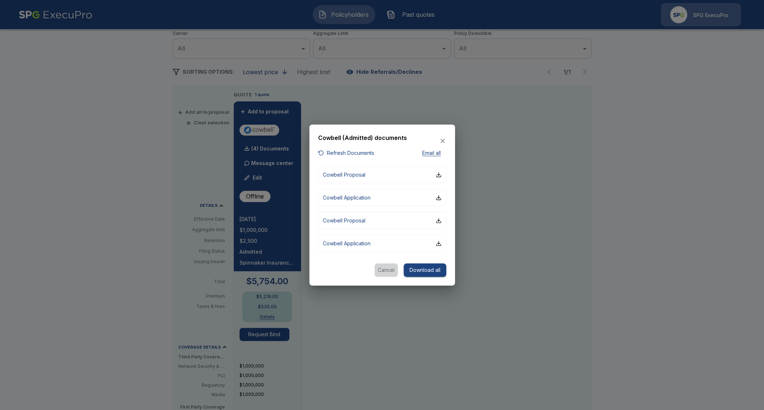
drag, startPoint x: 387, startPoint y: 268, endPoint x: 386, endPoint y: 280, distance: 11.3
click at [386, 272] on button "Cancel" at bounding box center [385, 270] width 23 height 13
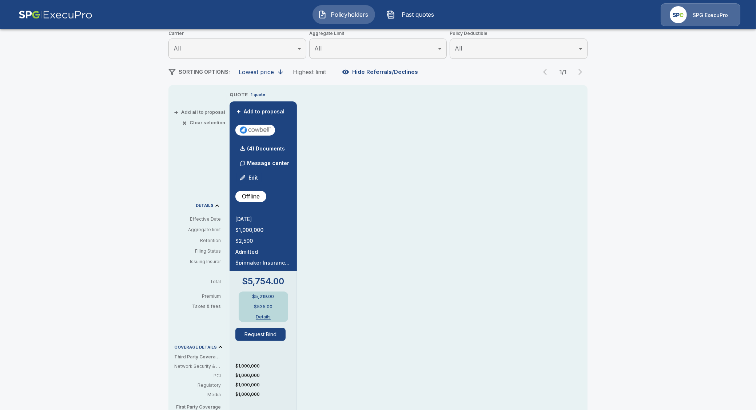
click at [257, 321] on div "$5,219.00 $535.00 Details" at bounding box center [263, 307] width 49 height 31
click at [262, 316] on button "Details" at bounding box center [263, 317] width 29 height 4
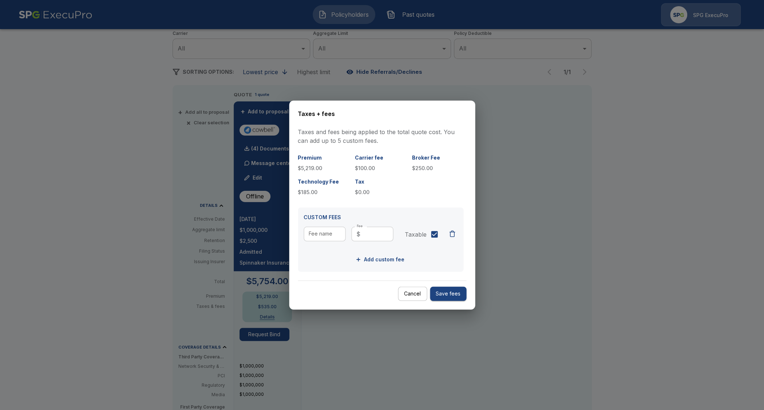
click at [401, 290] on button "Cancel" at bounding box center [412, 294] width 29 height 14
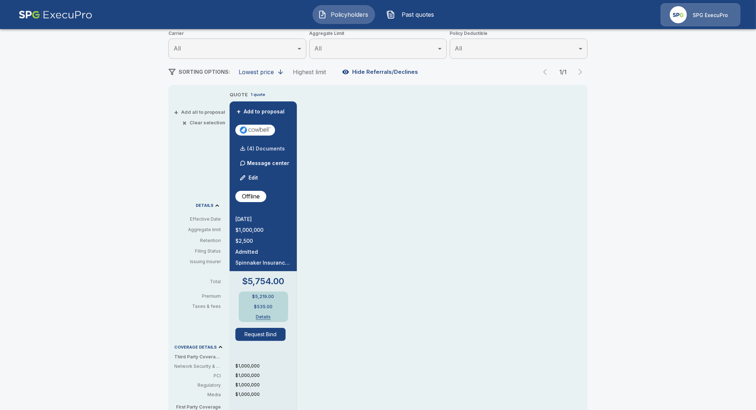
click at [267, 144] on div "(4) Documents" at bounding box center [259, 149] width 49 height 15
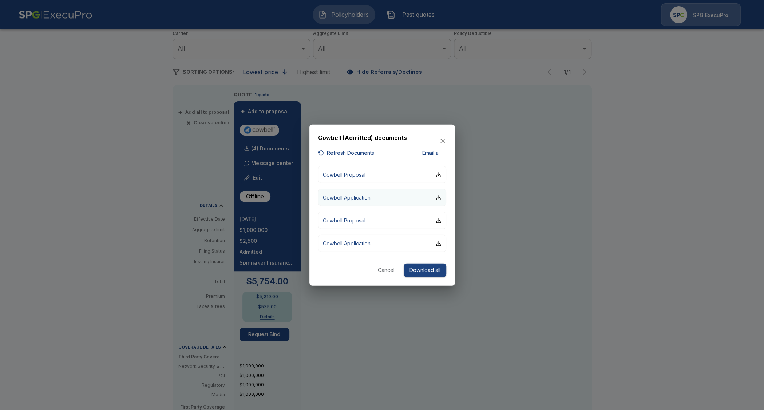
click at [386, 199] on button "Cowbell Application" at bounding box center [382, 197] width 128 height 17
click at [367, 179] on button "Cowbell Proposal" at bounding box center [382, 174] width 128 height 17
click at [383, 270] on button "Cancel" at bounding box center [385, 270] width 23 height 13
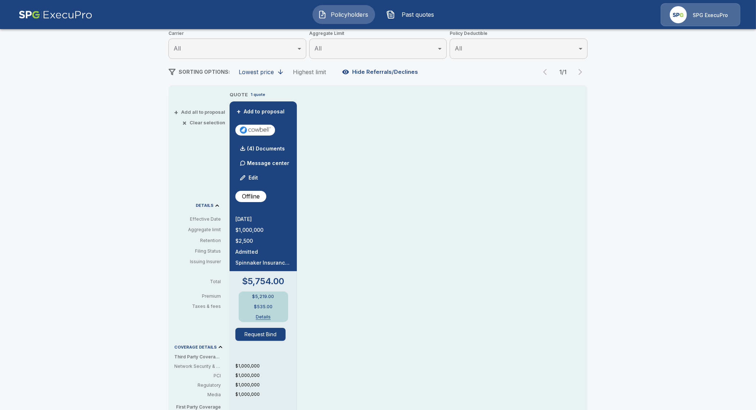
click at [71, 207] on div "Policyholders / Triangle Realty South, LLC dba [PERSON_NAME] Elite Realty / Quo…" at bounding box center [378, 286] width 756 height 696
click at [422, 275] on div "QUOTE 1 quote + Add to proposal (4) Documents Message center Edit Offline [DATE…" at bounding box center [409, 326] width 358 height 470
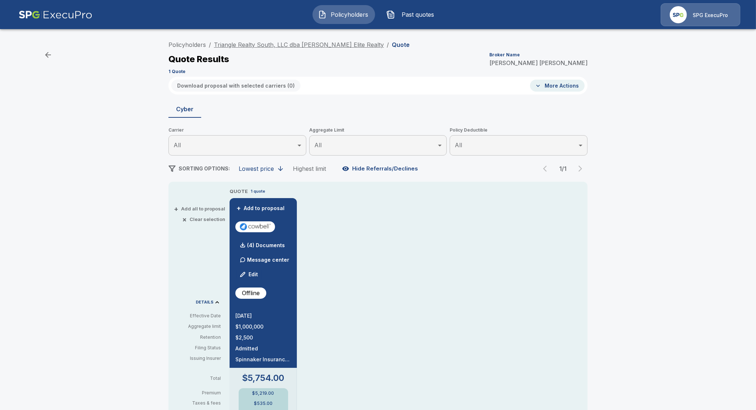
click at [295, 45] on link "Triangle Realty South, LLC dba [PERSON_NAME] Elite Realty" at bounding box center [299, 44] width 170 height 7
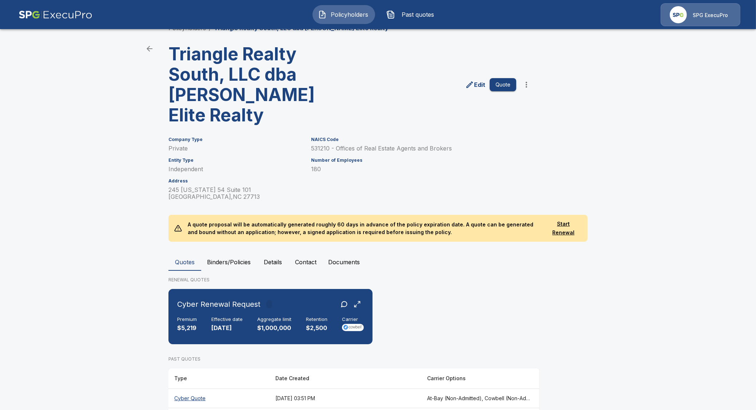
scroll to position [48, 0]
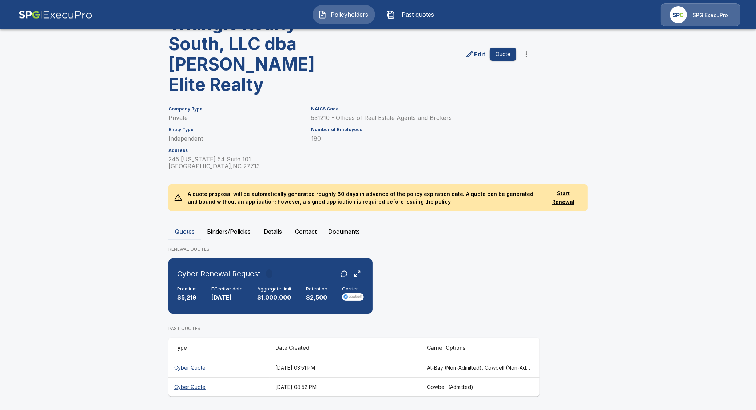
click at [198, 388] on th "Cyber Quote" at bounding box center [218, 387] width 101 height 19
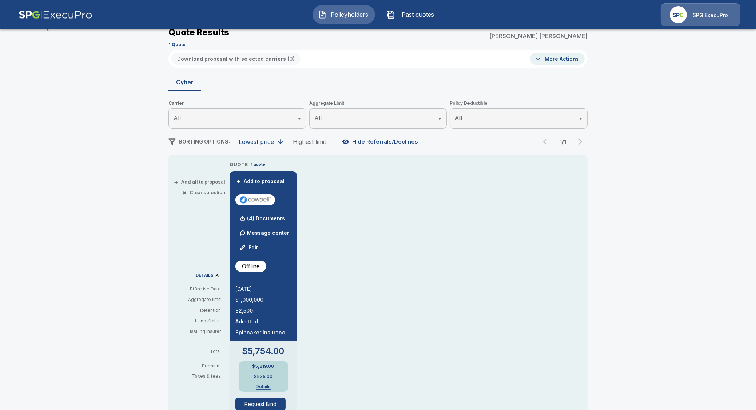
scroll to position [48, 0]
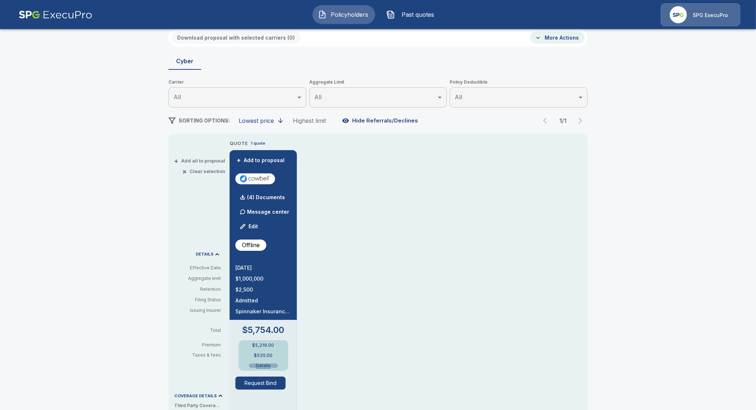
click at [270, 364] on button "Details" at bounding box center [263, 366] width 29 height 4
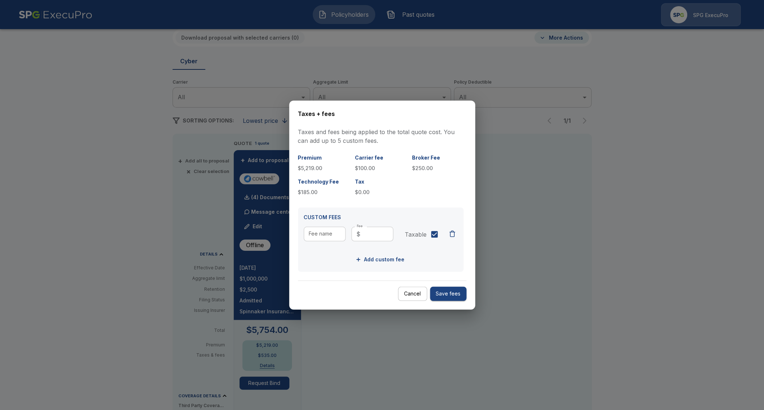
click at [379, 342] on div at bounding box center [382, 205] width 764 height 410
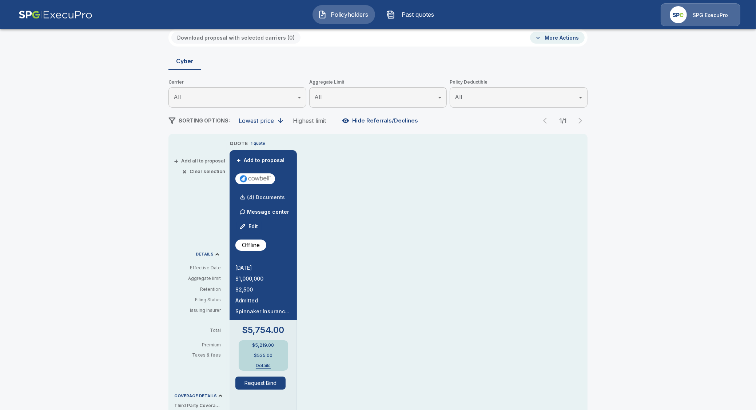
click at [257, 198] on p "(4) Documents" at bounding box center [266, 197] width 38 height 5
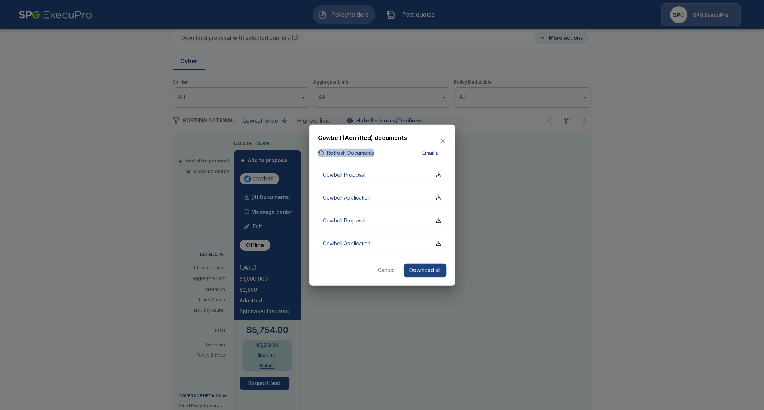
click at [350, 151] on button "Refresh Documents" at bounding box center [346, 152] width 56 height 9
click at [391, 277] on div "Cowbell (Admitted) documents Refresh Documents Email all Cowbell Proposal Cowbe…" at bounding box center [382, 205] width 146 height 161
drag, startPoint x: 387, startPoint y: 274, endPoint x: 397, endPoint y: 287, distance: 16.7
click at [387, 275] on button "Cancel" at bounding box center [385, 270] width 23 height 13
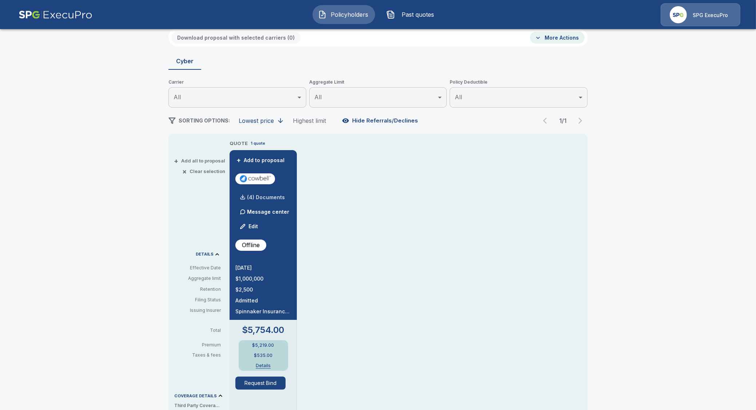
click at [282, 194] on div "(4) Documents" at bounding box center [259, 197] width 49 height 15
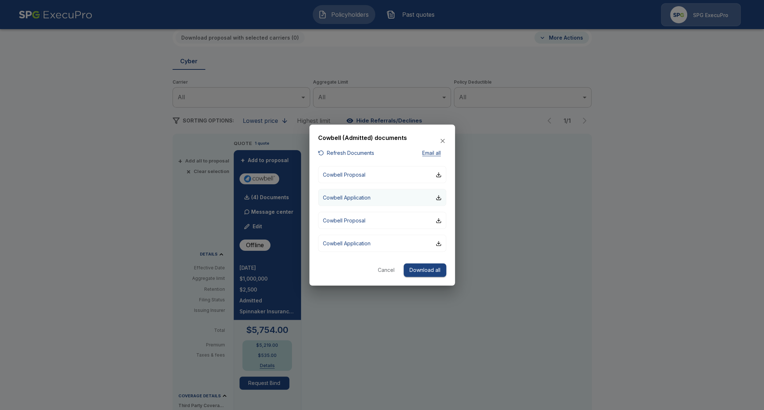
click at [377, 200] on button "Cowbell Application" at bounding box center [382, 197] width 128 height 17
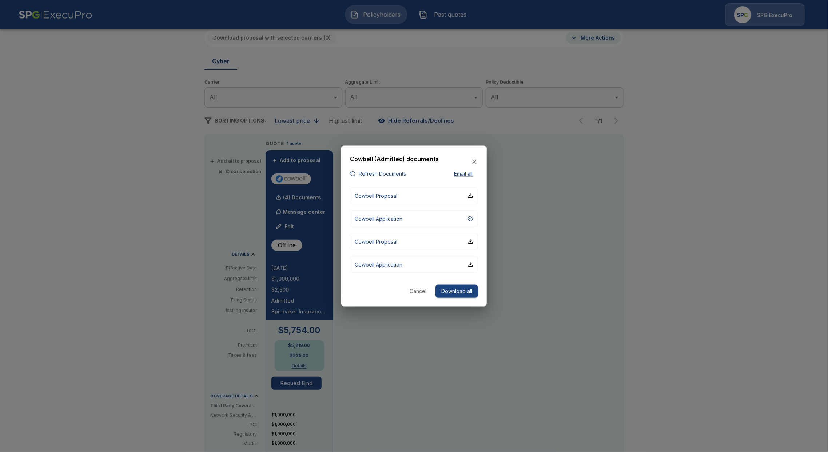
click at [422, 294] on button "Cancel" at bounding box center [417, 290] width 23 height 13
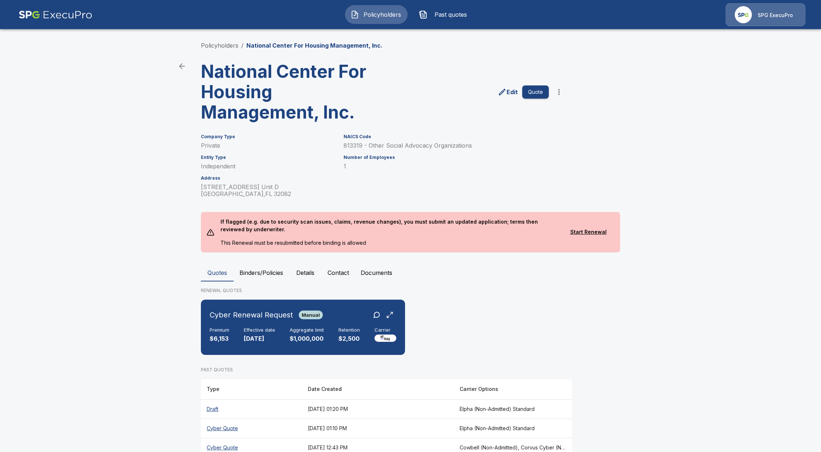
click at [377, 14] on span "Policyholders" at bounding box center [382, 14] width 40 height 9
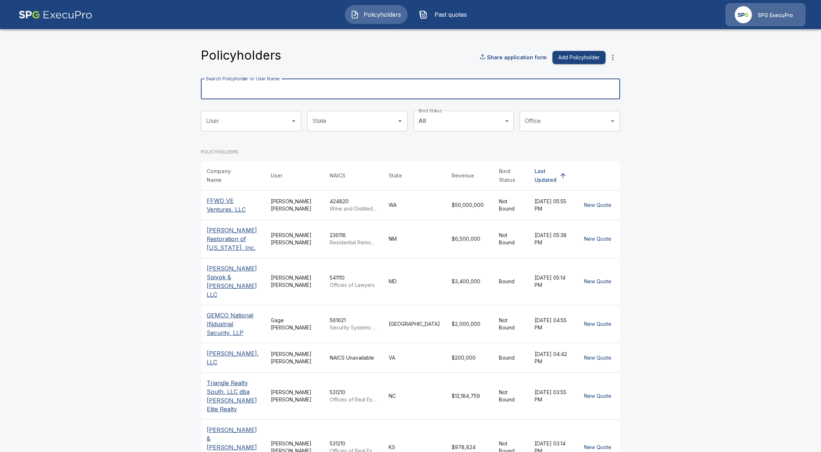
click at [303, 83] on input "Search Policyholder or User Name" at bounding box center [406, 89] width 411 height 20
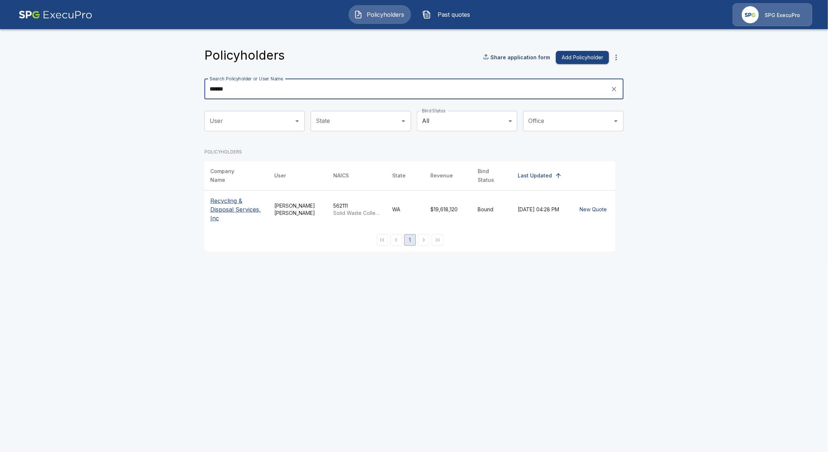
type input "******"
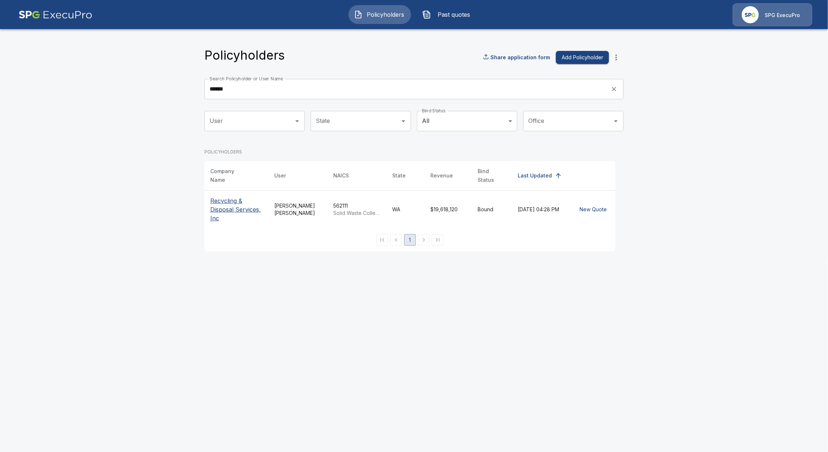
click at [243, 209] on p "Recycling & Disposal Services, Inc" at bounding box center [236, 209] width 52 height 26
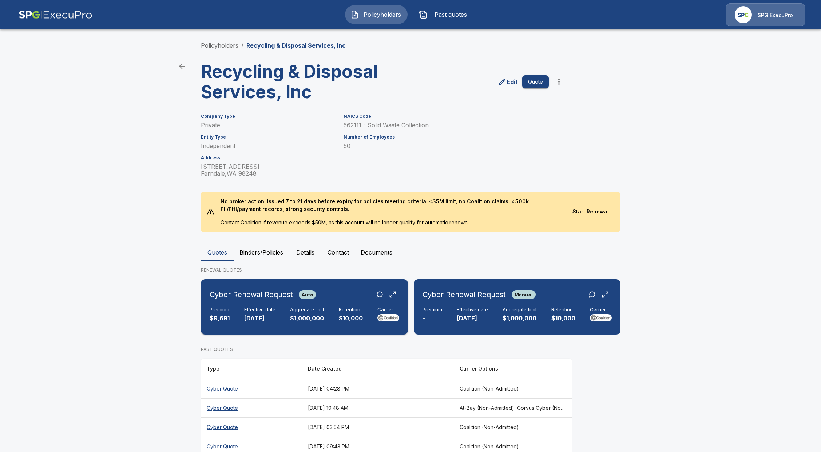
click at [283, 323] on div "Cyber Renewal Request Auto Premium $9,691 Effective date [DATE] Aggregate limit…" at bounding box center [304, 306] width 201 height 49
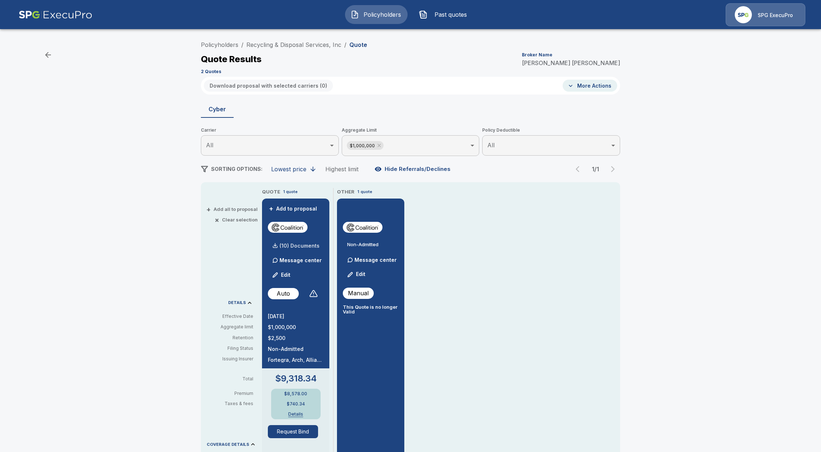
click at [306, 242] on div "(10) Documents" at bounding box center [294, 246] width 52 height 15
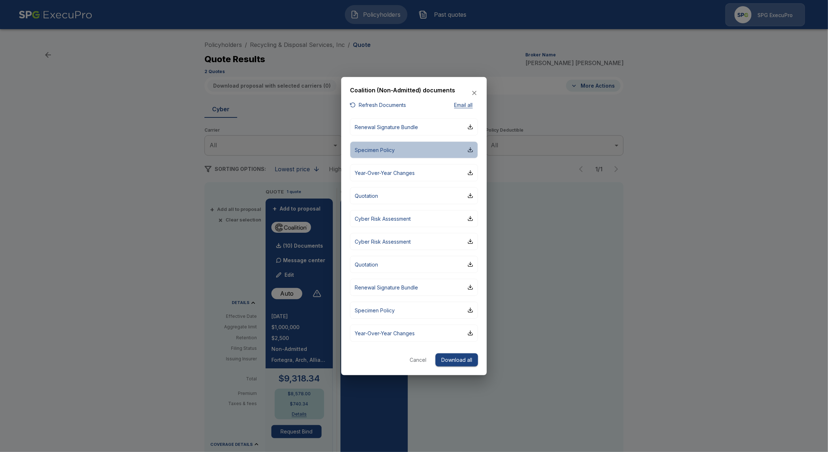
click at [414, 146] on button "Specimen Policy" at bounding box center [414, 149] width 128 height 17
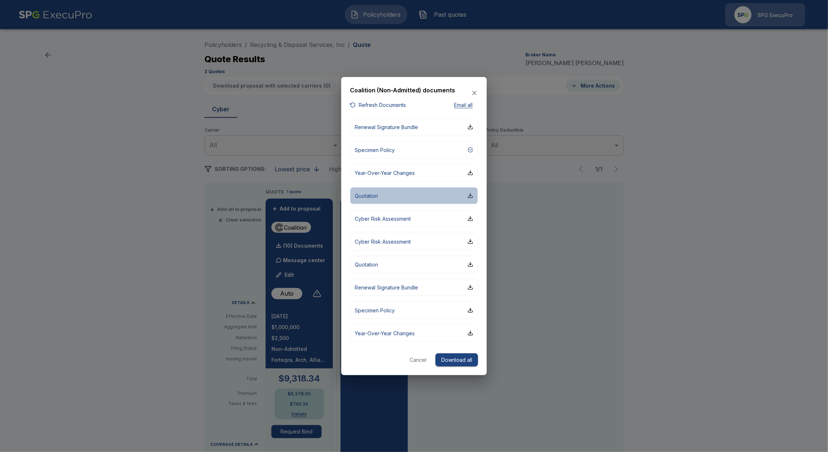
drag, startPoint x: 417, startPoint y: 196, endPoint x: 415, endPoint y: 199, distance: 3.7
click at [415, 199] on button "Quotation" at bounding box center [414, 195] width 128 height 17
click at [477, 90] on icon "button" at bounding box center [474, 92] width 7 height 7
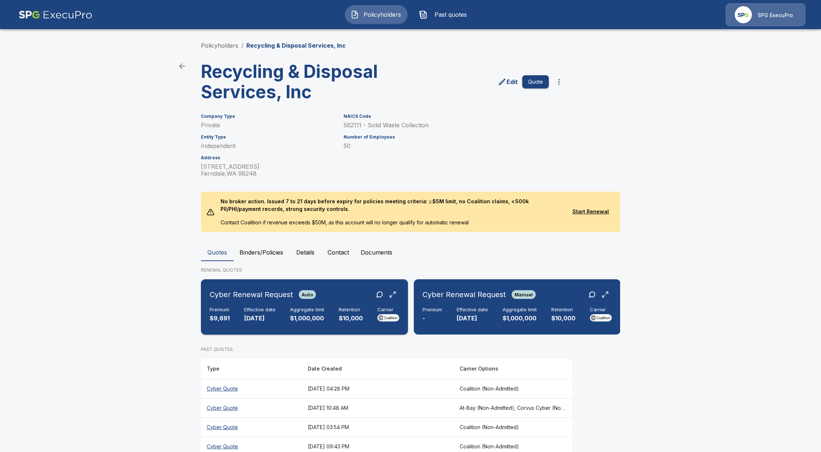
click at [226, 321] on p "$9,691" at bounding box center [220, 318] width 20 height 8
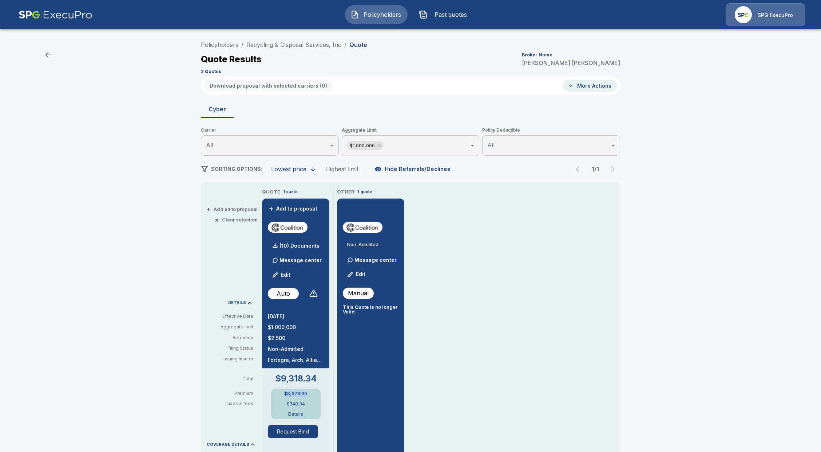
drag, startPoint x: 297, startPoint y: 393, endPoint x: 279, endPoint y: 394, distance: 18.6
click at [279, 393] on div "$8,578.00 $740.34 Details" at bounding box center [295, 404] width 49 height 31
click at [300, 43] on link "Recycling & Disposal Services, Inc" at bounding box center [293, 44] width 95 height 7
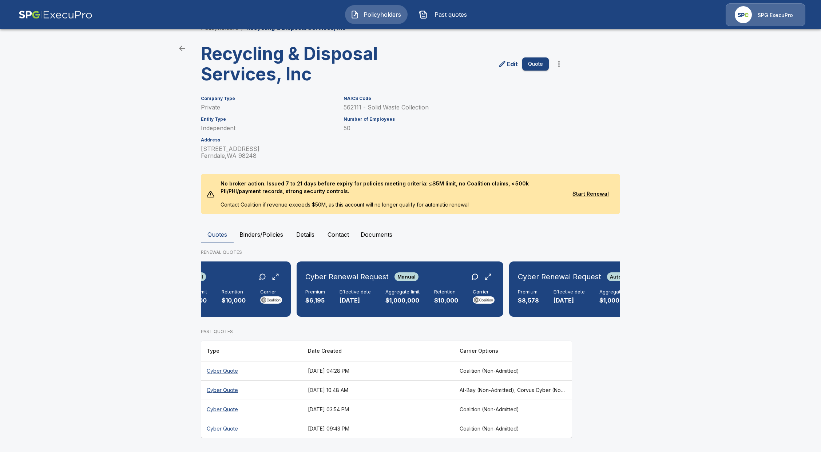
scroll to position [0, 341]
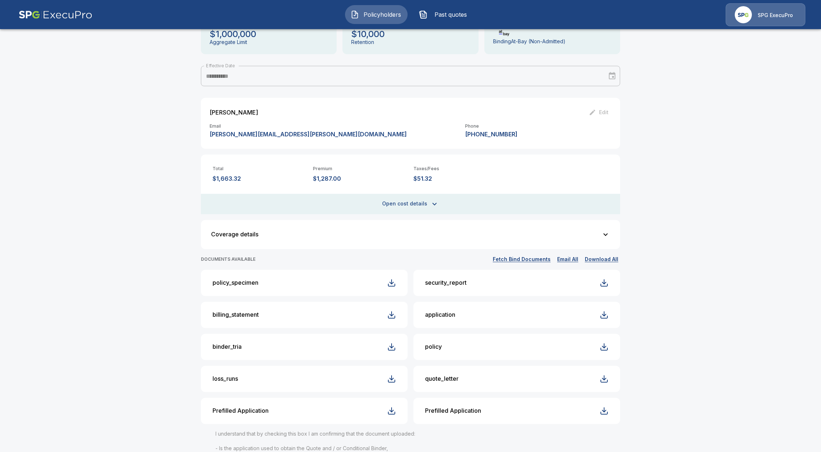
scroll to position [97, 0]
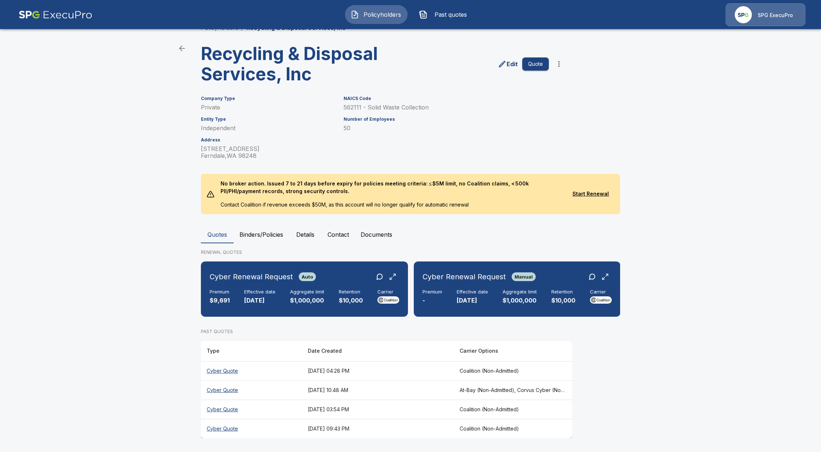
scroll to position [0, 341]
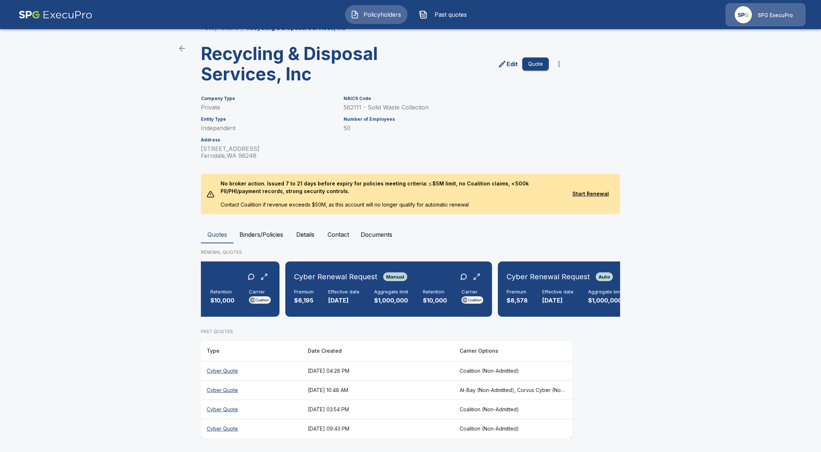
click at [371, 16] on span "Policyholders" at bounding box center [382, 14] width 40 height 9
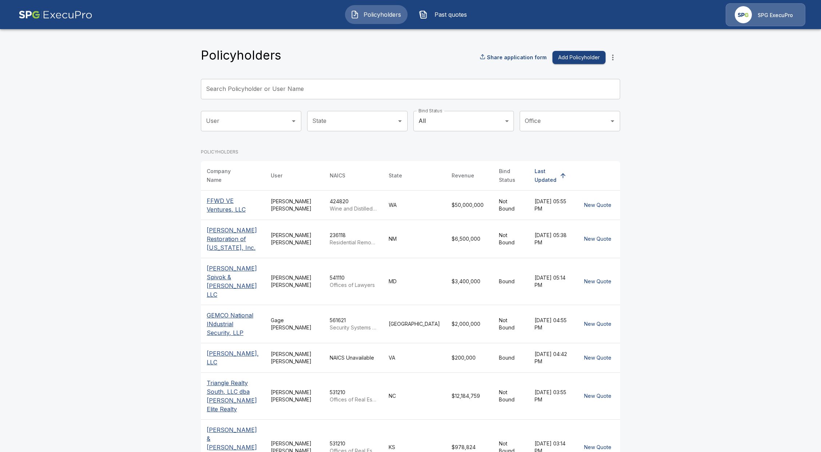
click at [357, 87] on input "Search Policyholder or User Name" at bounding box center [406, 89] width 411 height 20
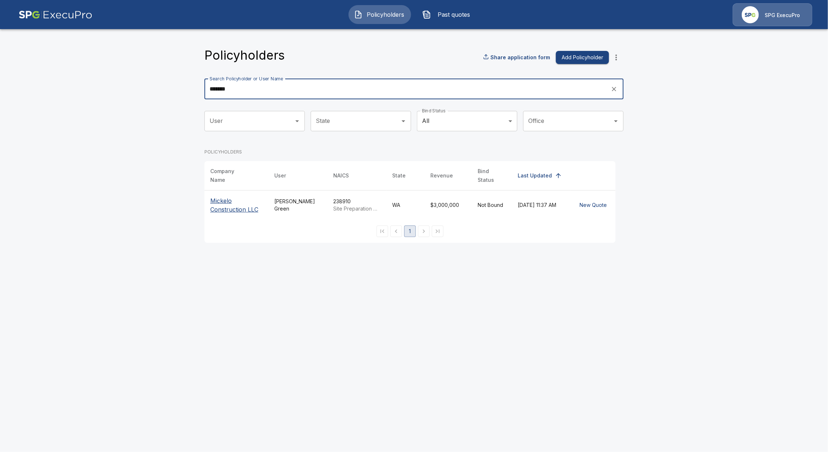
type input "*******"
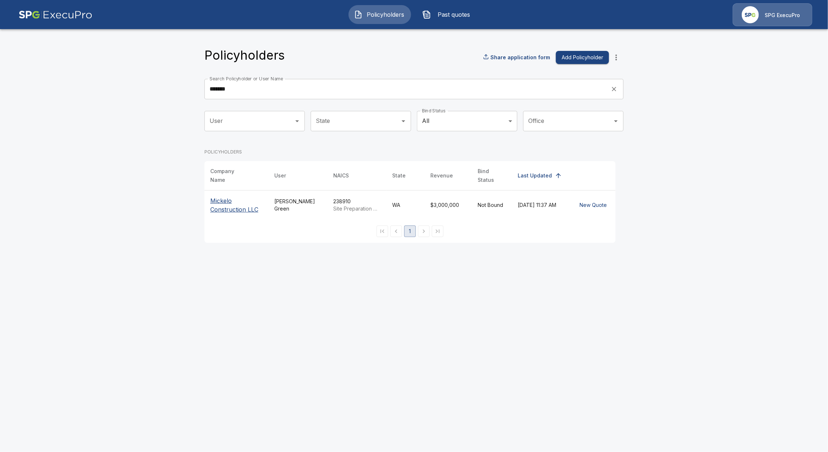
click at [240, 196] on p "Mickelo Construction LLC" at bounding box center [236, 204] width 52 height 17
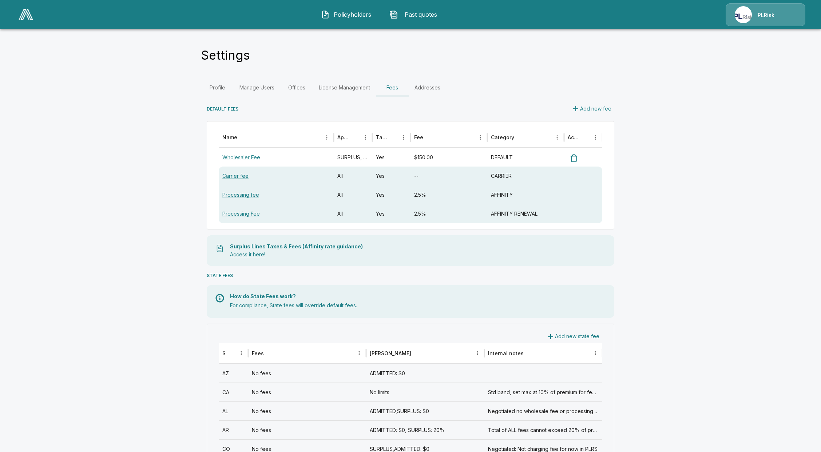
click at [16, 19] on div at bounding box center [26, 14] width 20 height 17
click at [22, 18] on img at bounding box center [26, 14] width 15 height 11
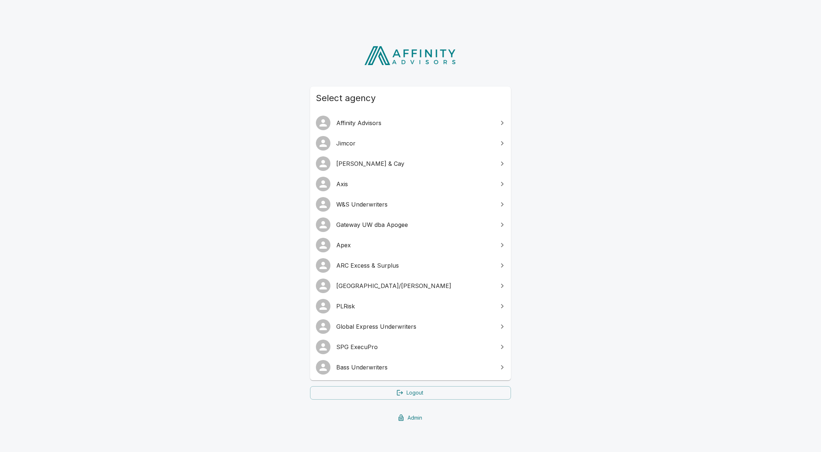
click at [364, 325] on span "Global Express Underwriters" at bounding box center [414, 326] width 157 height 9
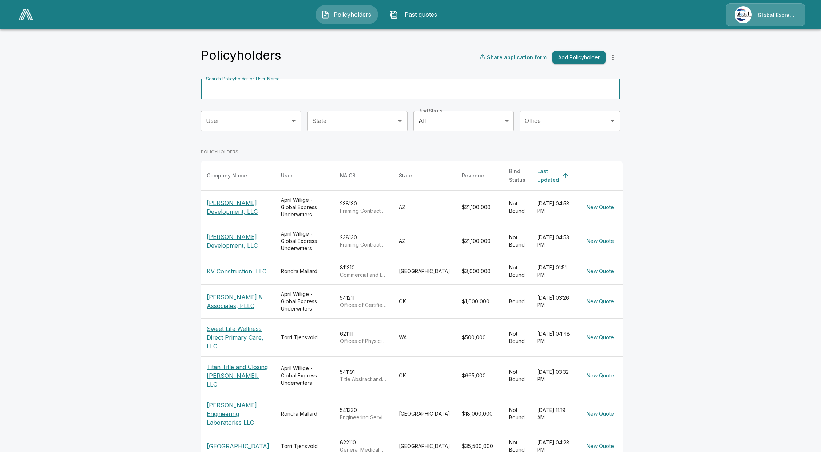
click at [329, 81] on input "Search Policyholder or User Name" at bounding box center [406, 89] width 411 height 20
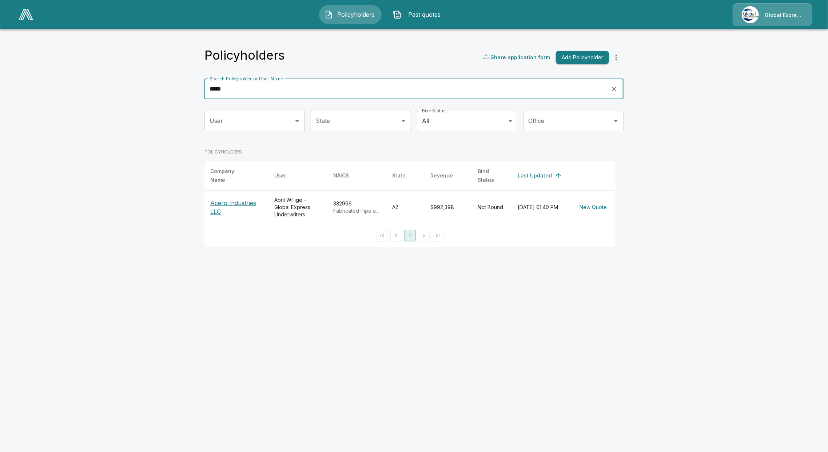
type input "*****"
click at [220, 199] on p "Acero Industries LLC" at bounding box center [236, 207] width 52 height 17
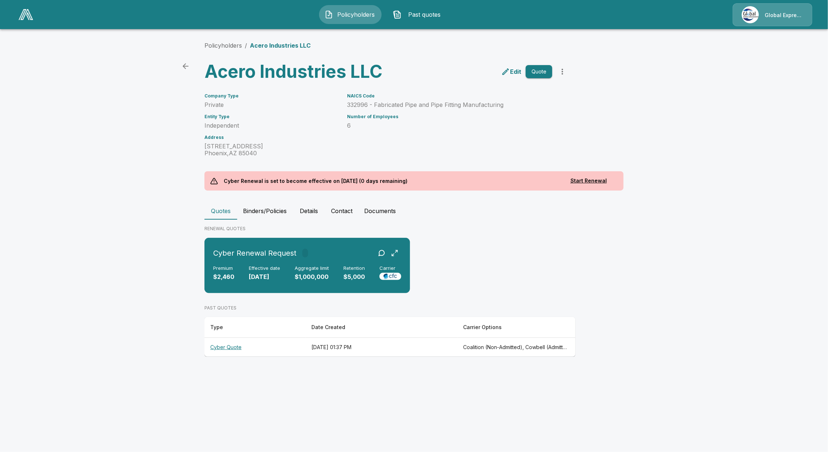
click at [222, 345] on th "Cyber Quote" at bounding box center [254, 347] width 101 height 19
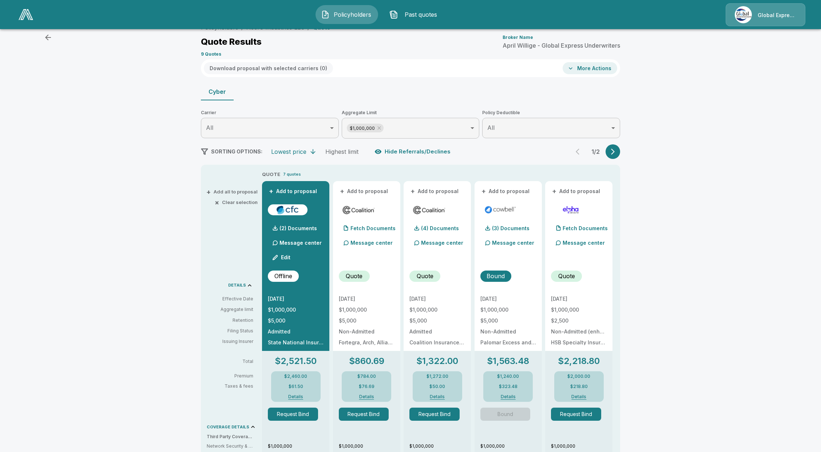
scroll to position [48, 0]
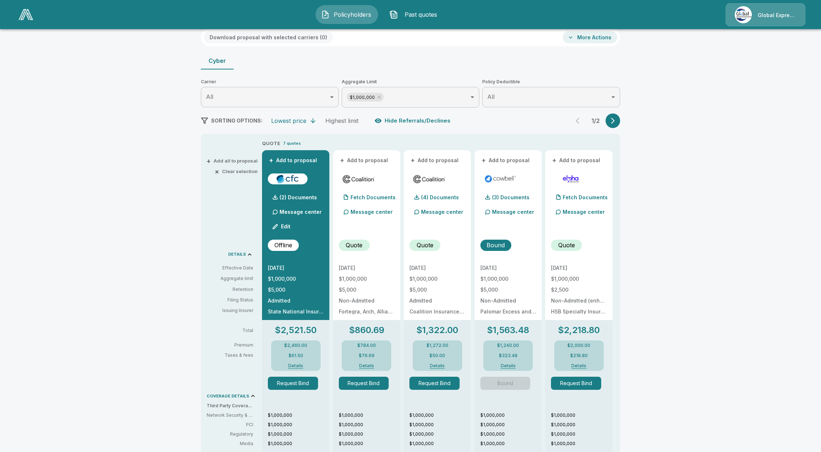
click at [628, 127] on div "Policyholders / Acero Industries LLC / Quote Quote Results Broker Name [PERSON_…" at bounding box center [410, 357] width 437 height 737
click at [620, 121] on button "button" at bounding box center [612, 121] width 15 height 15
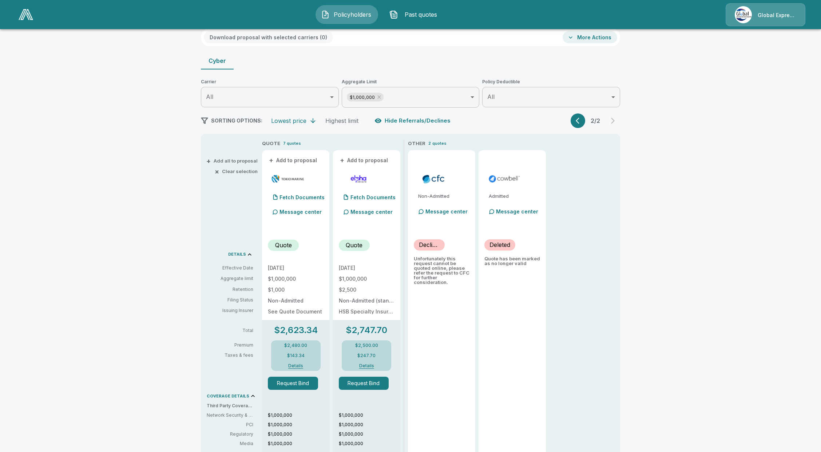
click at [573, 122] on div "SORTING OPTIONS: Lowest price Highest limit Hide Referrals/Declines 2 / 2" at bounding box center [410, 121] width 419 height 15
click at [577, 120] on button "button" at bounding box center [577, 121] width 15 height 15
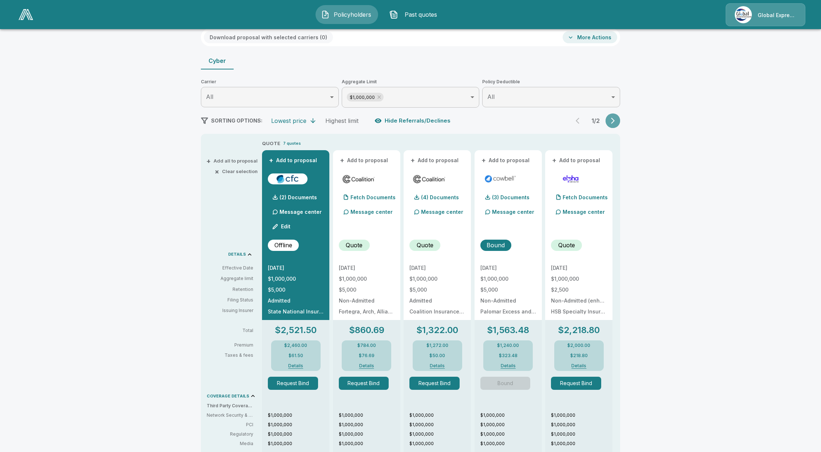
click at [615, 127] on button "button" at bounding box center [612, 121] width 15 height 15
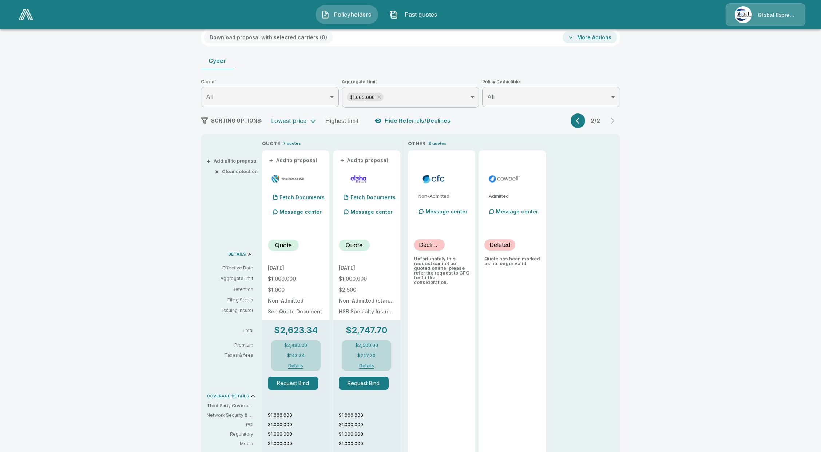
click at [581, 124] on icon "button" at bounding box center [579, 120] width 7 height 7
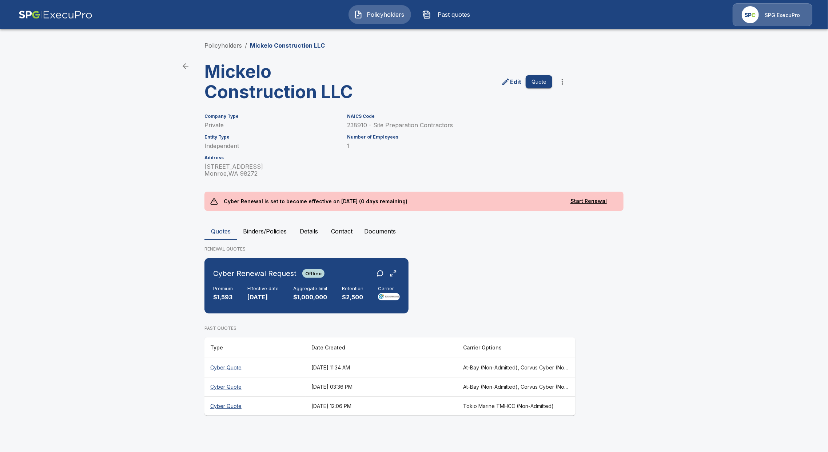
click at [232, 371] on th "Cyber Quote" at bounding box center [254, 367] width 101 height 19
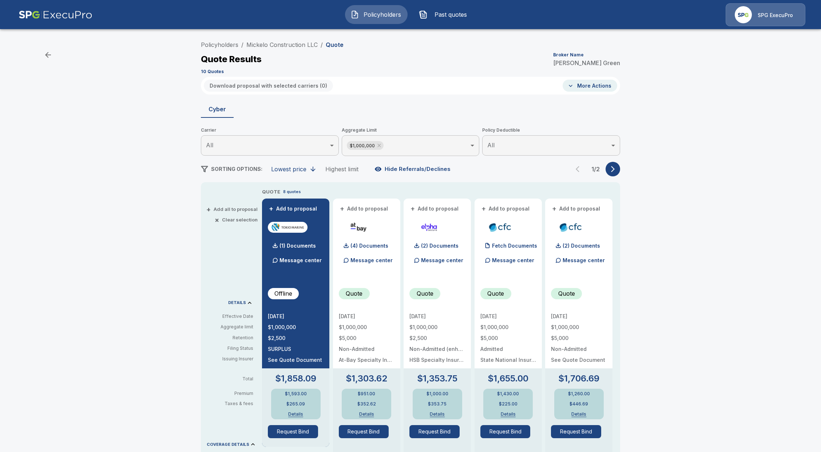
click at [620, 175] on div "1 / 2" at bounding box center [594, 169] width 49 height 15
click at [616, 167] on icon "button" at bounding box center [612, 169] width 7 height 7
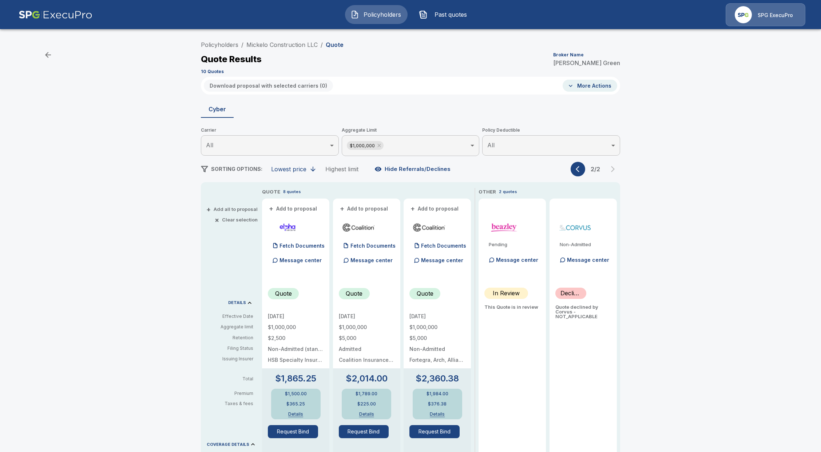
click at [579, 167] on icon "button" at bounding box center [578, 169] width 4 height 6
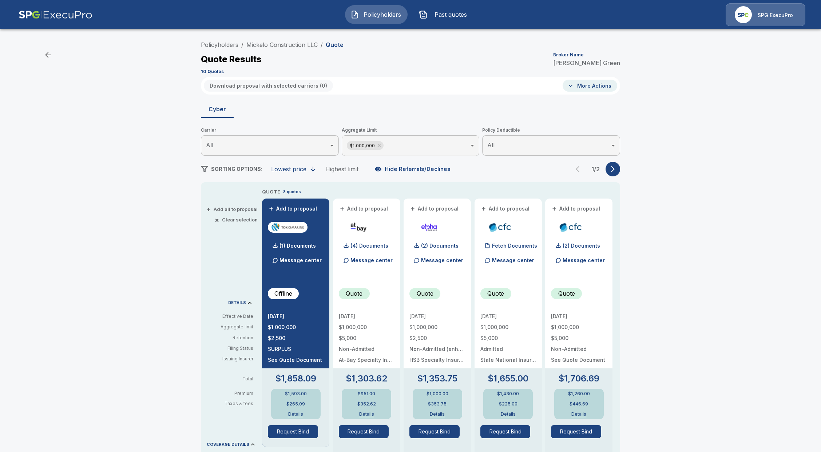
click at [586, 414] on button "Details" at bounding box center [578, 414] width 29 height 4
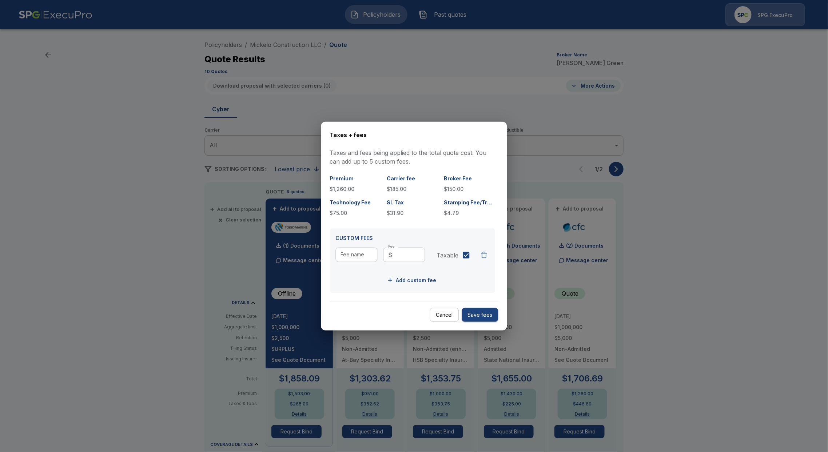
click at [579, 410] on div at bounding box center [414, 226] width 828 height 452
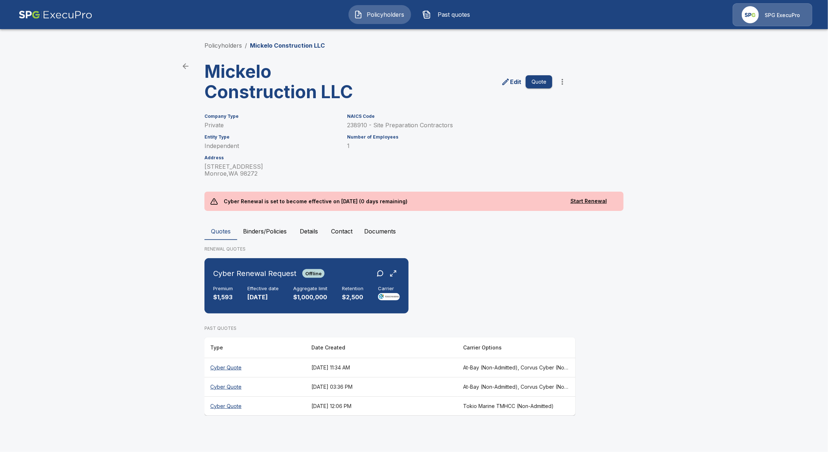
click at [220, 389] on th "Cyber Quote" at bounding box center [254, 386] width 101 height 19
click at [210, 403] on th "Cyber Quote" at bounding box center [254, 406] width 101 height 19
click at [228, 363] on th "Cyber Quote" at bounding box center [254, 367] width 101 height 19
click at [255, 229] on button "Binders/Policies" at bounding box center [264, 231] width 55 height 17
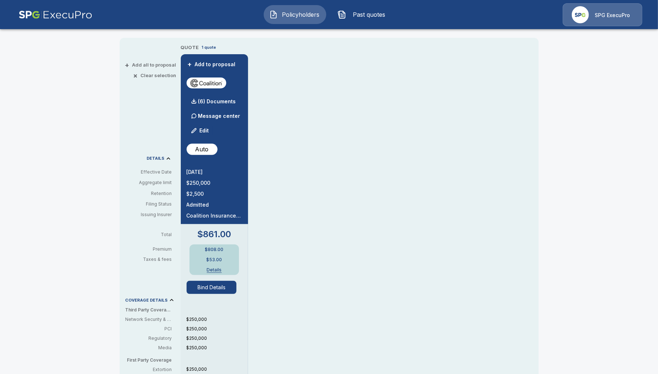
scroll to position [146, 0]
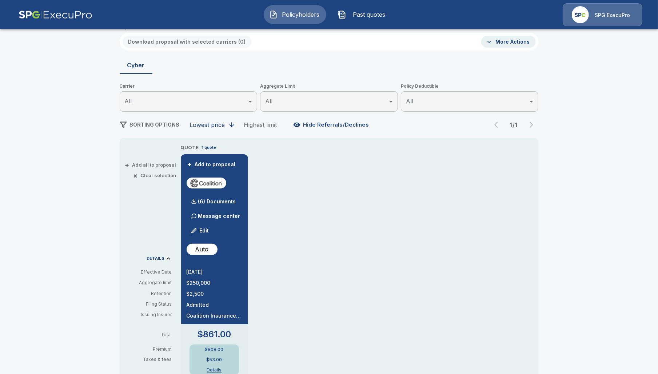
scroll to position [48, 0]
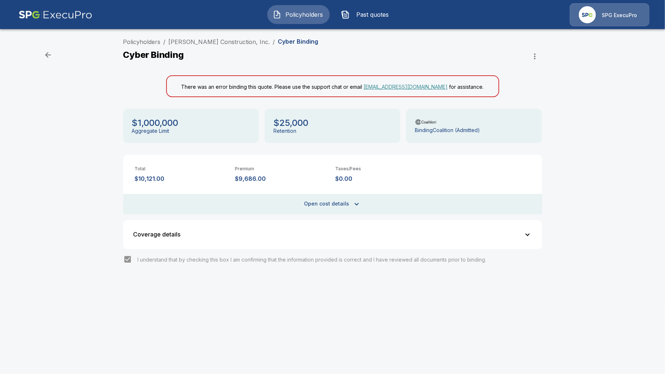
click at [331, 205] on button "Open cost details" at bounding box center [332, 204] width 419 height 20
click at [140, 287] on div "Policyholders / [PERSON_NAME] Construction, Inc. / Cyber Binding Cyber Binding …" at bounding box center [333, 169] width 437 height 264
click at [473, 243] on button "Coverage details" at bounding box center [333, 234] width 410 height 20
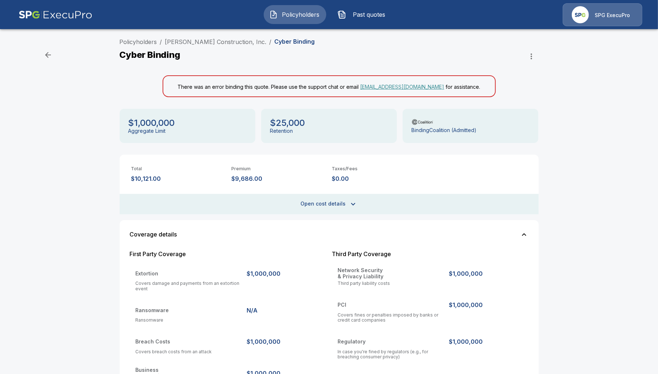
click at [478, 238] on button "Coverage details" at bounding box center [329, 234] width 410 height 20
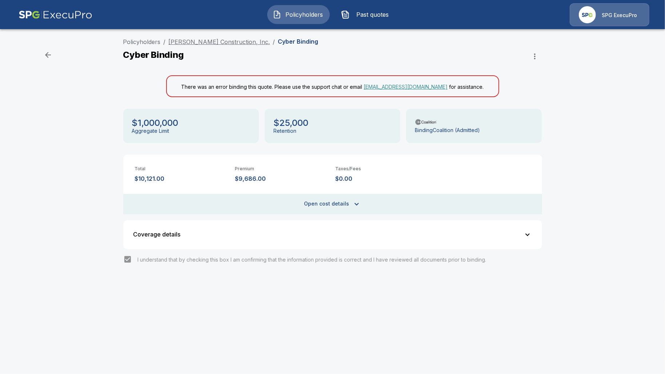
click at [214, 41] on link "[PERSON_NAME] Construction, Inc." at bounding box center [220, 41] width 102 height 7
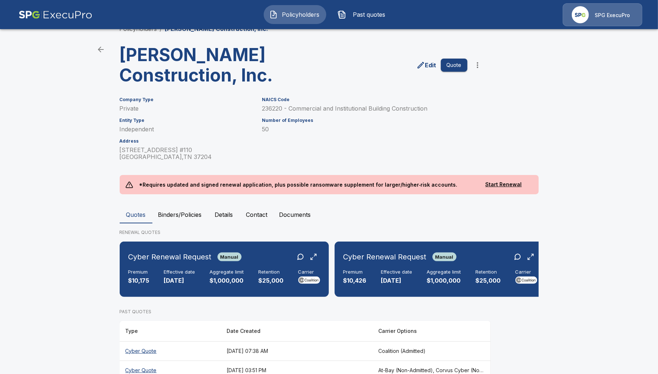
scroll to position [44, 0]
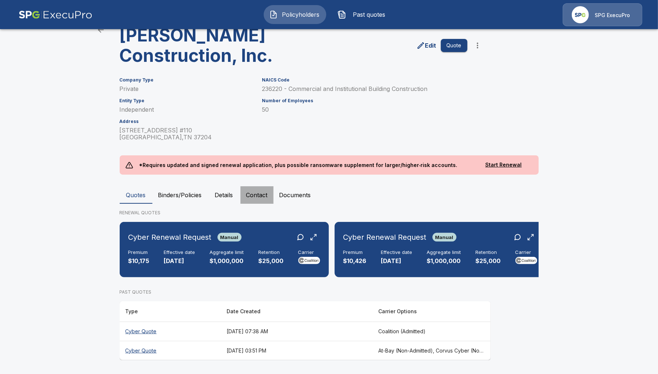
click at [248, 191] on button "Contact" at bounding box center [256, 194] width 33 height 17
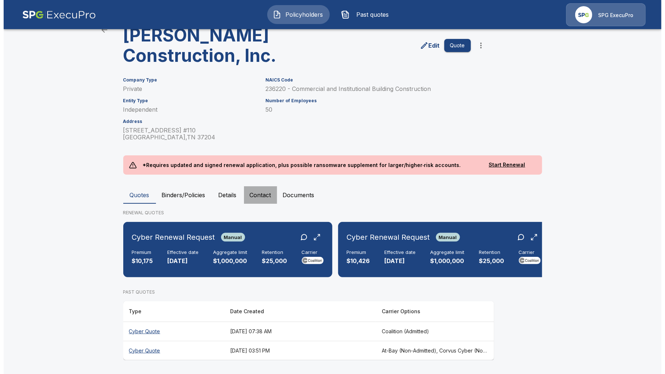
scroll to position [0, 0]
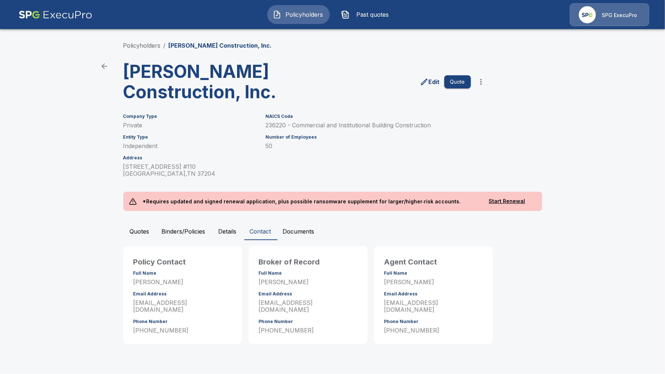
click at [169, 232] on button "Binders/Policies" at bounding box center [183, 231] width 55 height 17
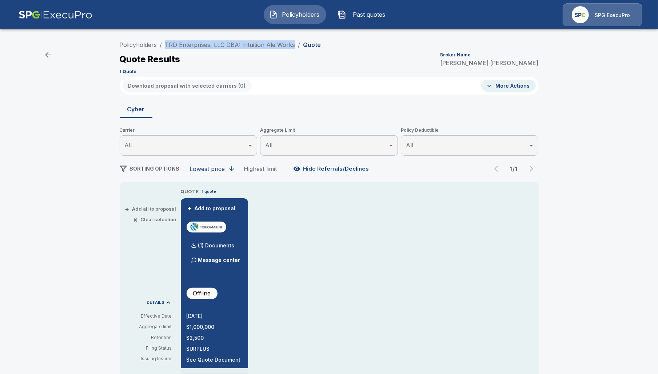
drag, startPoint x: 166, startPoint y: 45, endPoint x: 295, endPoint y: 40, distance: 128.5
click at [295, 40] on ol "Policyholders / TRD Enterprises, LLC DBA: Intuition Ale Works / Quote" at bounding box center [221, 44] width 202 height 9
copy link "TRD Enterprises, LLC DBA: Intuition Ale Works"
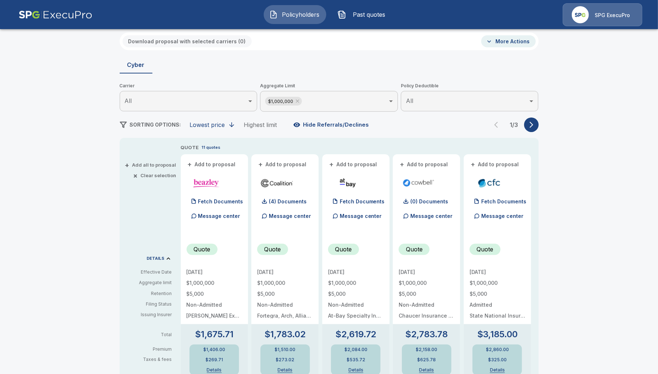
scroll to position [48, 0]
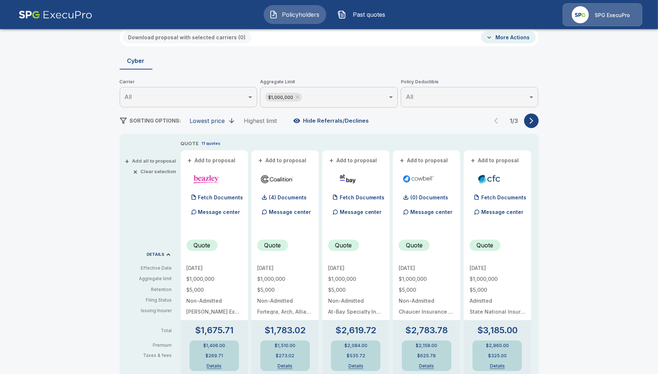
click at [532, 120] on icon "button" at bounding box center [531, 120] width 7 height 7
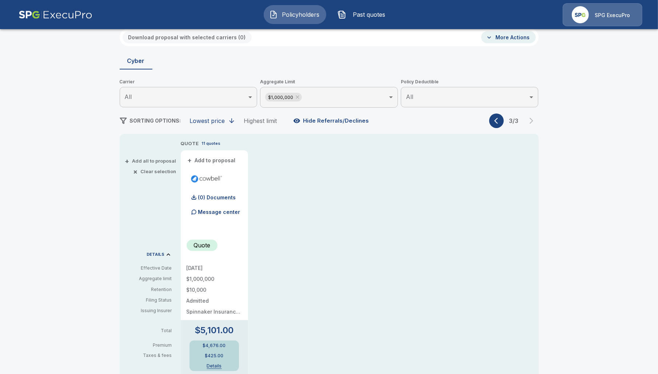
click at [495, 122] on button "button" at bounding box center [496, 121] width 15 height 15
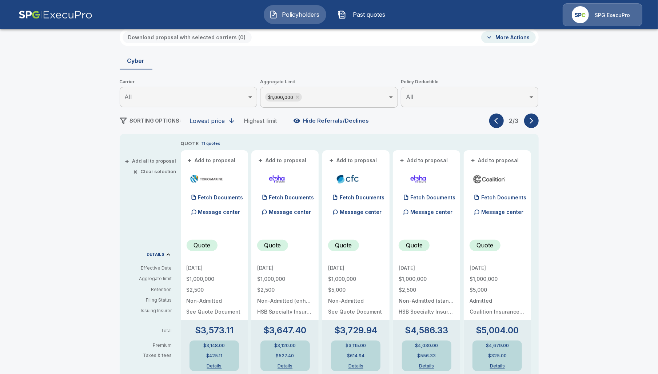
click at [495, 122] on button "button" at bounding box center [496, 121] width 15 height 15
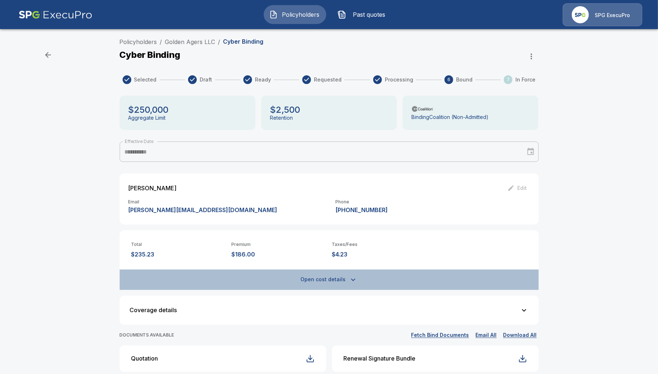
click at [339, 280] on button "Open cost details" at bounding box center [329, 280] width 419 height 20
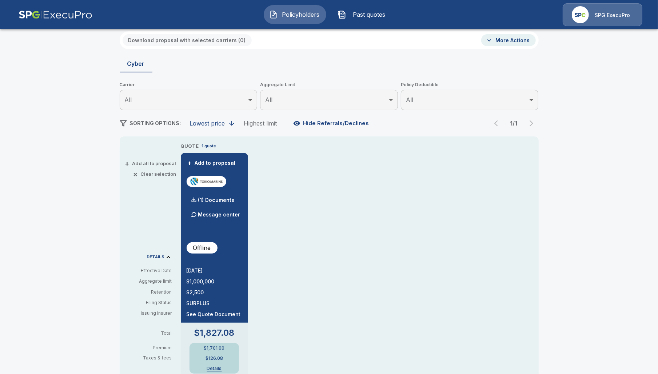
scroll to position [48, 0]
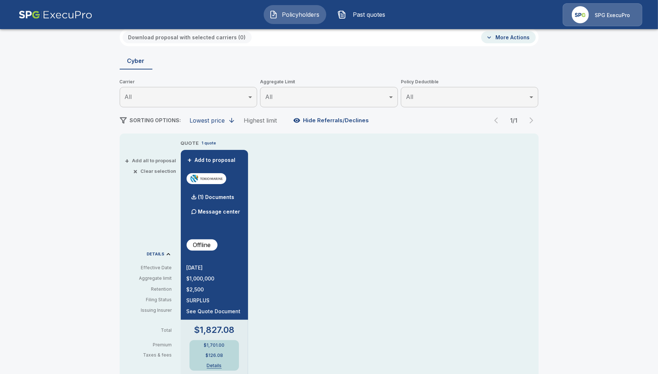
click at [220, 364] on button "Details" at bounding box center [214, 365] width 29 height 4
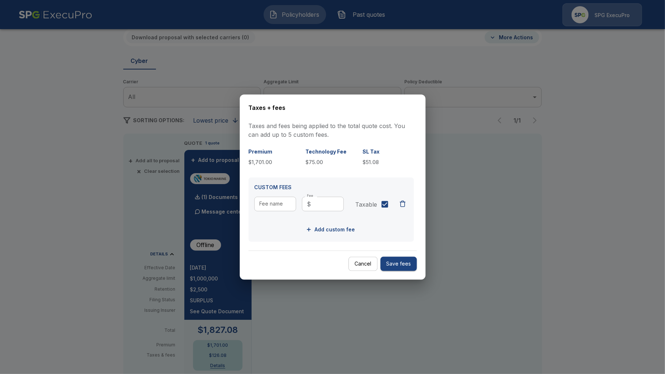
click at [481, 253] on div at bounding box center [332, 187] width 665 height 374
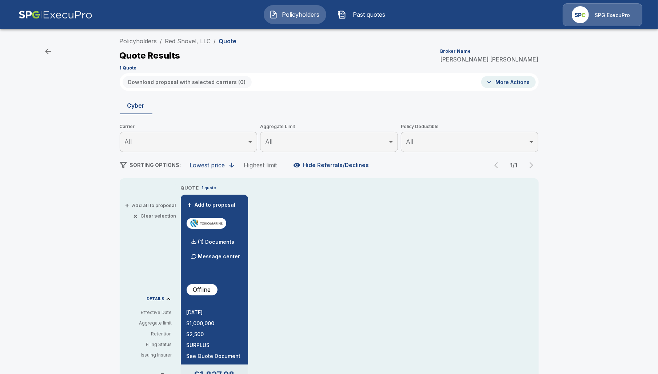
scroll to position [0, 0]
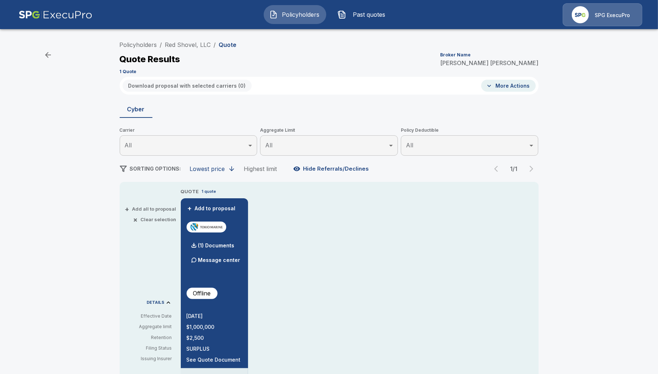
click at [481, 195] on div "QUOTE 1 quote + Add to proposal (1) Documents Message center Offline 9/5/2025 $…" at bounding box center [360, 317] width 358 height 259
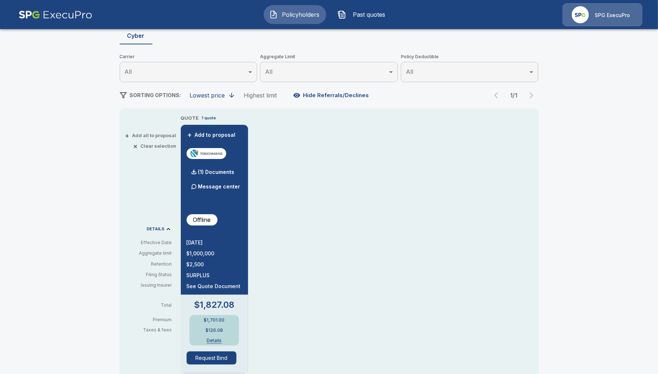
scroll to position [97, 0]
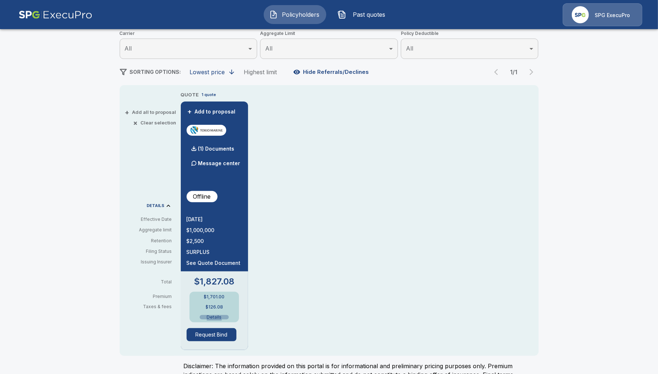
click at [215, 317] on button "Details" at bounding box center [214, 317] width 29 height 4
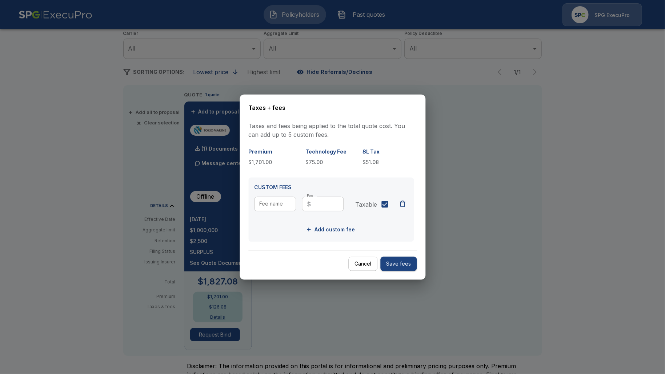
click at [512, 261] on div at bounding box center [332, 187] width 665 height 374
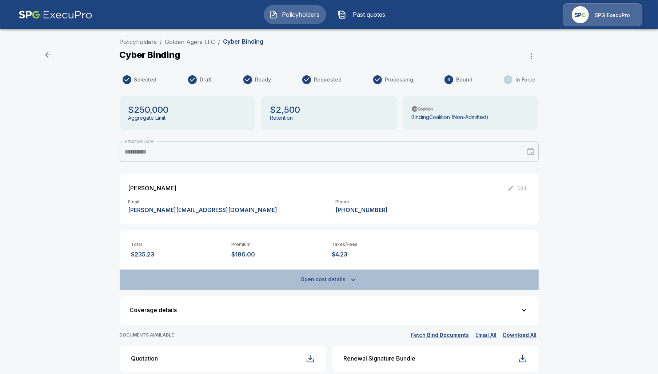
click at [352, 276] on icon "button" at bounding box center [353, 279] width 9 height 9
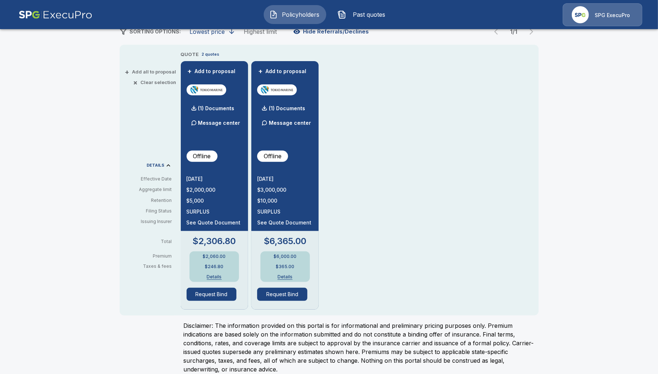
scroll to position [146, 0]
